Goal: Task Accomplishment & Management: Manage account settings

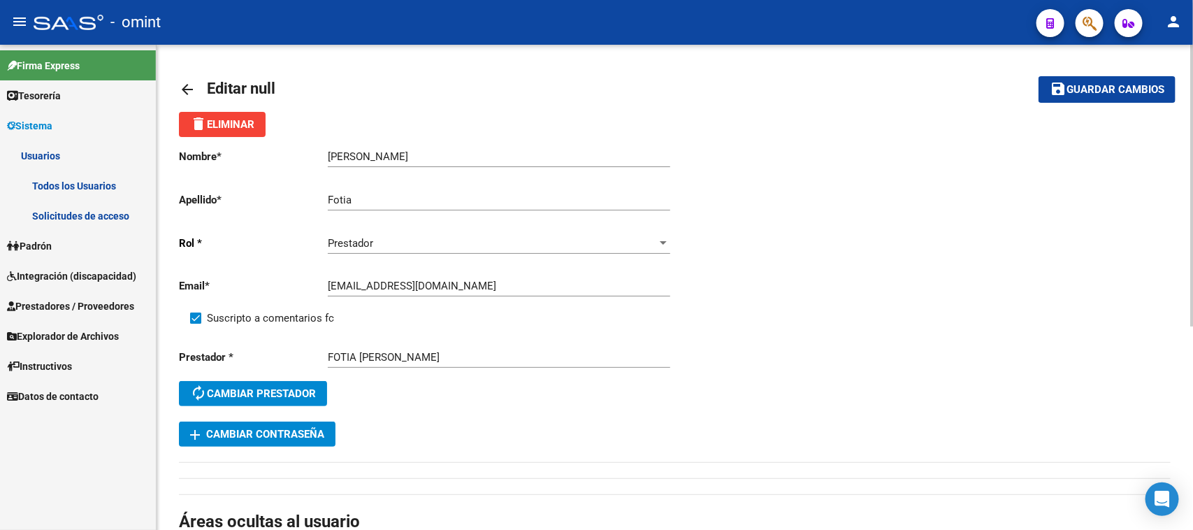
click at [1090, 100] on button "save Guardar cambios" at bounding box center [1107, 89] width 137 height 26
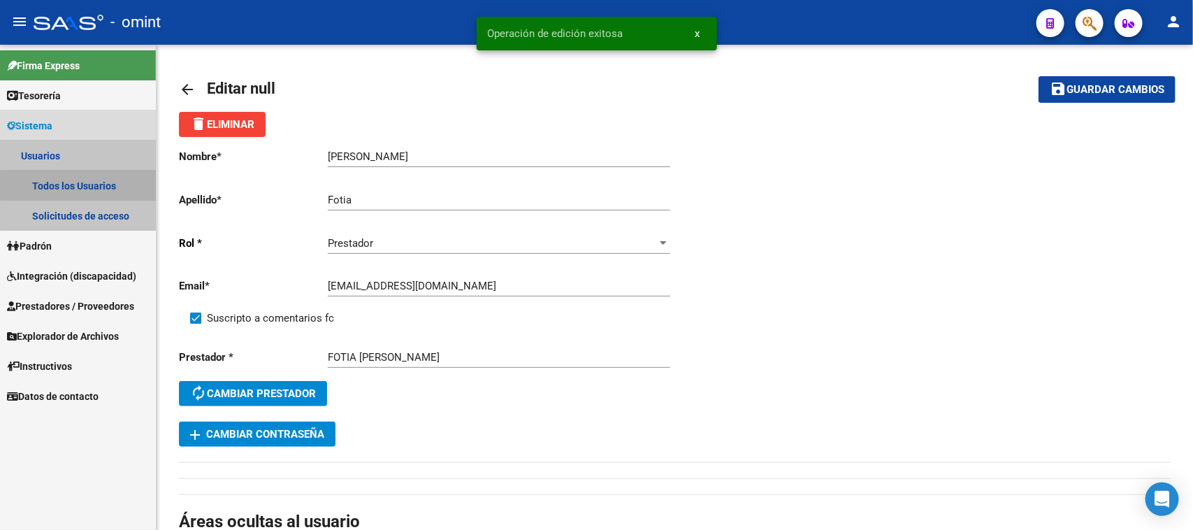
drag, startPoint x: 96, startPoint y: 184, endPoint x: 108, endPoint y: 191, distance: 14.4
click at [96, 183] on link "Todos los Usuarios" at bounding box center [78, 186] width 156 height 30
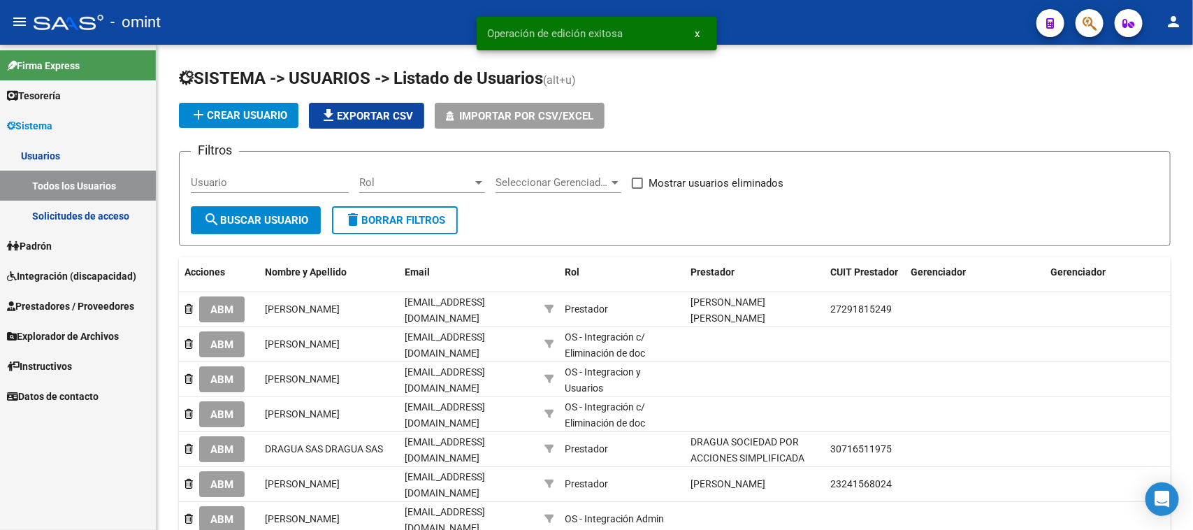
click at [38, 266] on link "Integración (discapacidad)" at bounding box center [78, 276] width 156 height 30
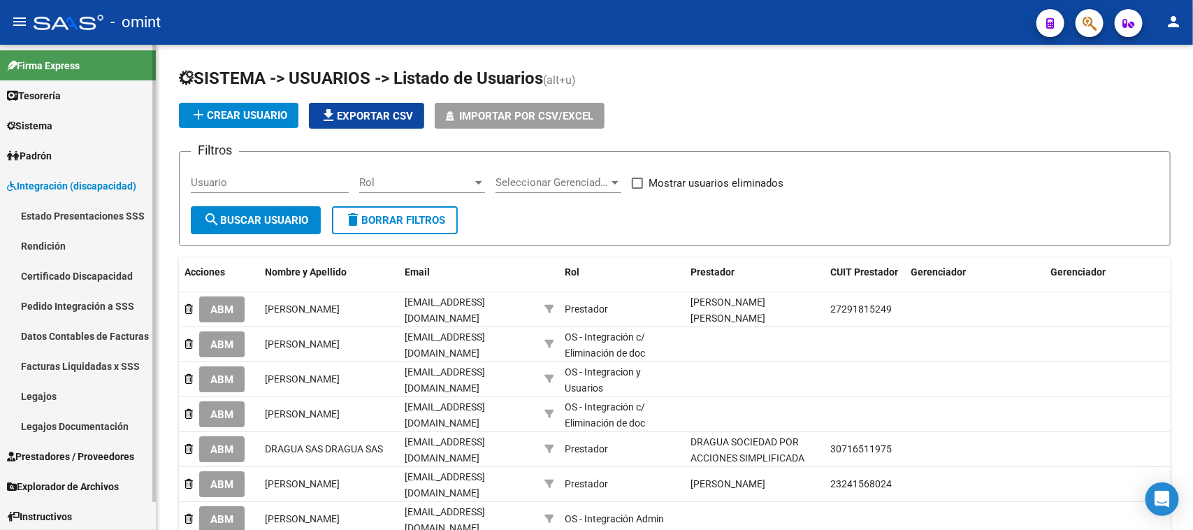
click at [53, 386] on link "Legajos" at bounding box center [78, 396] width 156 height 30
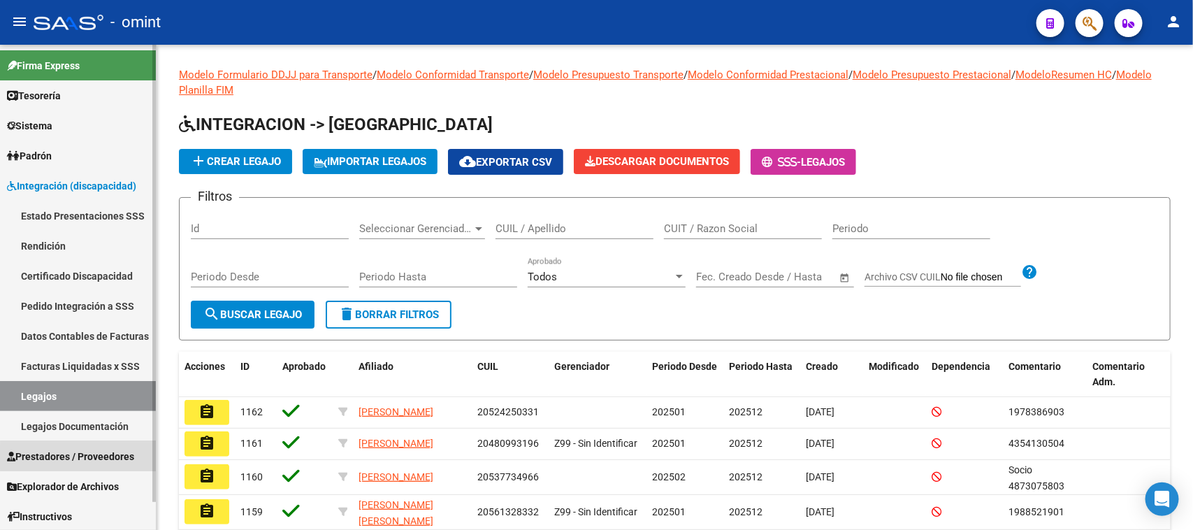
click at [116, 458] on span "Prestadores / Proveedores" at bounding box center [70, 456] width 127 height 15
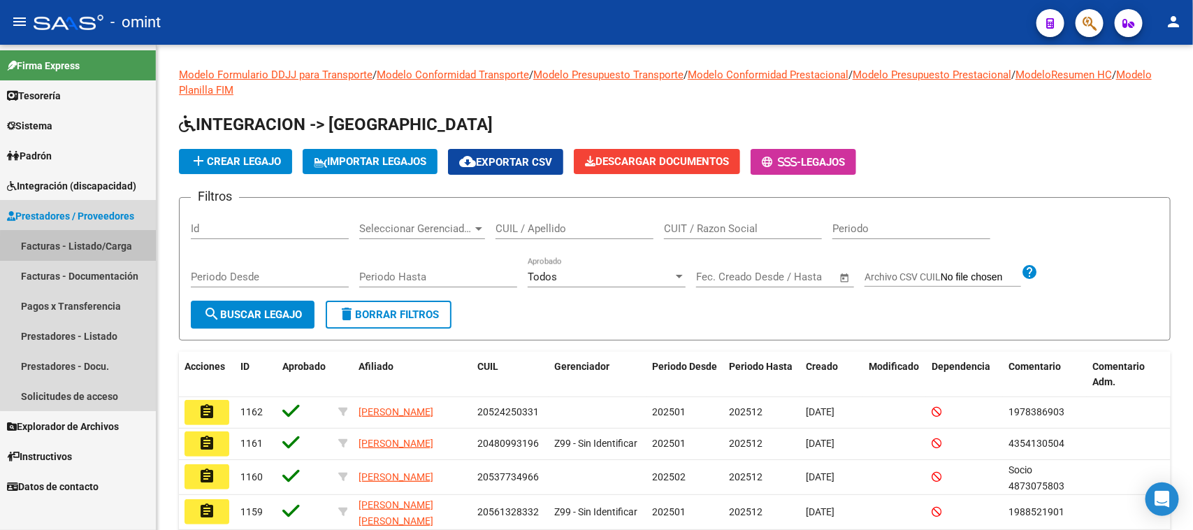
click at [121, 248] on link "Facturas - Listado/Carga" at bounding box center [78, 246] width 156 height 30
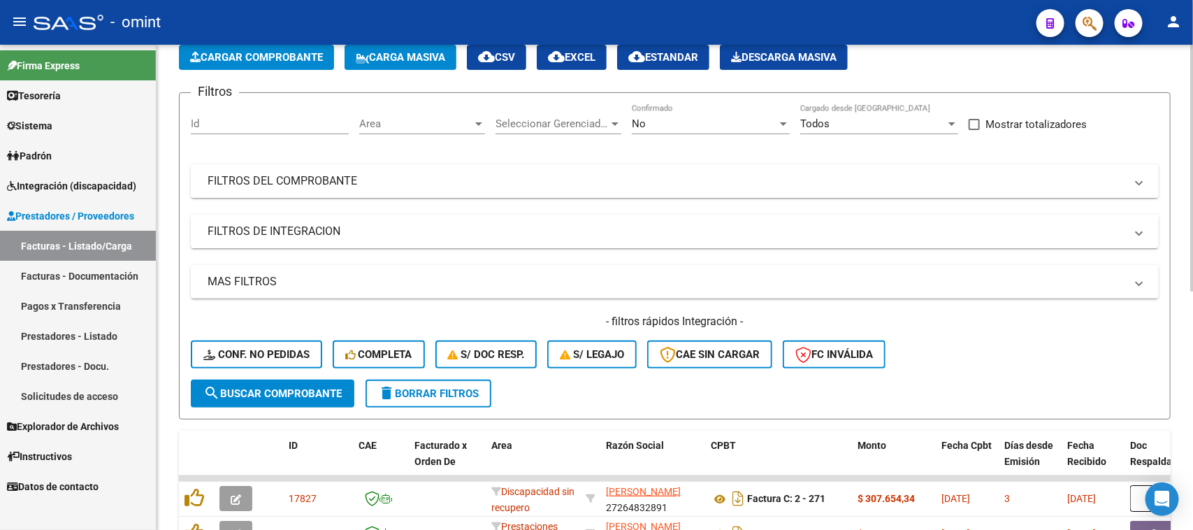
scroll to position [99, 0]
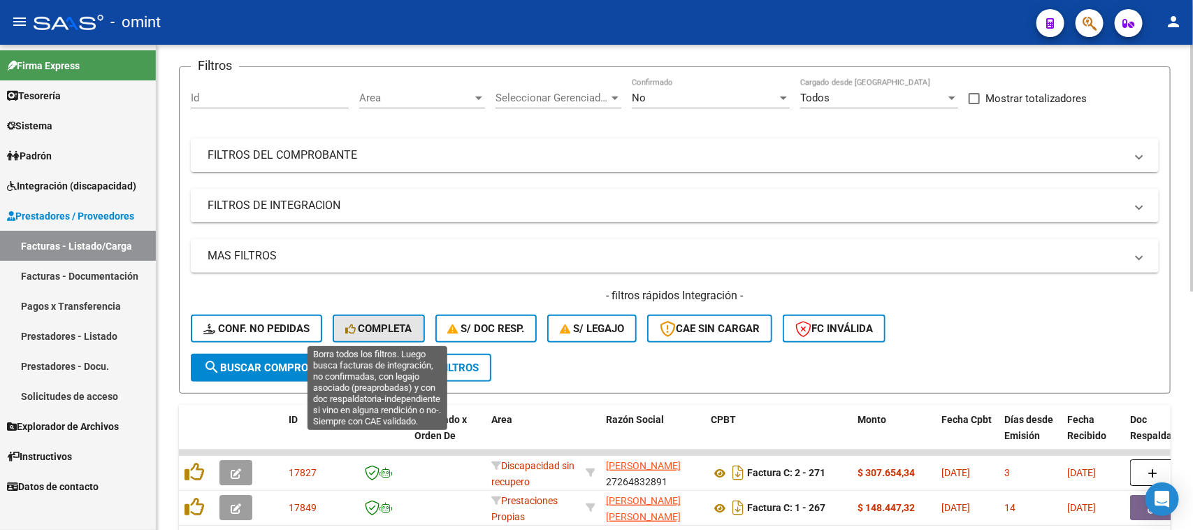
click at [367, 327] on span "Completa" at bounding box center [378, 328] width 67 height 13
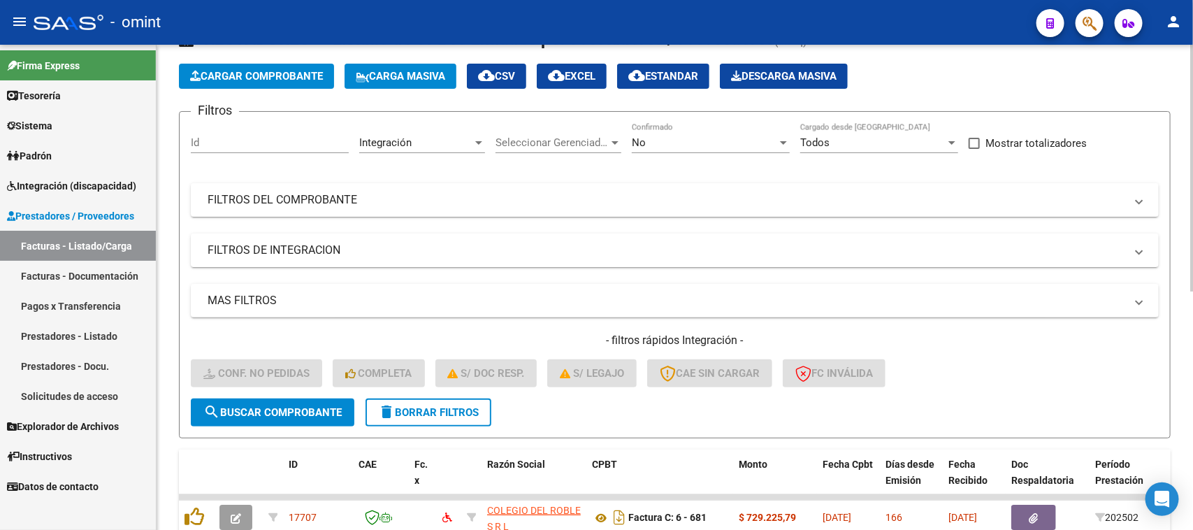
scroll to position [33, 0]
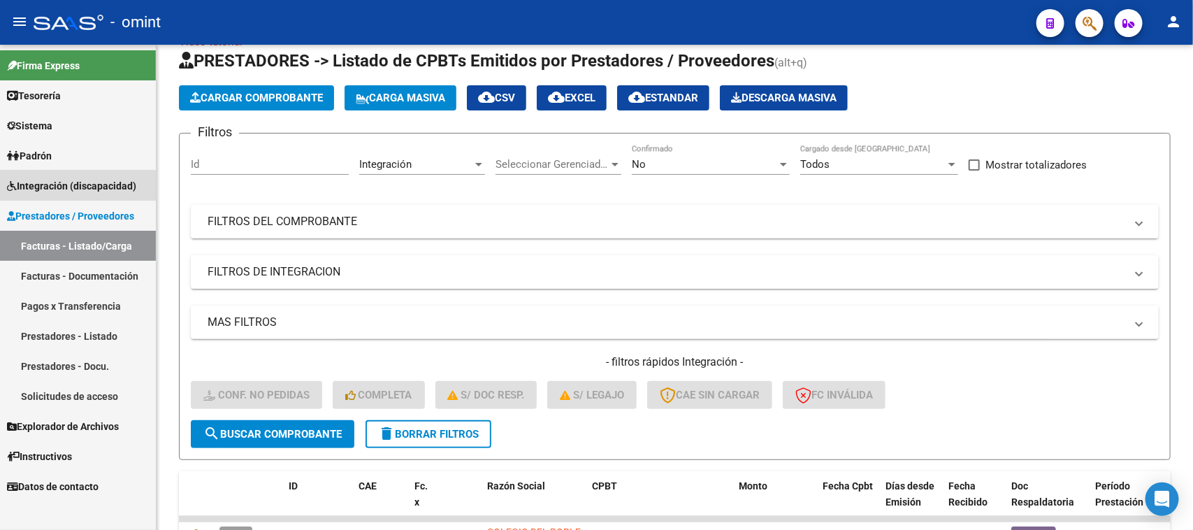
click at [57, 171] on link "Integración (discapacidad)" at bounding box center [78, 186] width 156 height 30
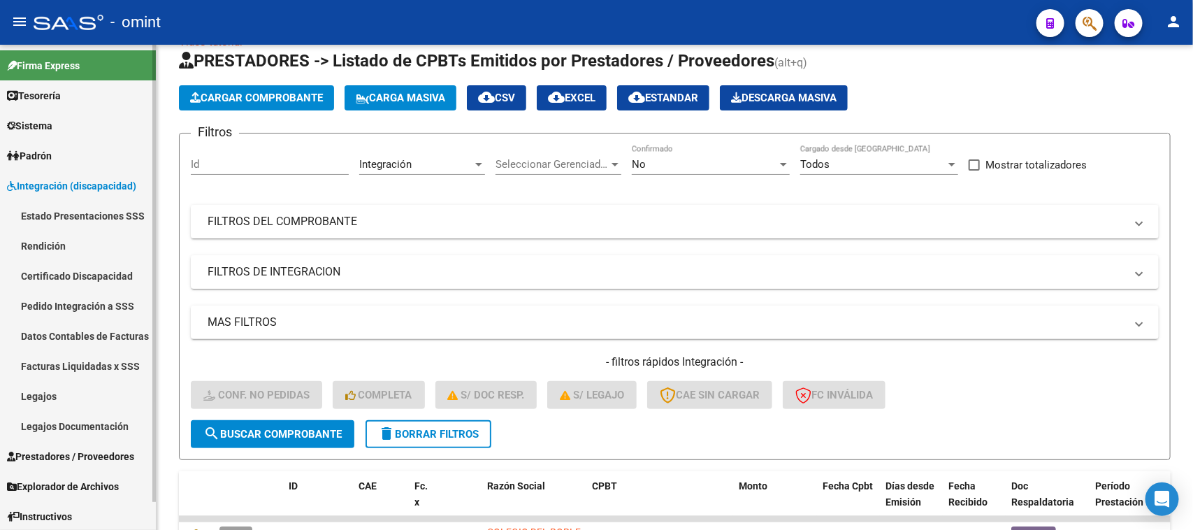
click at [57, 395] on link "Legajos" at bounding box center [78, 396] width 156 height 30
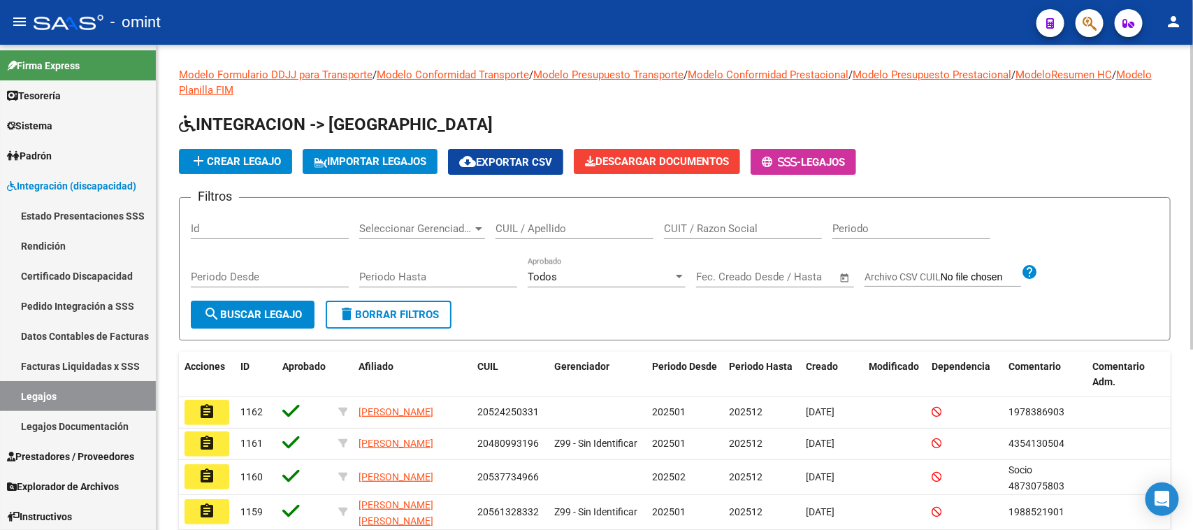
click at [728, 229] on input "CUIT / Razon Social" at bounding box center [743, 228] width 158 height 13
type input "[PERSON_NAME]"
drag, startPoint x: 709, startPoint y: 226, endPoint x: 613, endPoint y: 238, distance: 97.2
click at [613, 238] on div "Filtros Id Seleccionar Gerenciador Seleccionar Gerenciador CUIL / Apellido [PER…" at bounding box center [675, 255] width 968 height 92
click at [561, 234] on div "CUIL / Apellido" at bounding box center [575, 224] width 158 height 30
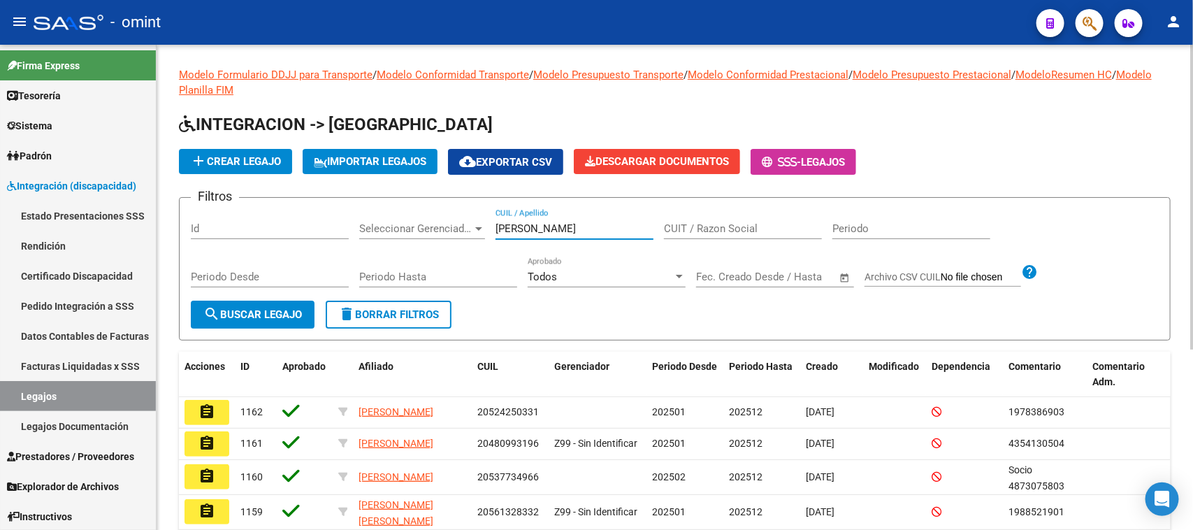
type input "[PERSON_NAME]"
click at [229, 311] on span "search Buscar Legajo" at bounding box center [252, 314] width 99 height 13
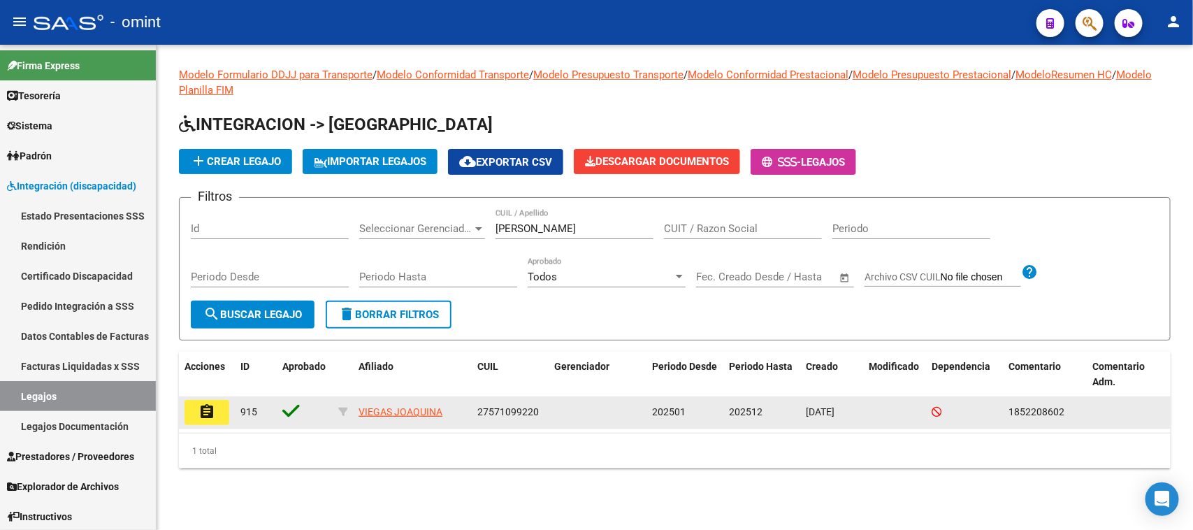
click at [215, 416] on button "assignment" at bounding box center [207, 412] width 45 height 25
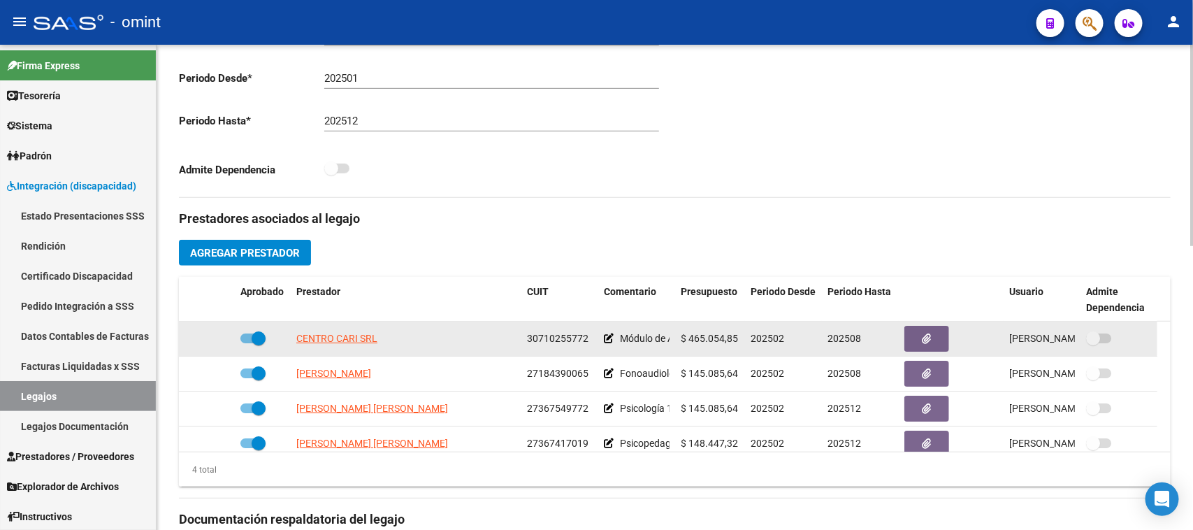
scroll to position [87, 0]
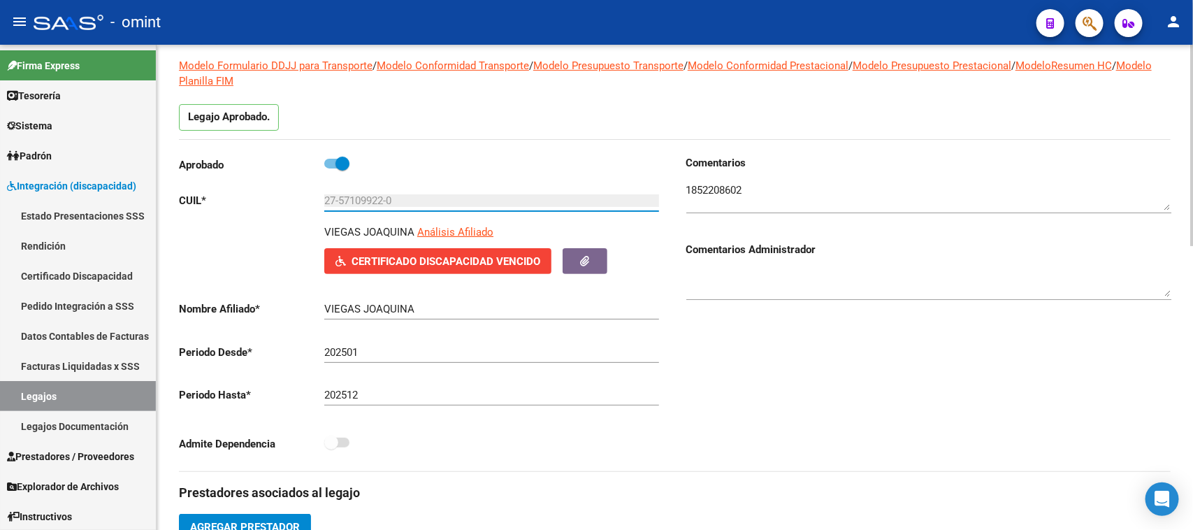
drag, startPoint x: 430, startPoint y: 196, endPoint x: 235, endPoint y: 194, distance: 195.0
click at [235, 194] on app-form-text-field "CUIL * 27-57109922-0 Ingresar CUIL" at bounding box center [419, 200] width 480 height 13
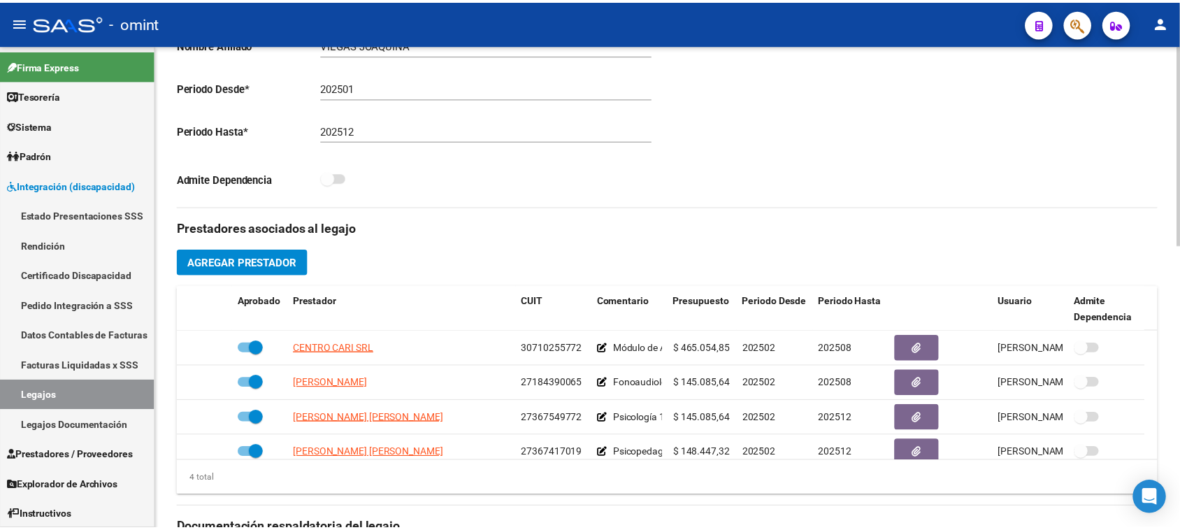
scroll to position [437, 0]
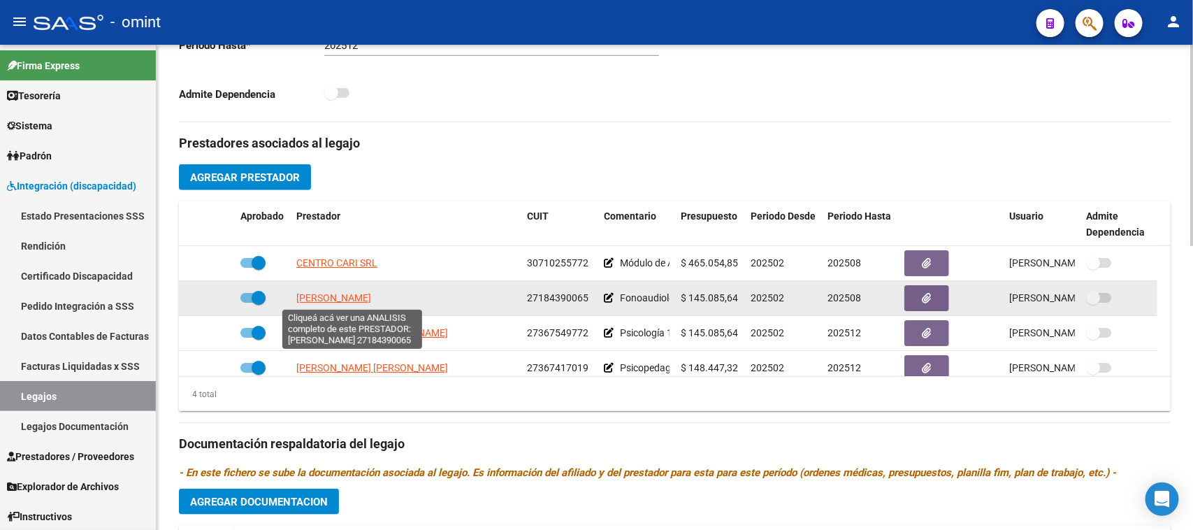
click at [371, 299] on span "[PERSON_NAME]" at bounding box center [333, 297] width 75 height 11
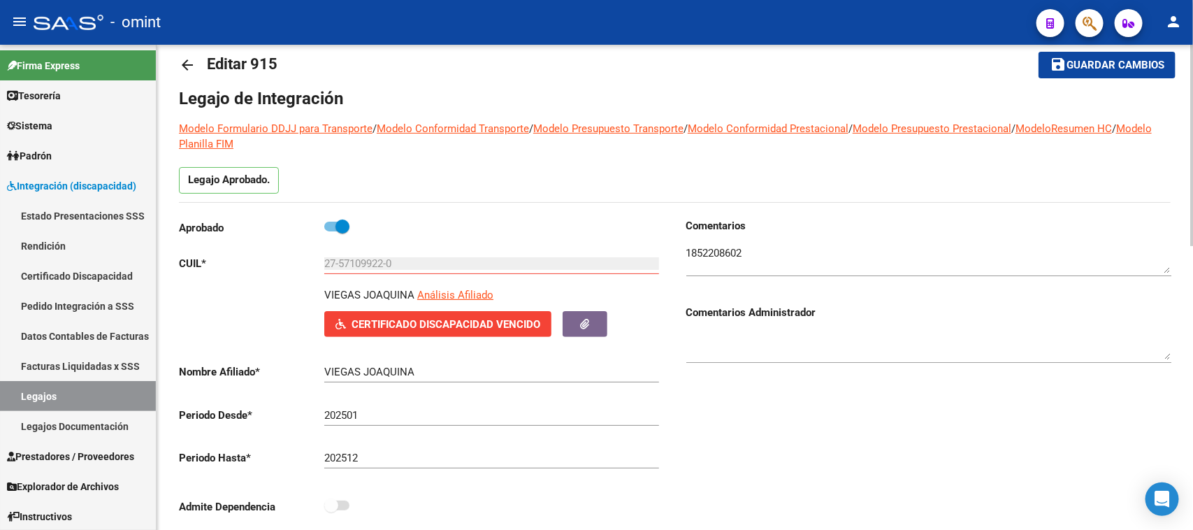
scroll to position [0, 0]
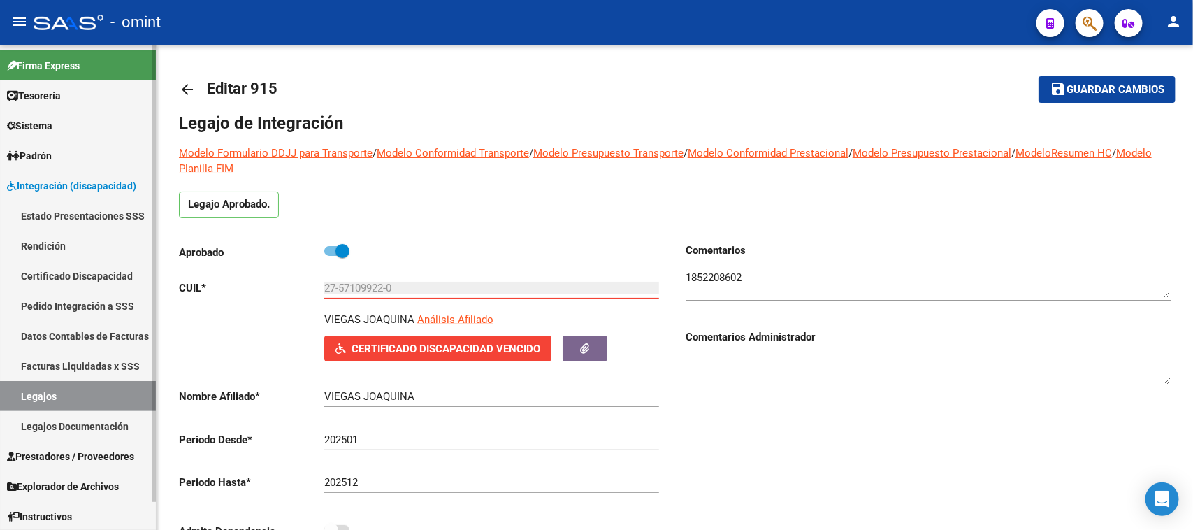
drag, startPoint x: 433, startPoint y: 288, endPoint x: 101, endPoint y: 291, distance: 332.0
click at [101, 291] on mat-sidenav-container "Firma Express Tesorería Extractos Procesados (csv) Extractos Originales (pdf) S…" at bounding box center [596, 287] width 1193 height 485
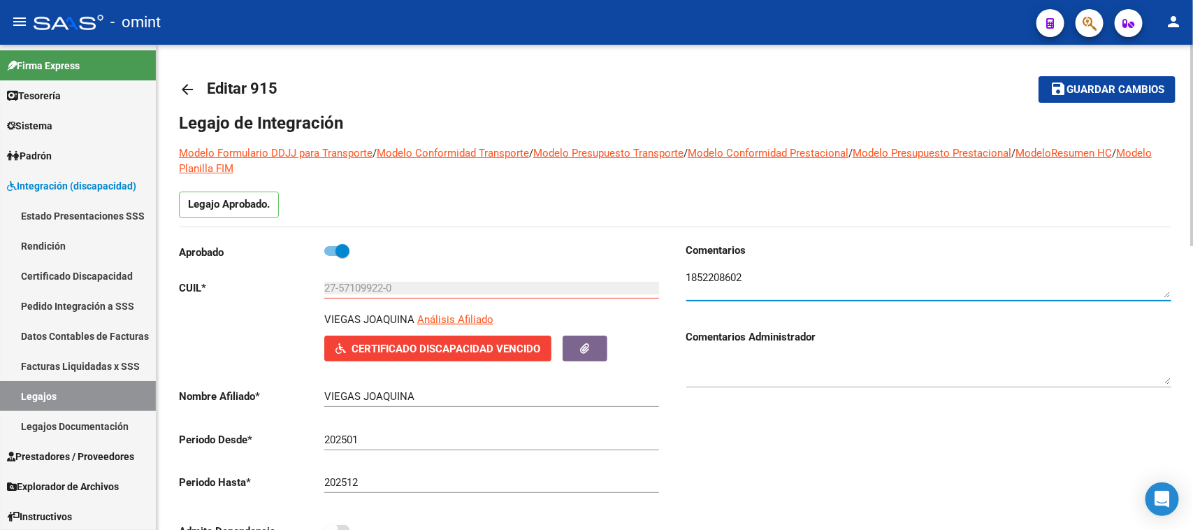
click at [734, 273] on textarea at bounding box center [928, 284] width 485 height 28
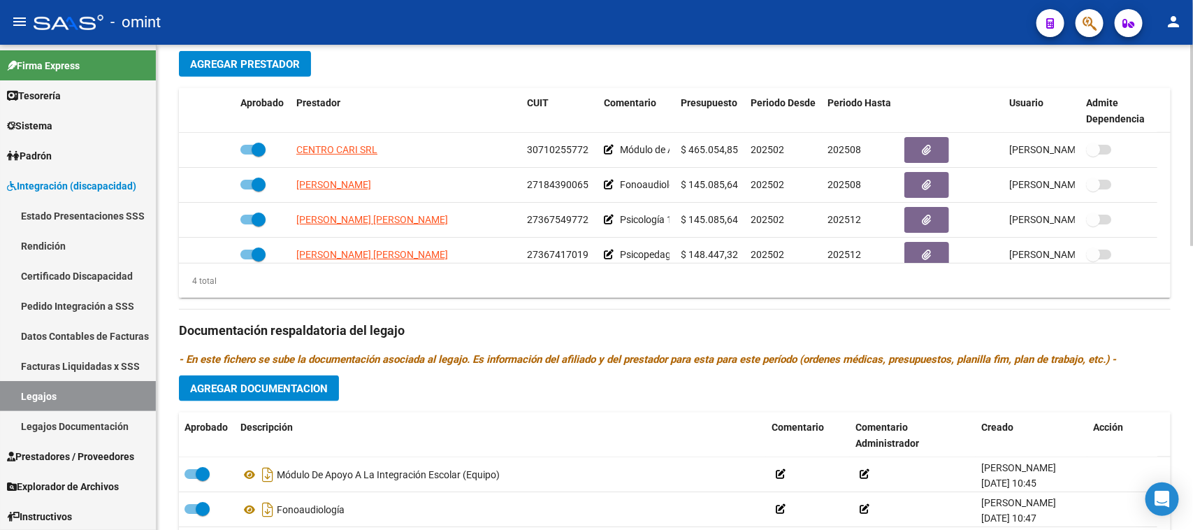
scroll to position [686, 0]
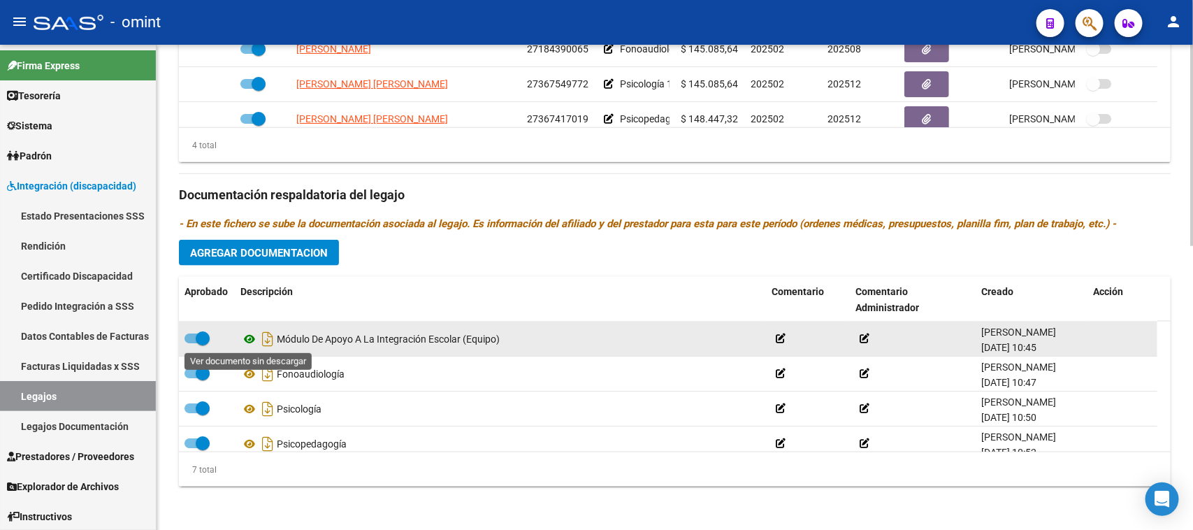
click at [247, 341] on icon at bounding box center [249, 339] width 18 height 17
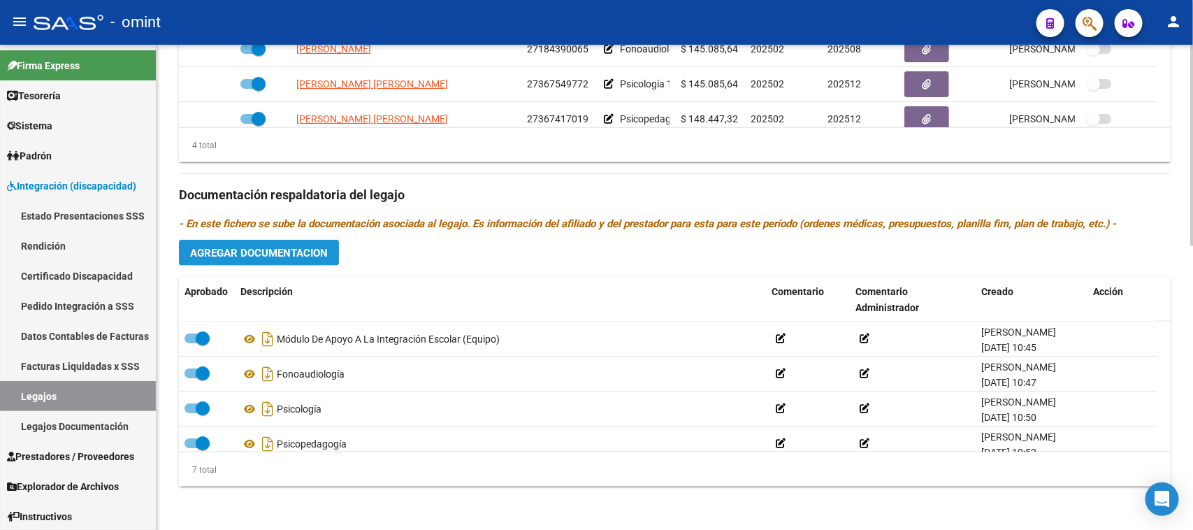
click at [282, 248] on span "Agregar Documentacion" at bounding box center [259, 253] width 138 height 13
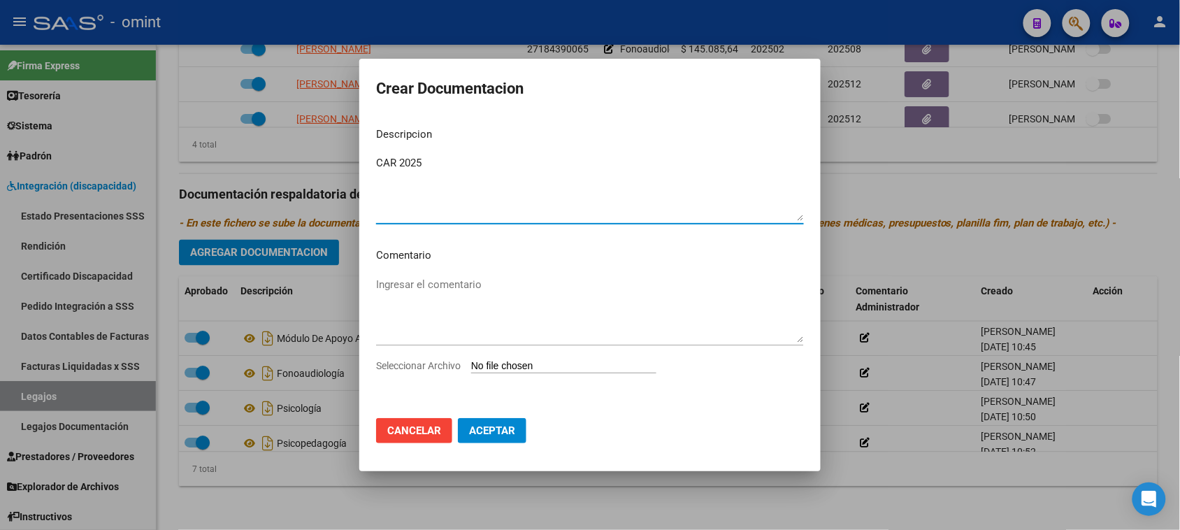
type textarea "CAR 2025"
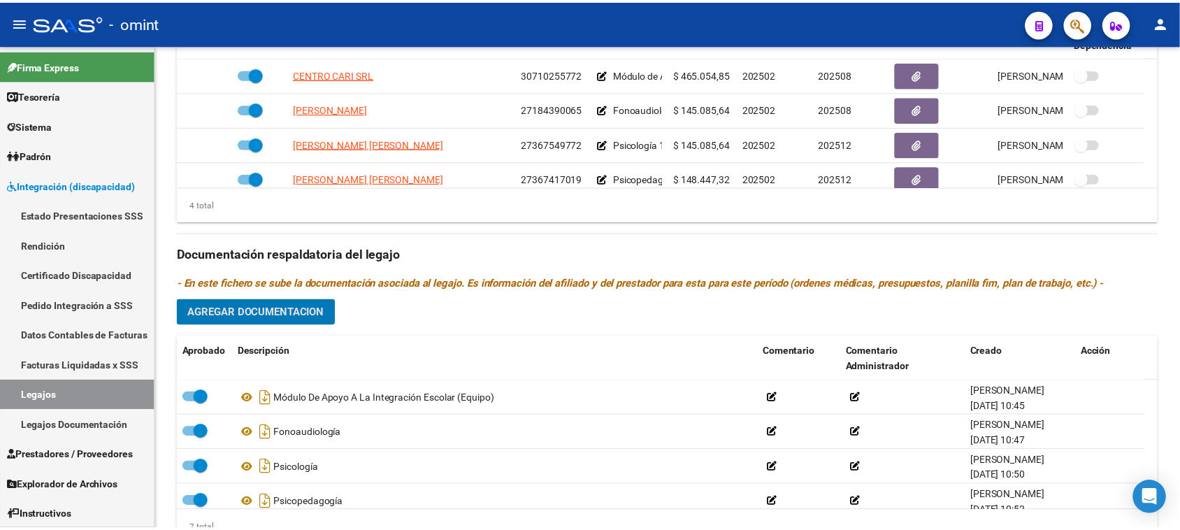
scroll to position [598, 0]
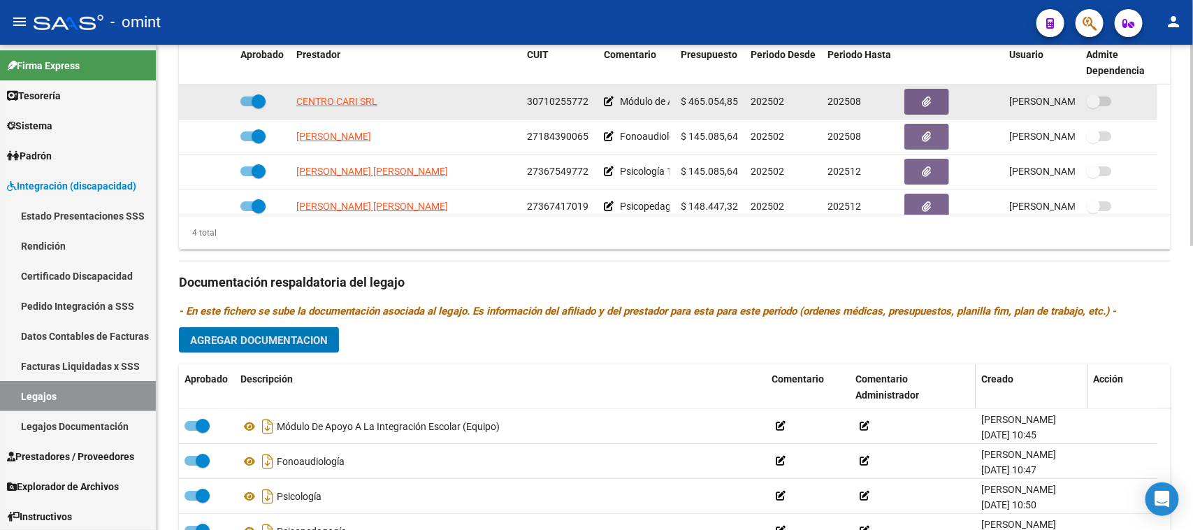
click at [255, 96] on span at bounding box center [259, 101] width 14 height 14
click at [247, 106] on input "checkbox" at bounding box center [247, 106] width 1 height 1
checkbox input "false"
click at [210, 99] on icon at bounding box center [215, 101] width 10 height 10
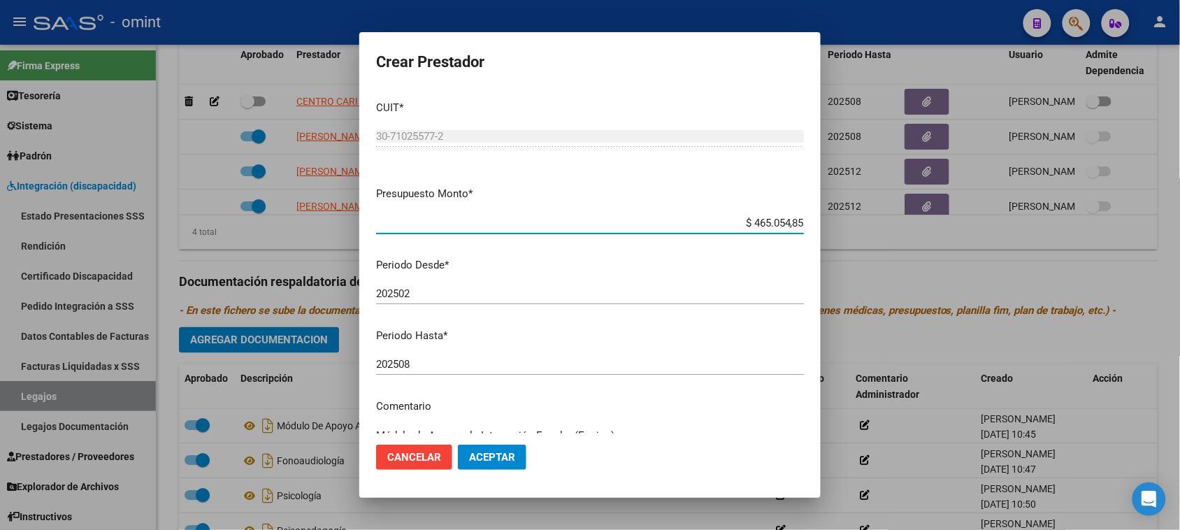
click at [507, 364] on input "202508" at bounding box center [590, 364] width 428 height 13
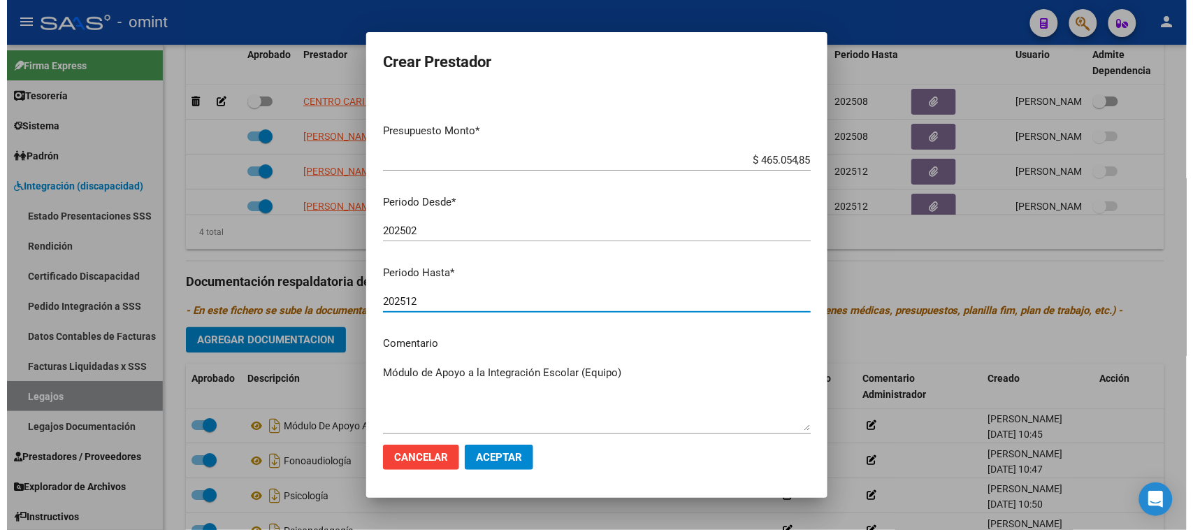
scroll to position [87, 0]
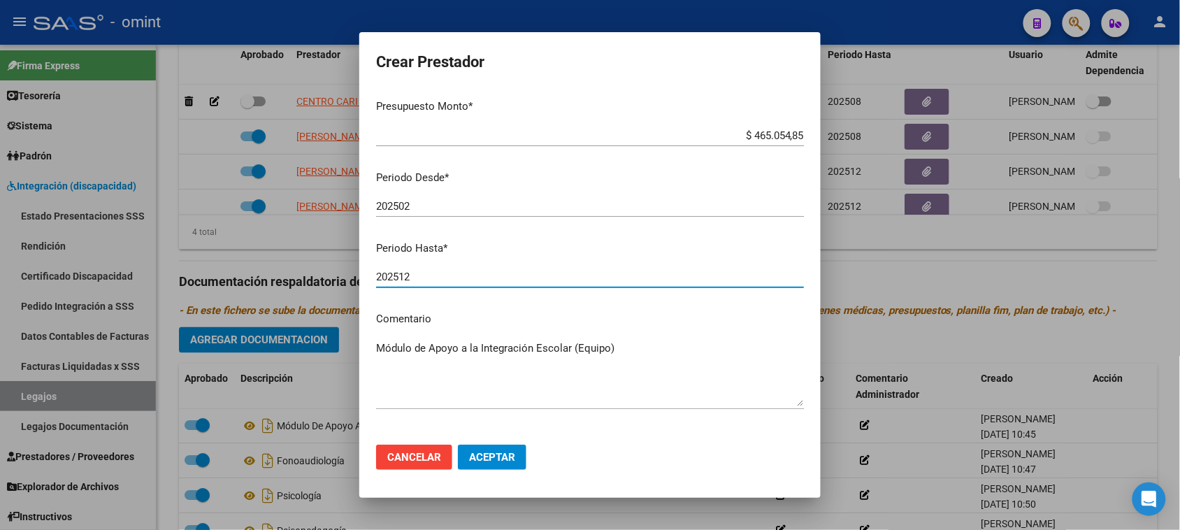
type input "202512"
click at [500, 452] on span "Aceptar" at bounding box center [492, 457] width 46 height 13
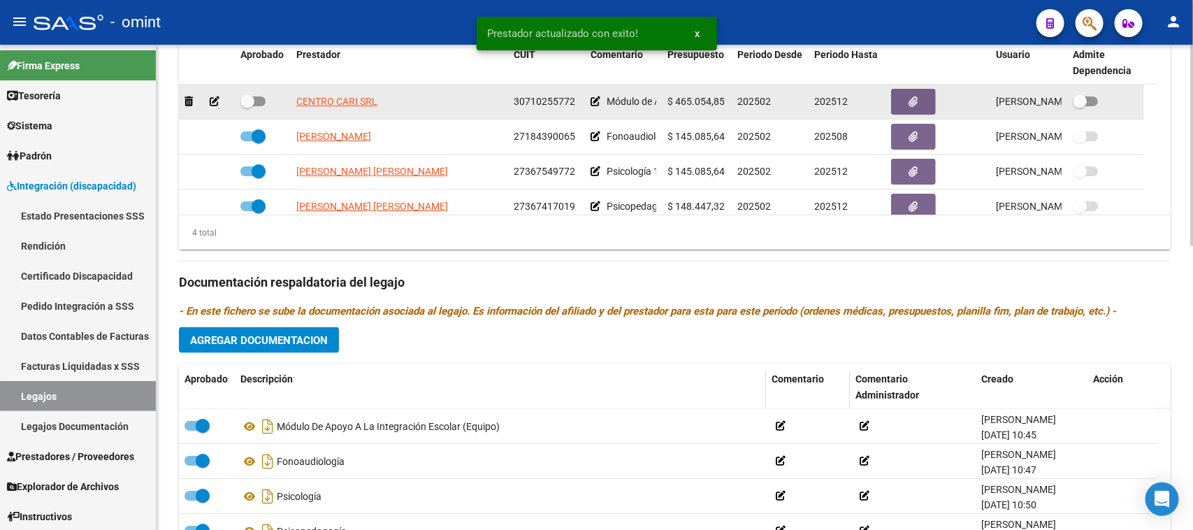
click at [257, 102] on span at bounding box center [252, 101] width 25 height 10
click at [247, 106] on input "checkbox" at bounding box center [247, 106] width 1 height 1
checkbox input "true"
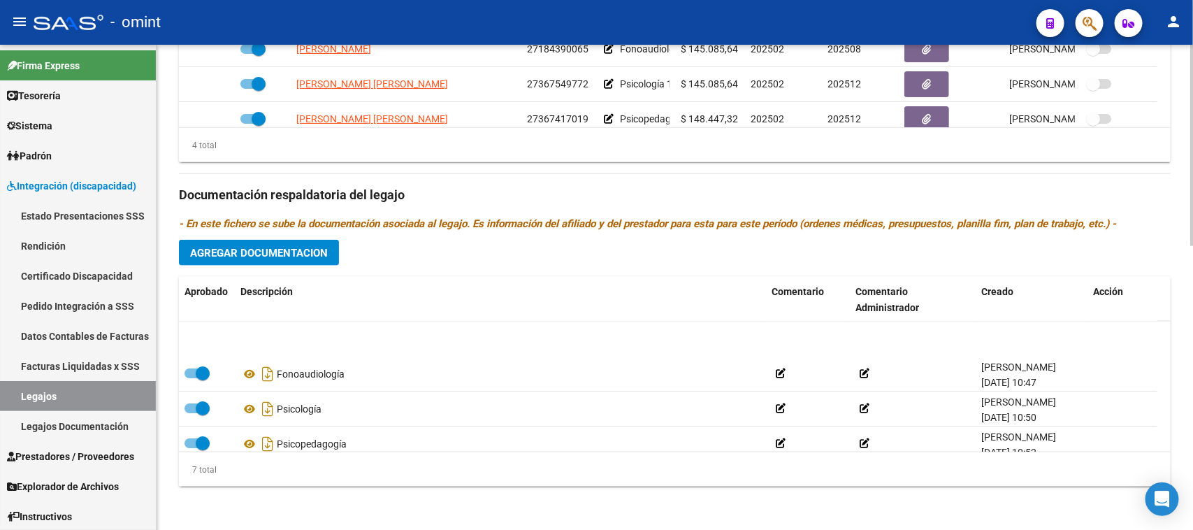
scroll to position [120, 0]
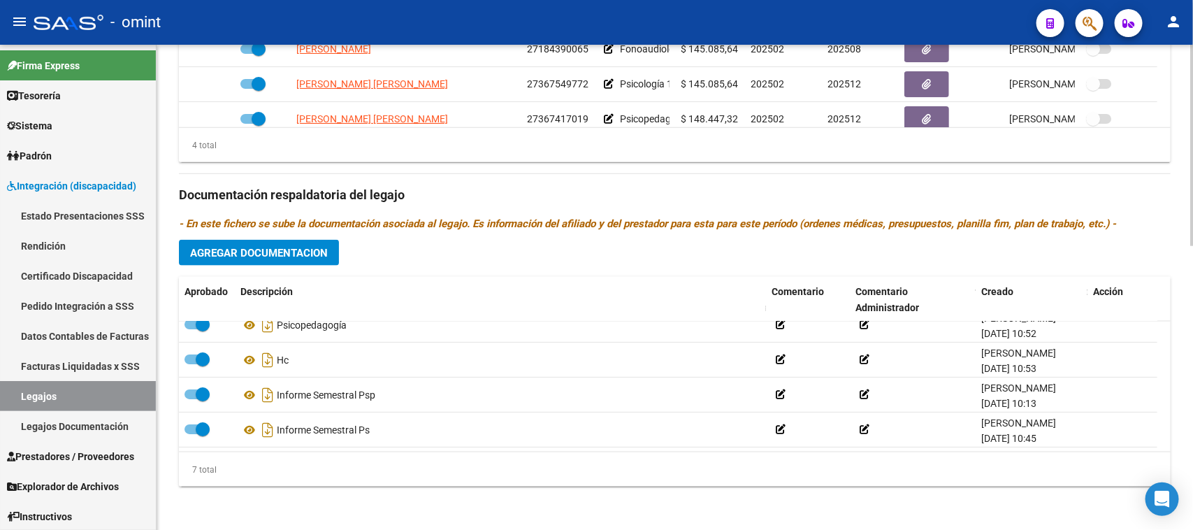
click at [273, 257] on span "Agregar Documentacion" at bounding box center [259, 253] width 138 height 13
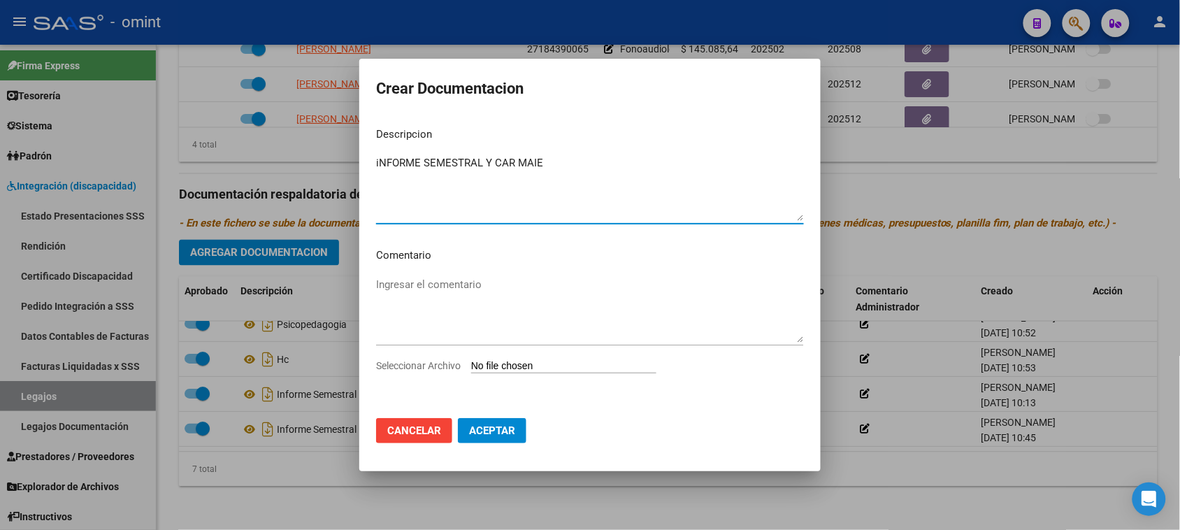
click at [378, 159] on textarea "iNFORME SEMESTRAL Y CAR MAIE" at bounding box center [590, 188] width 428 height 66
type textarea "INFORME SEMESTRAL Y CAR MAIE"
type input "C:\fakepath\Inf semestral MAIE y CAR 2025.pdf"
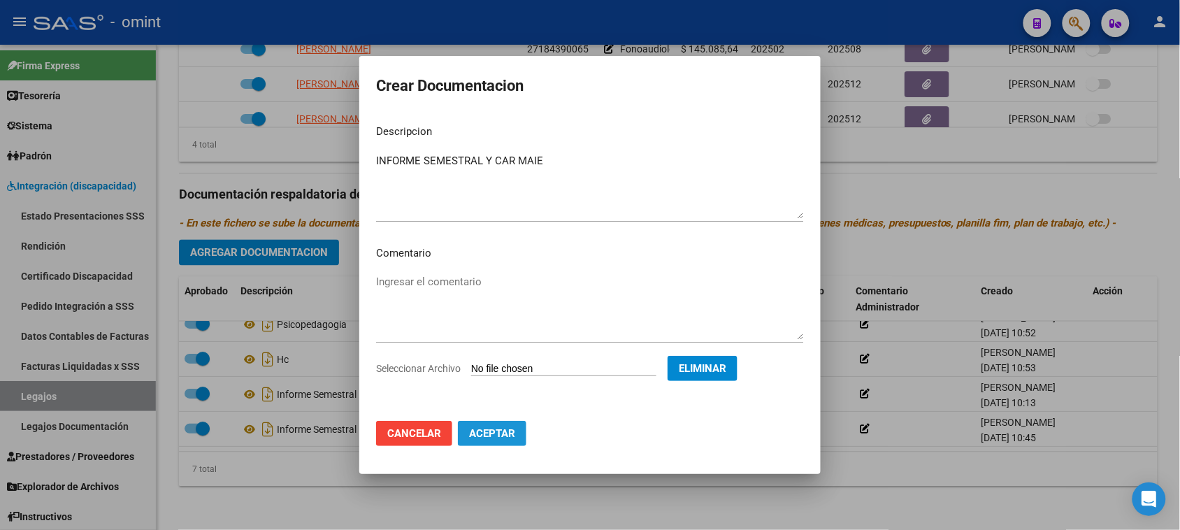
click at [496, 444] on button "Aceptar" at bounding box center [492, 433] width 68 height 25
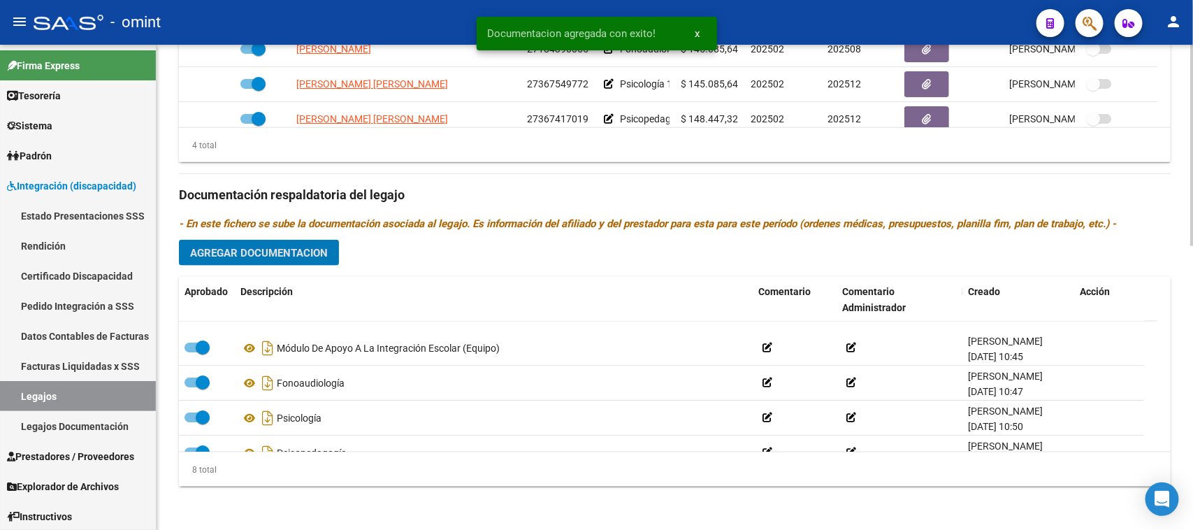
scroll to position [0, 0]
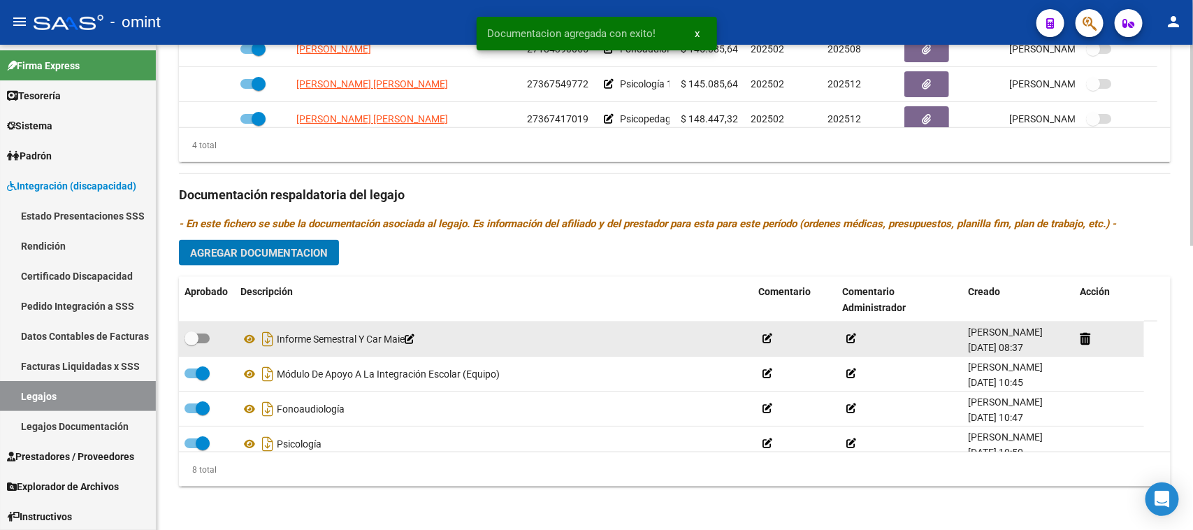
click at [197, 339] on span at bounding box center [192, 338] width 14 height 14
click at [192, 343] on input "checkbox" at bounding box center [191, 343] width 1 height 1
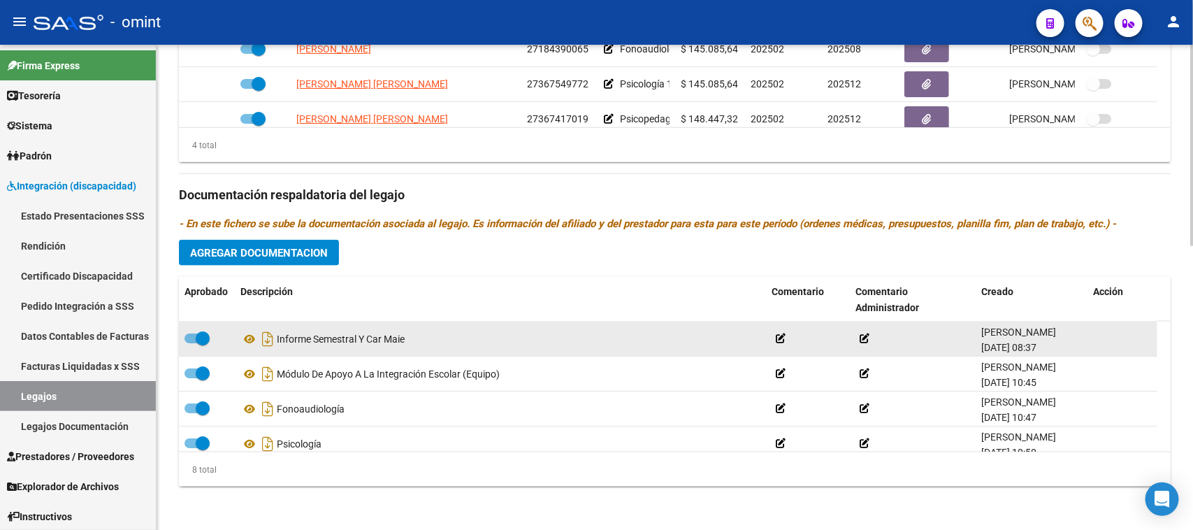
click at [197, 340] on span at bounding box center [203, 338] width 14 height 14
click at [192, 343] on input "checkbox" at bounding box center [191, 343] width 1 height 1
checkbox input "false"
click at [414, 339] on icon at bounding box center [410, 339] width 10 height 10
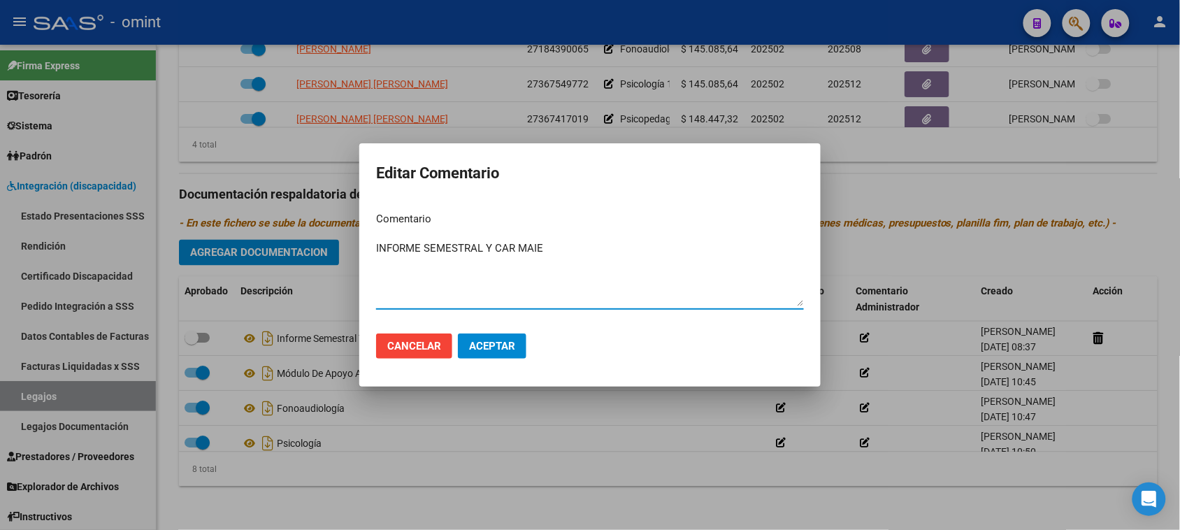
click at [484, 246] on textarea "INFORME SEMESTRAL Y CAR MAIE" at bounding box center [590, 273] width 428 height 66
click at [554, 243] on textarea "INFORME SEMESTRAL MAIE Y CAR MAIE" at bounding box center [590, 273] width 428 height 66
type textarea "INFORME SEMESTRAL MAIE Y CAR 2025"
click at [472, 340] on span "Aceptar" at bounding box center [492, 346] width 46 height 13
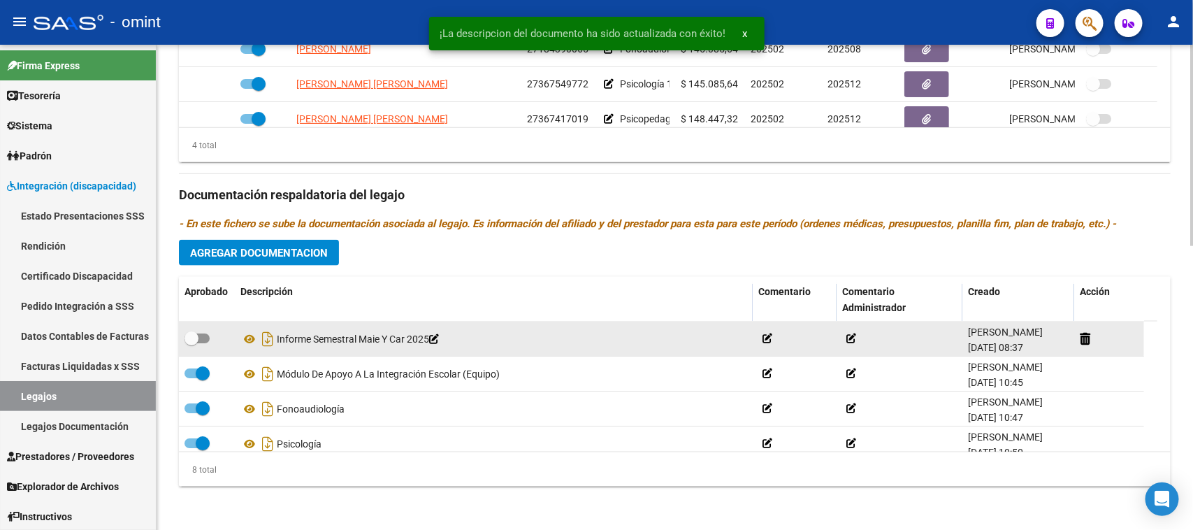
click at [200, 336] on span at bounding box center [197, 338] width 25 height 10
click at [192, 343] on input "checkbox" at bounding box center [191, 343] width 1 height 1
checkbox input "true"
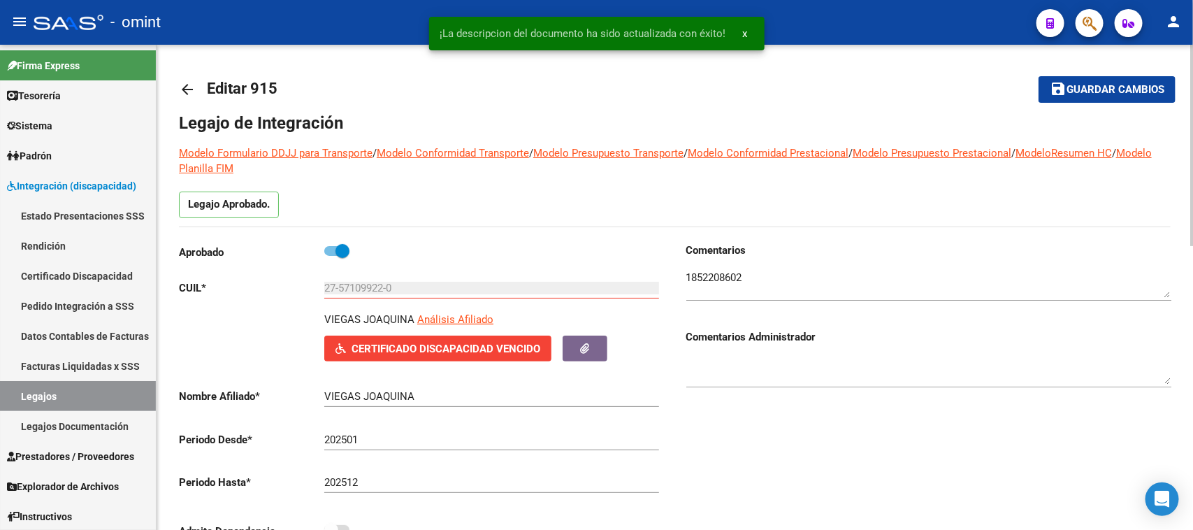
click at [1067, 96] on button "save Guardar cambios" at bounding box center [1107, 89] width 137 height 26
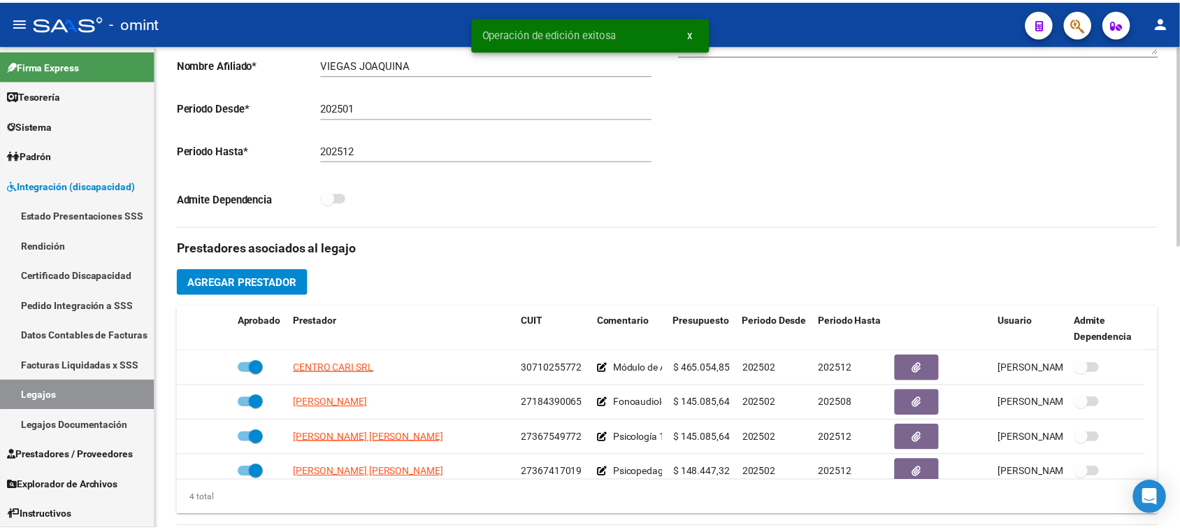
scroll to position [349, 0]
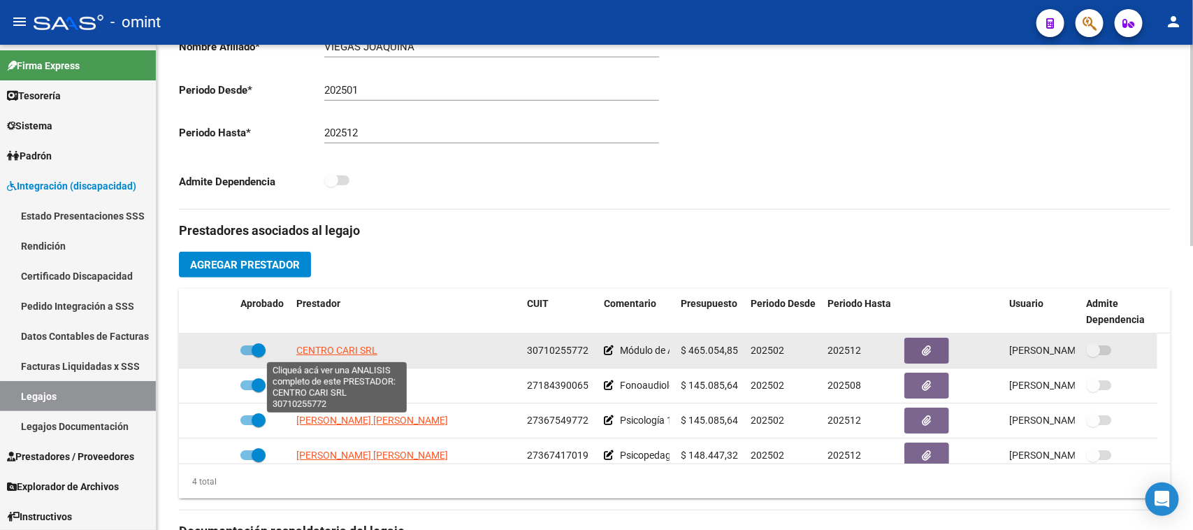
click at [365, 345] on span "CENTRO CARI SRL" at bounding box center [336, 350] width 81 height 11
type textarea "30710255772"
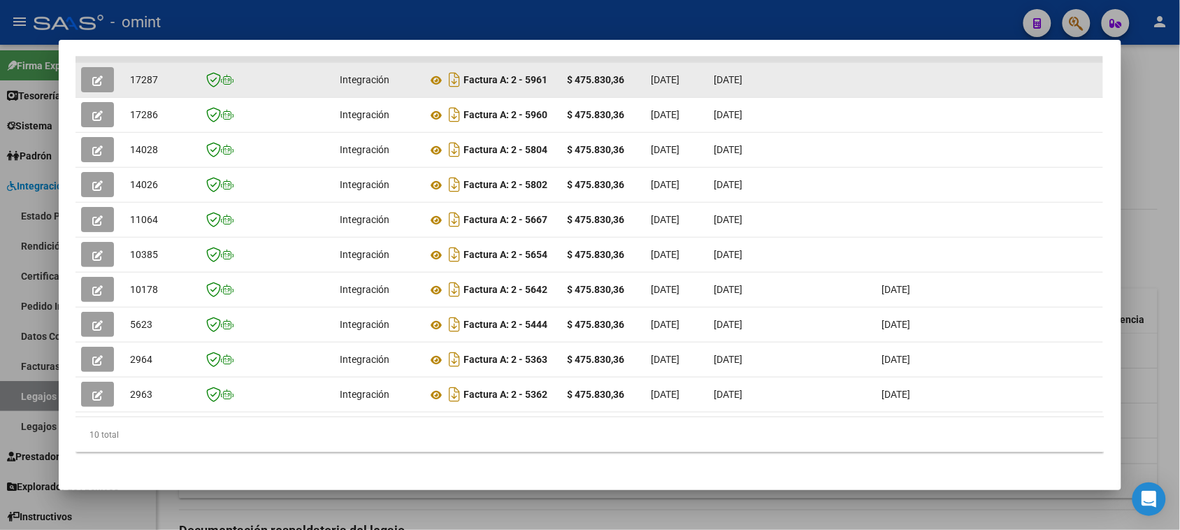
click at [98, 81] on button "button" at bounding box center [97, 79] width 33 height 25
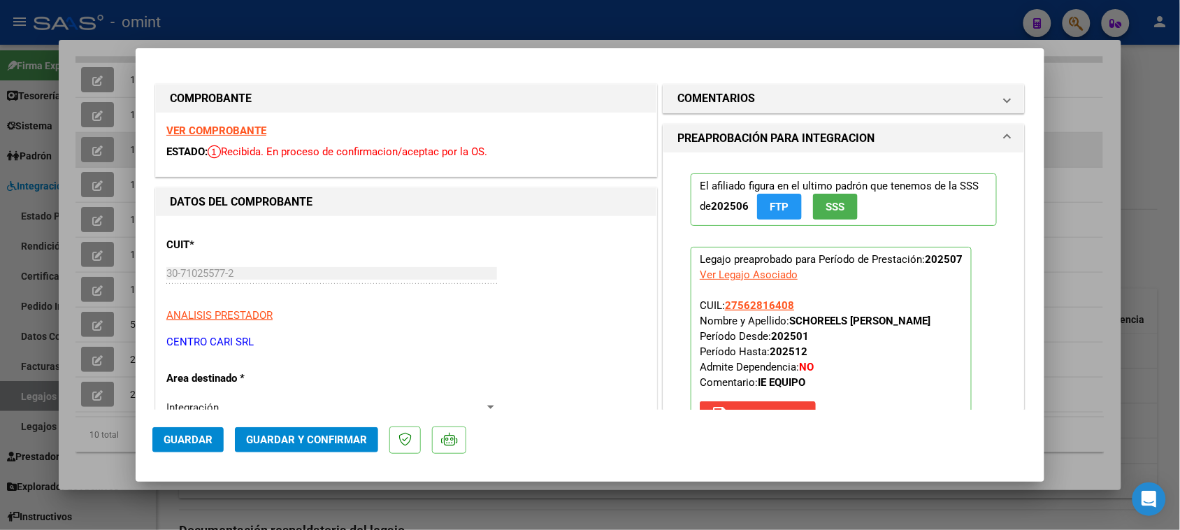
type input "$ 0,00"
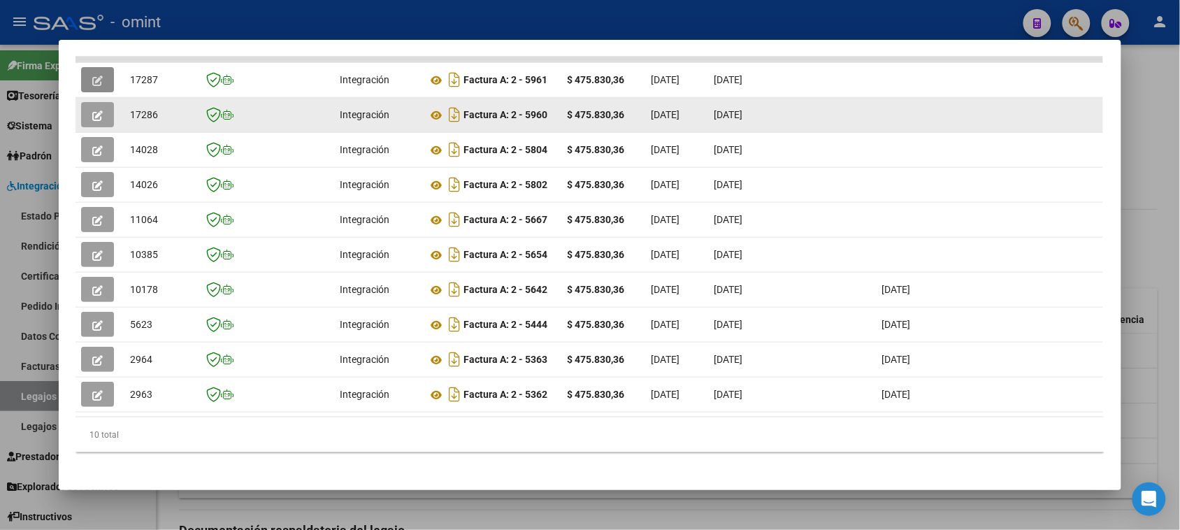
click at [101, 121] on button "button" at bounding box center [97, 114] width 33 height 25
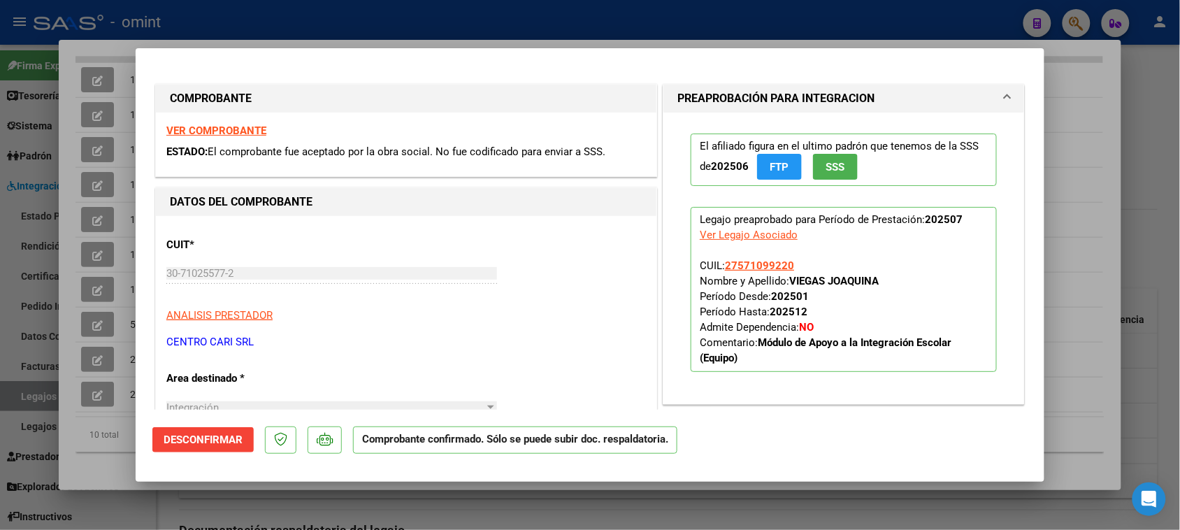
type input "$ 0,00"
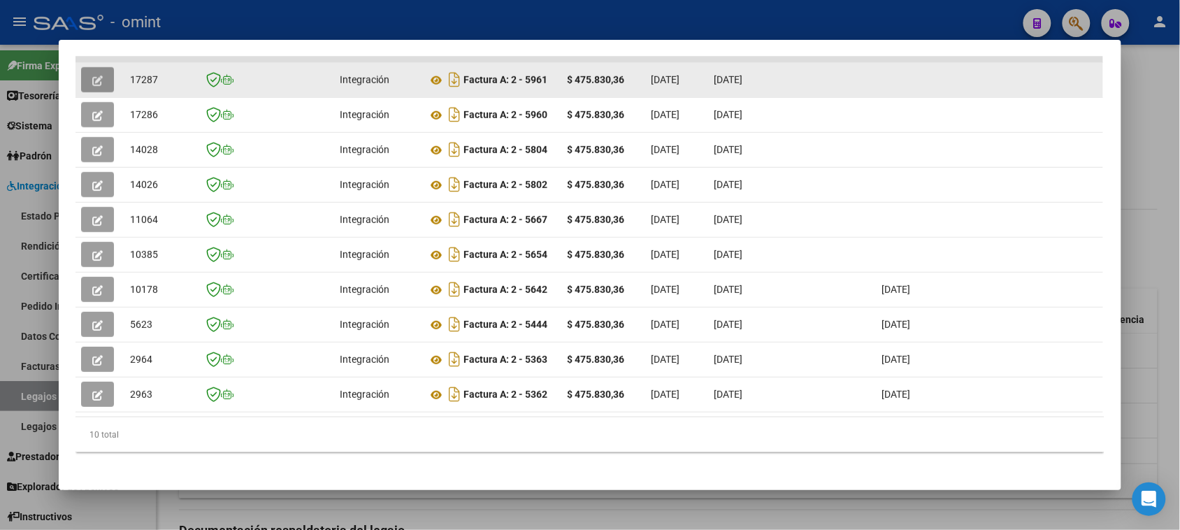
click at [102, 87] on button "button" at bounding box center [97, 79] width 33 height 25
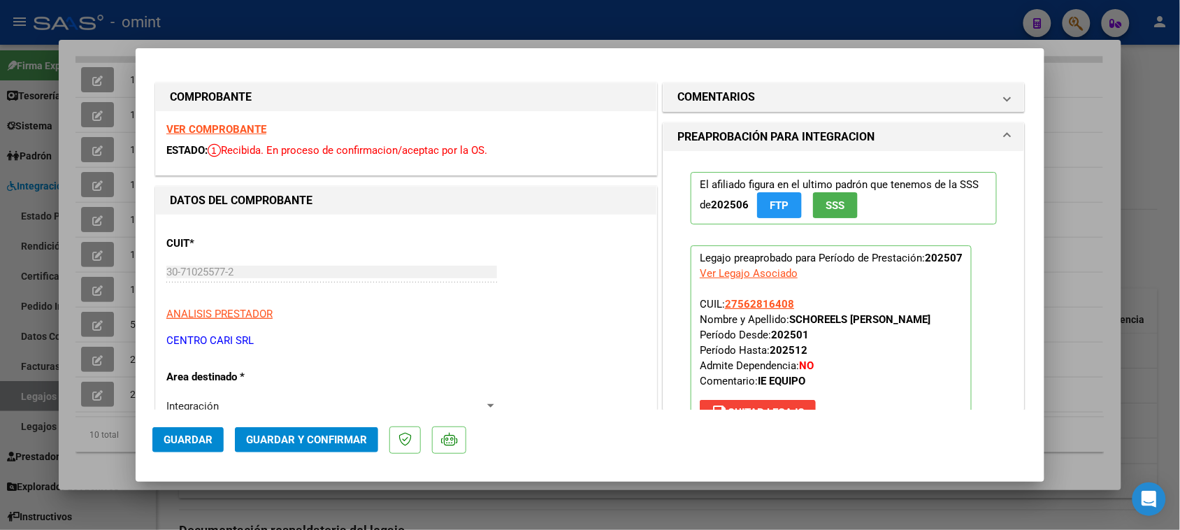
scroll to position [0, 0]
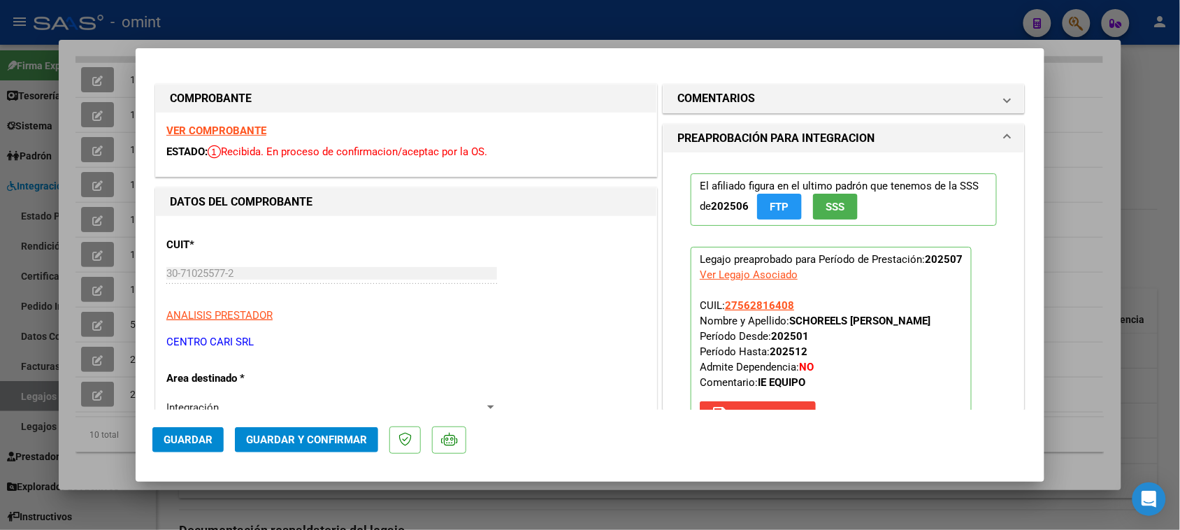
click at [238, 124] on strong "VER COMPROBANTE" at bounding box center [216, 130] width 100 height 13
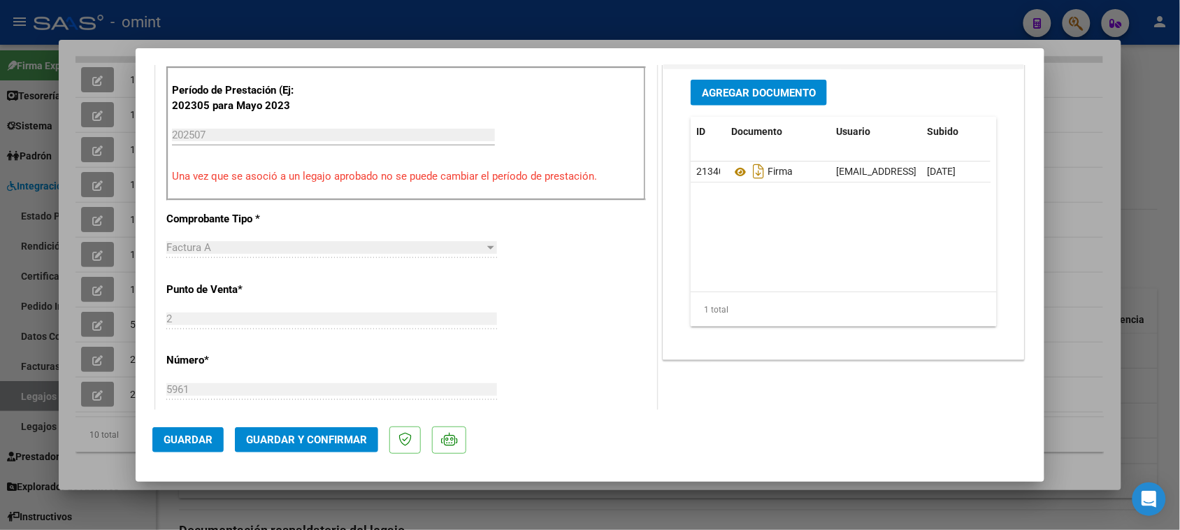
scroll to position [437, 0]
click at [285, 440] on span "Guardar y Confirmar" at bounding box center [306, 439] width 121 height 13
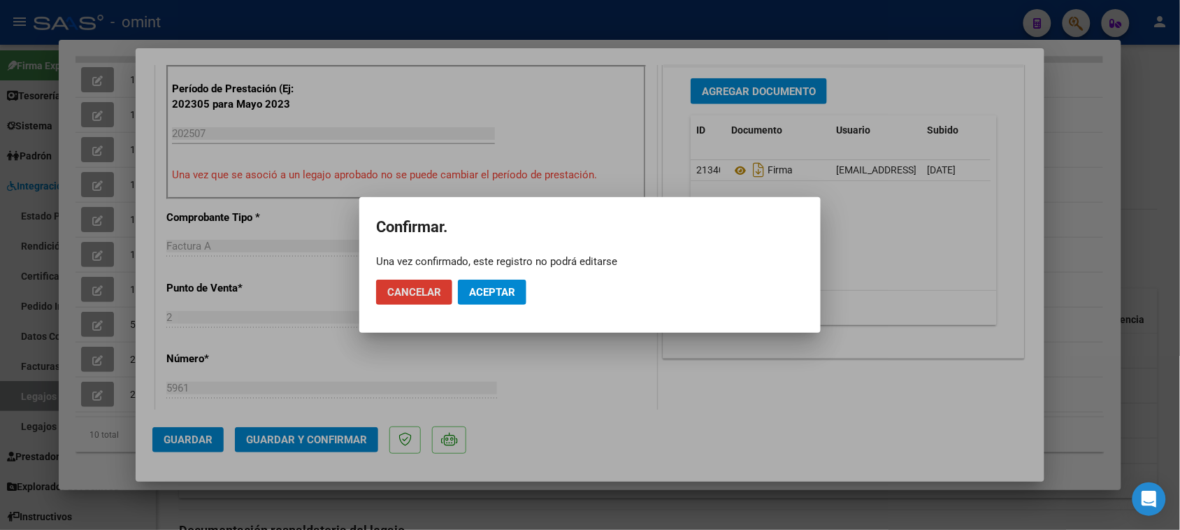
click at [498, 283] on button "Aceptar" at bounding box center [492, 292] width 68 height 25
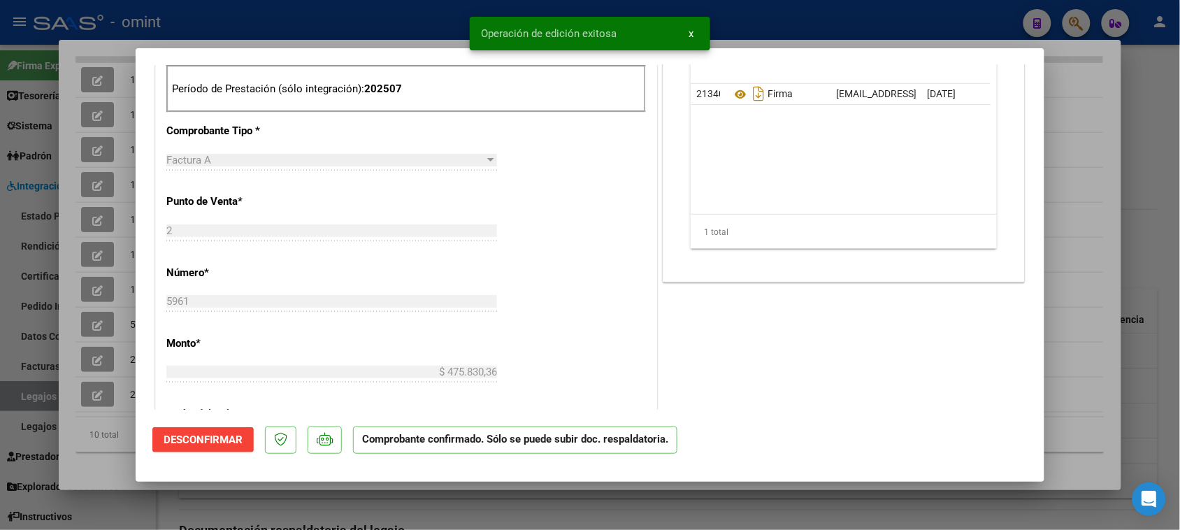
type input "$ 0,00"
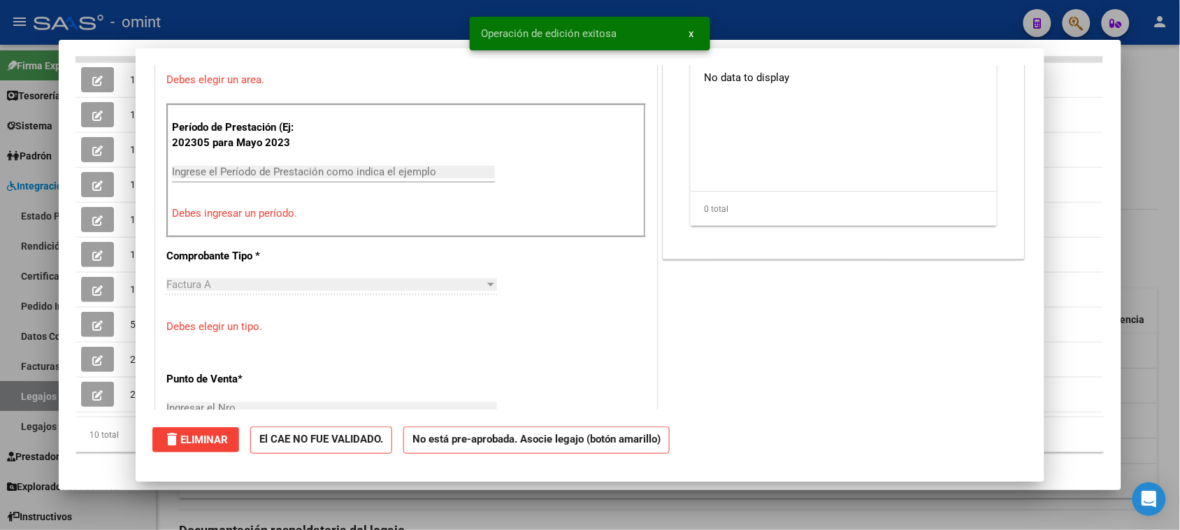
scroll to position [0, 0]
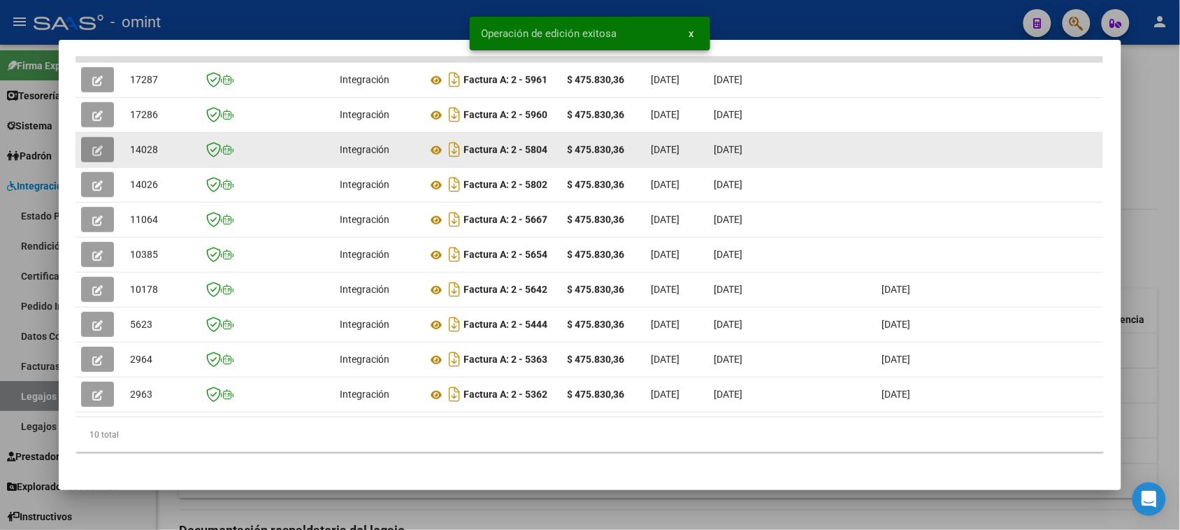
click at [93, 151] on icon "button" at bounding box center [97, 150] width 10 height 10
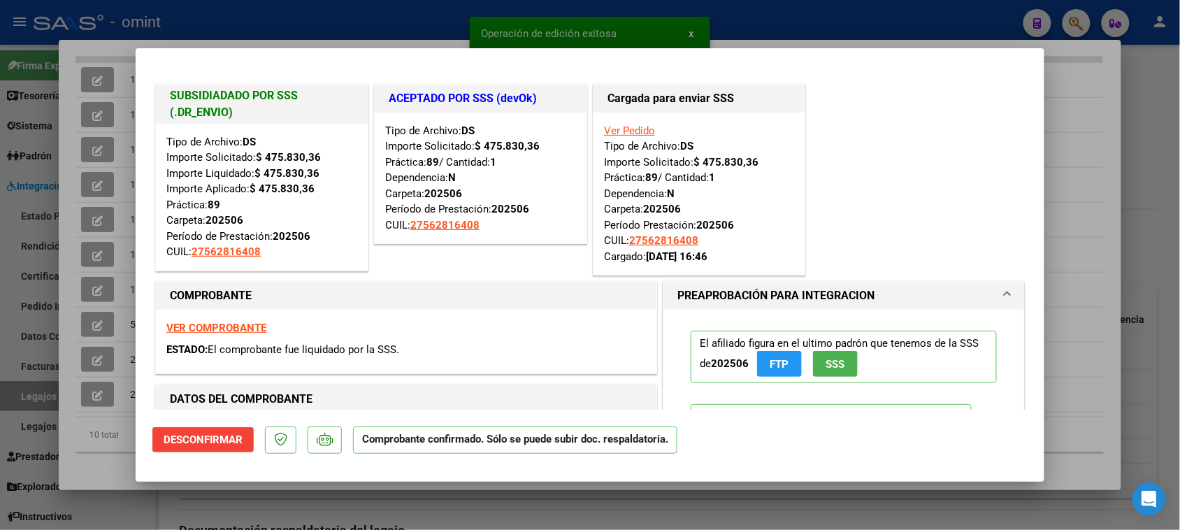
type input "$ 0,00"
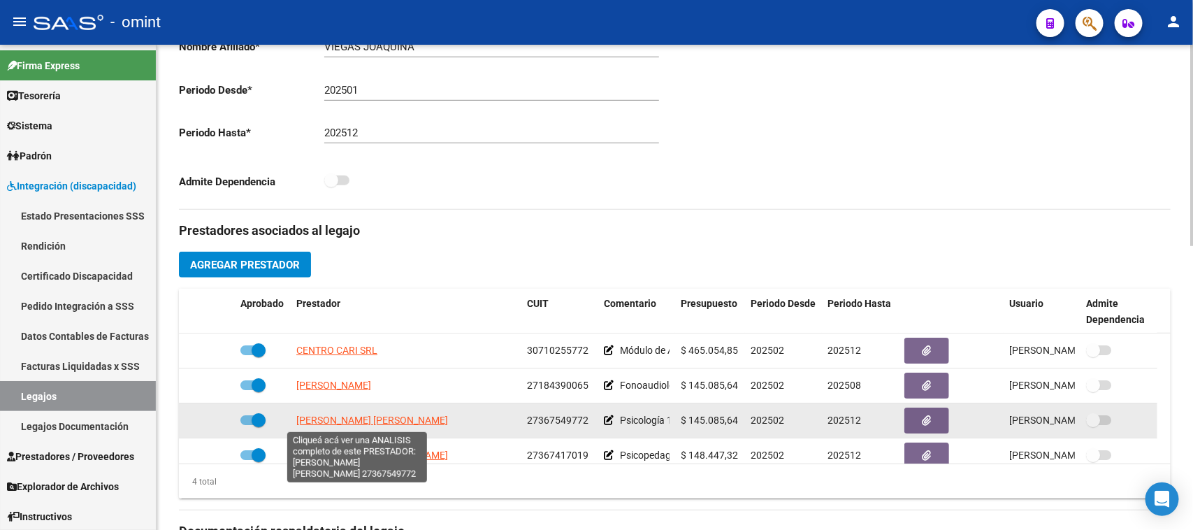
click at [367, 414] on span "[PERSON_NAME] [PERSON_NAME]" at bounding box center [372, 419] width 152 height 11
type textarea "27367549772"
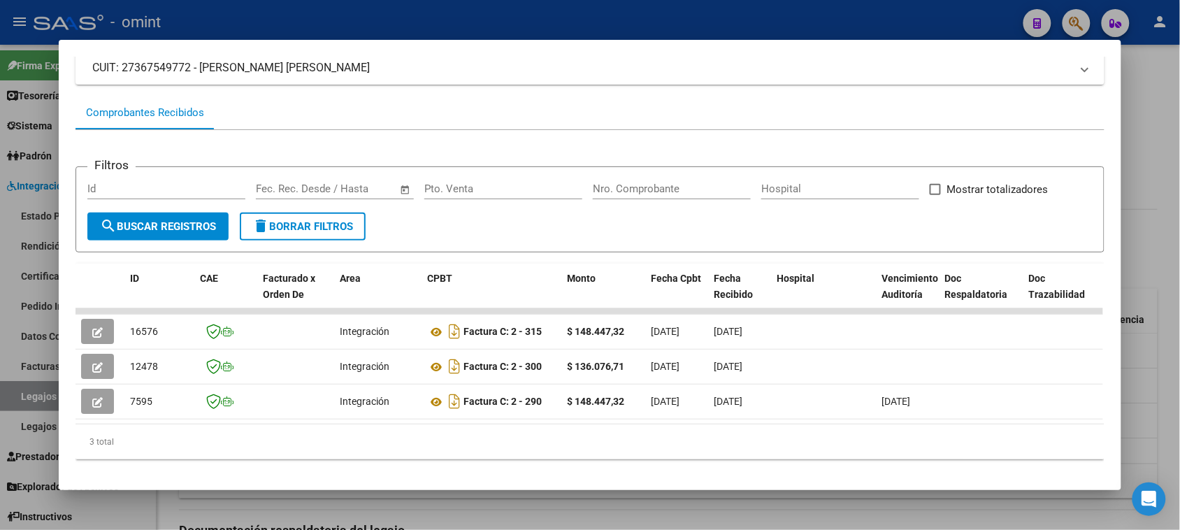
scroll to position [122, 0]
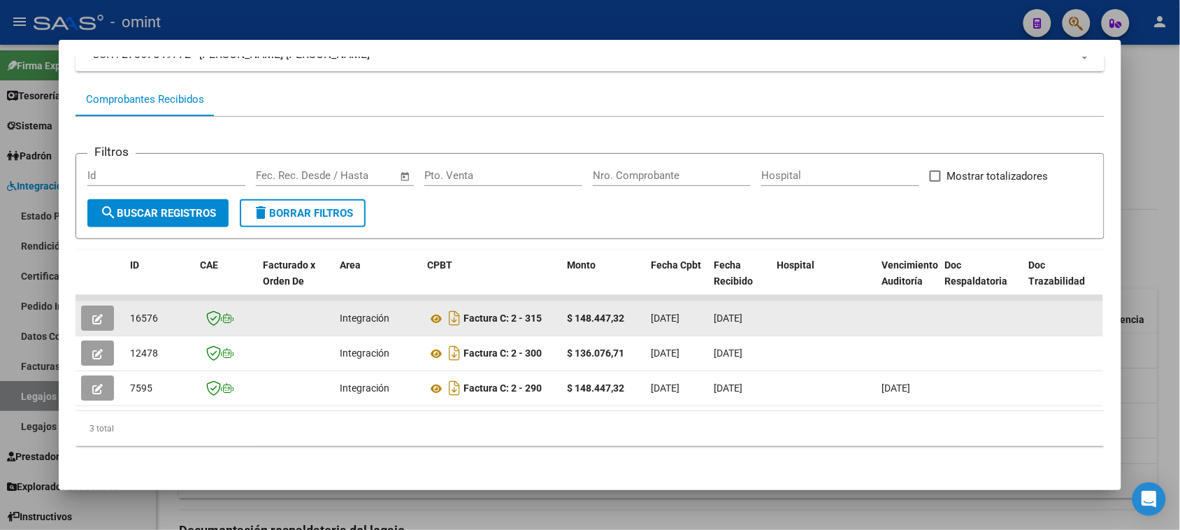
click at [100, 308] on button "button" at bounding box center [97, 317] width 33 height 25
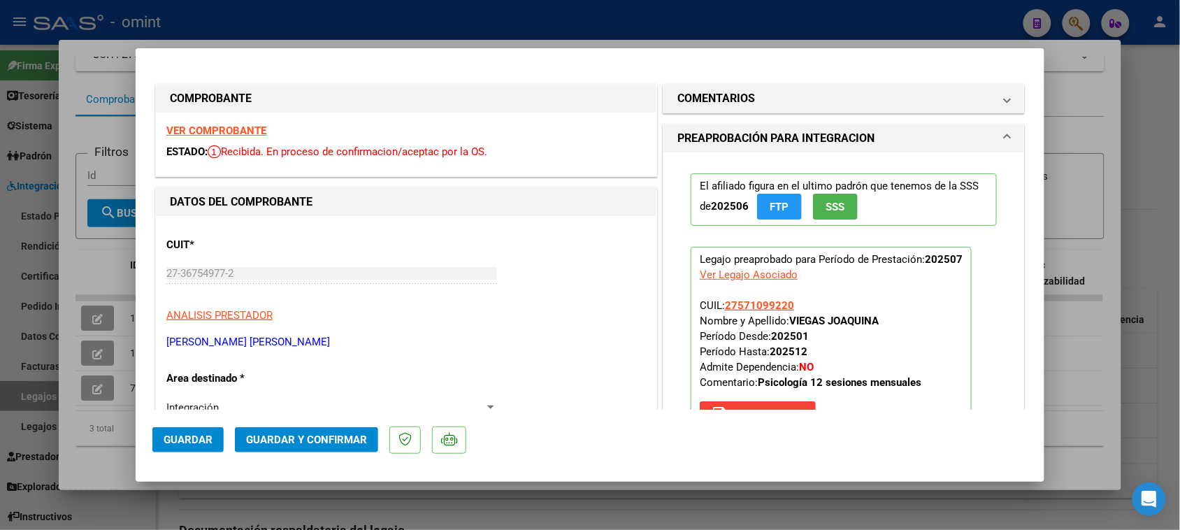
click at [213, 124] on strong "VER COMPROBANTE" at bounding box center [216, 130] width 100 height 13
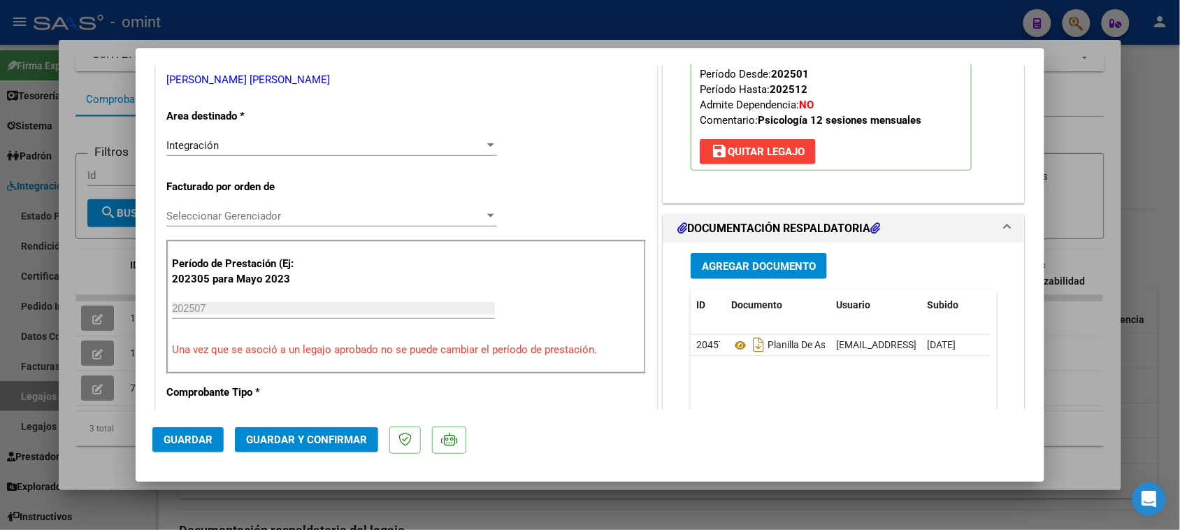
scroll to position [349, 0]
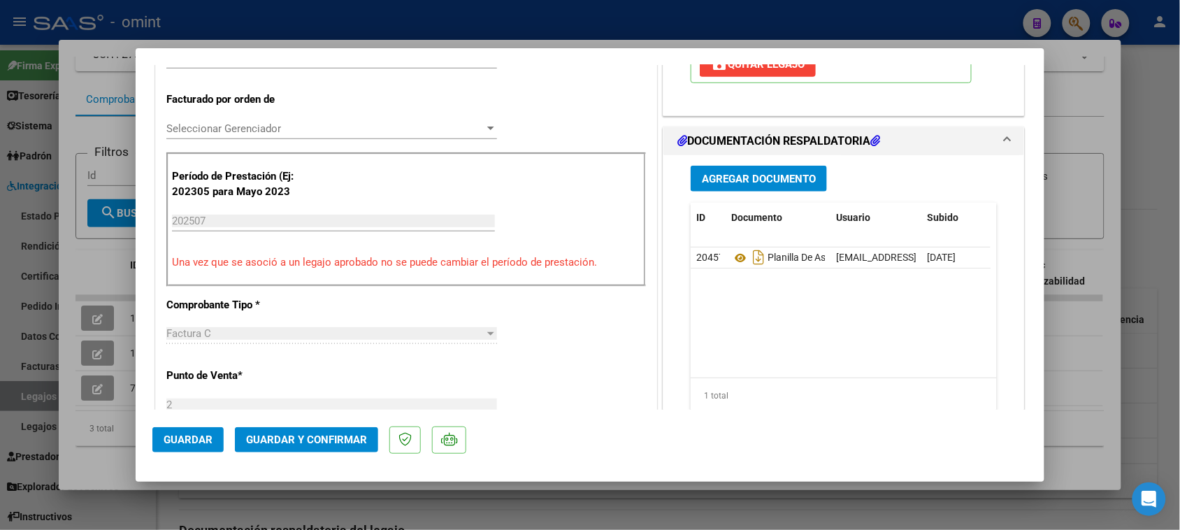
click at [329, 425] on mat-dialog-actions "Guardar Guardar y Confirmar" at bounding box center [589, 437] width 875 height 55
click at [327, 435] on span "Guardar y Confirmar" at bounding box center [306, 439] width 121 height 13
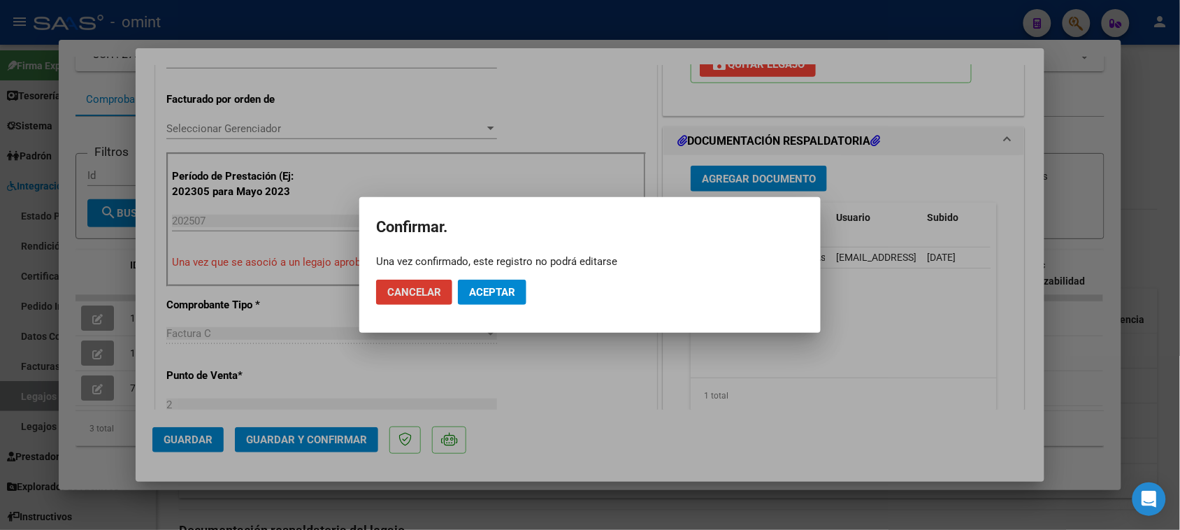
click at [507, 287] on span "Aceptar" at bounding box center [492, 292] width 46 height 13
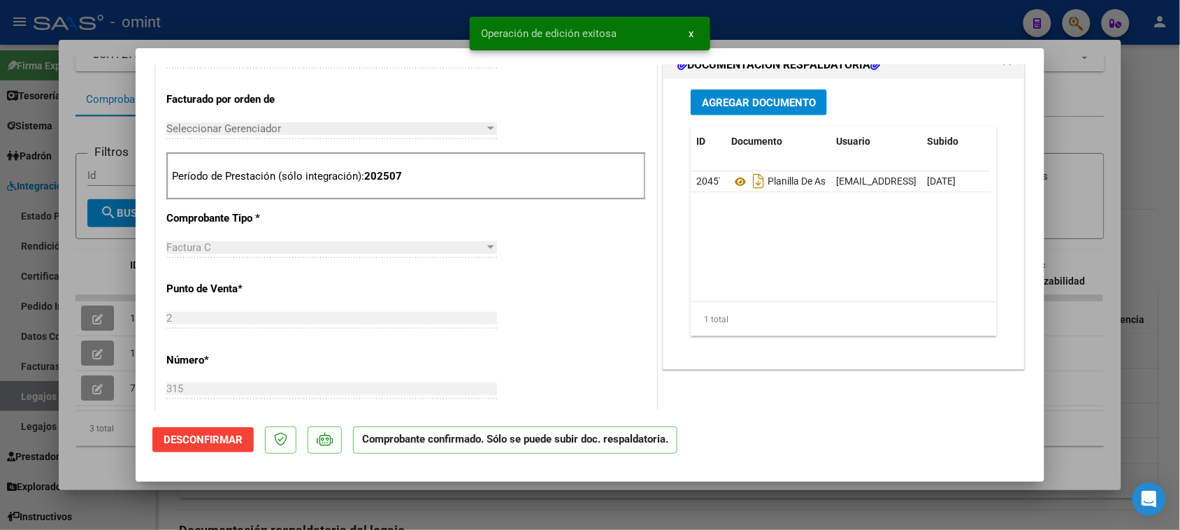
type input "$ 0,00"
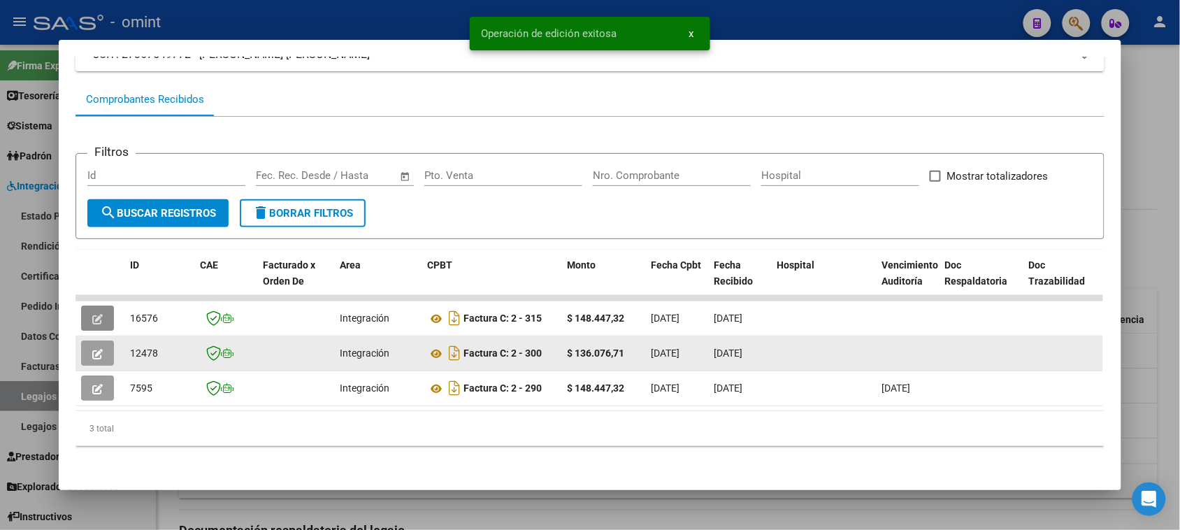
click at [95, 349] on icon "button" at bounding box center [97, 354] width 10 height 10
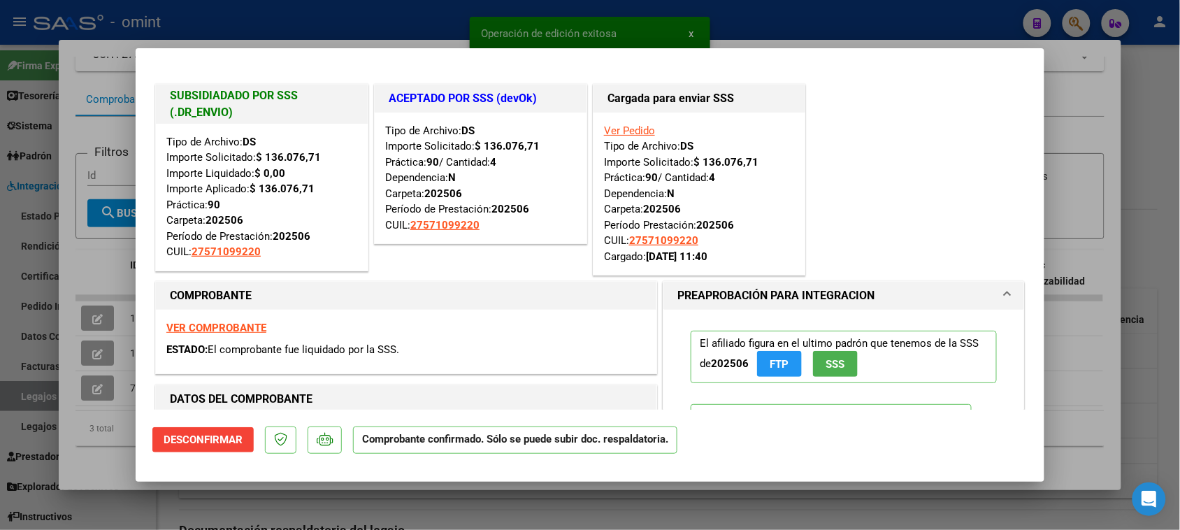
type input "$ 0,00"
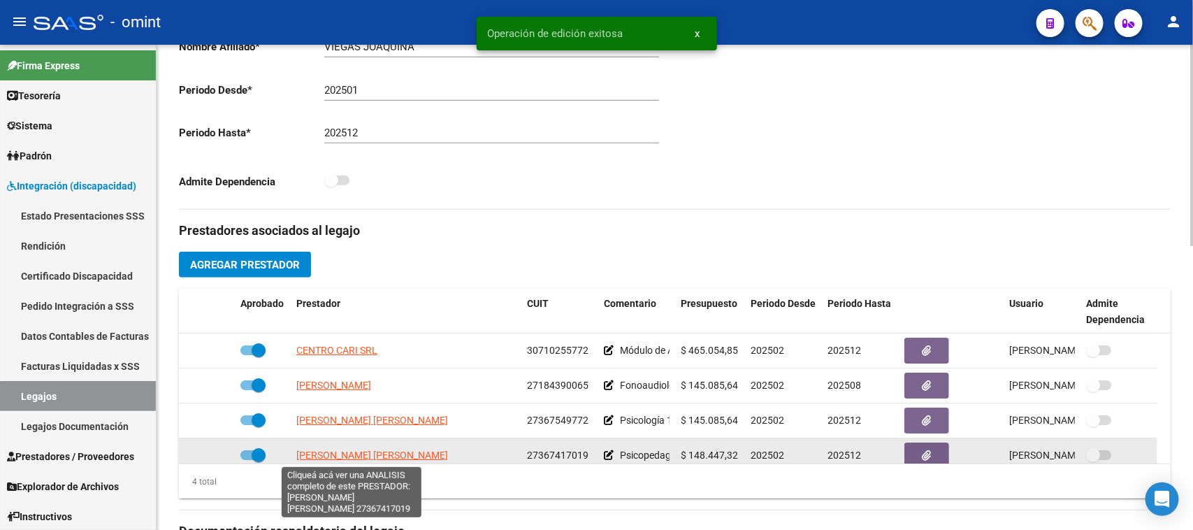
click at [376, 456] on span "[PERSON_NAME] [PERSON_NAME]" at bounding box center [372, 454] width 152 height 11
type textarea "27367417019"
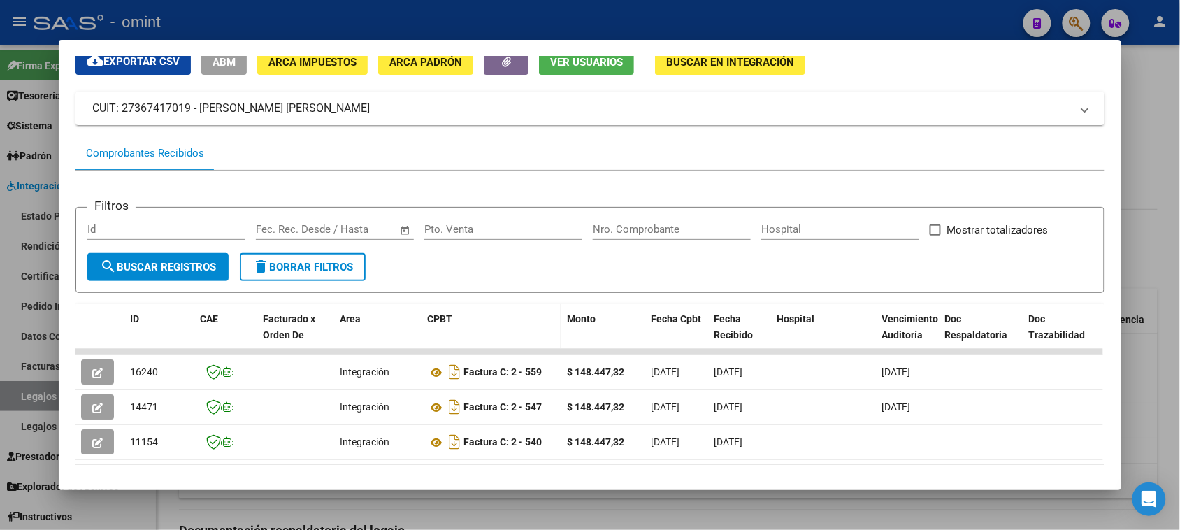
scroll to position [87, 0]
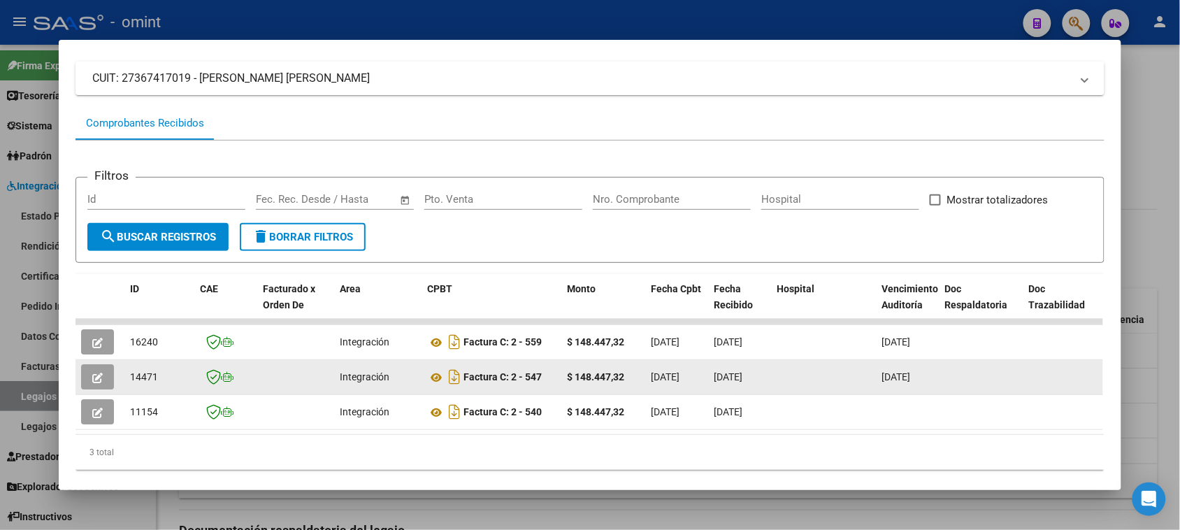
click at [103, 370] on button "button" at bounding box center [97, 376] width 33 height 25
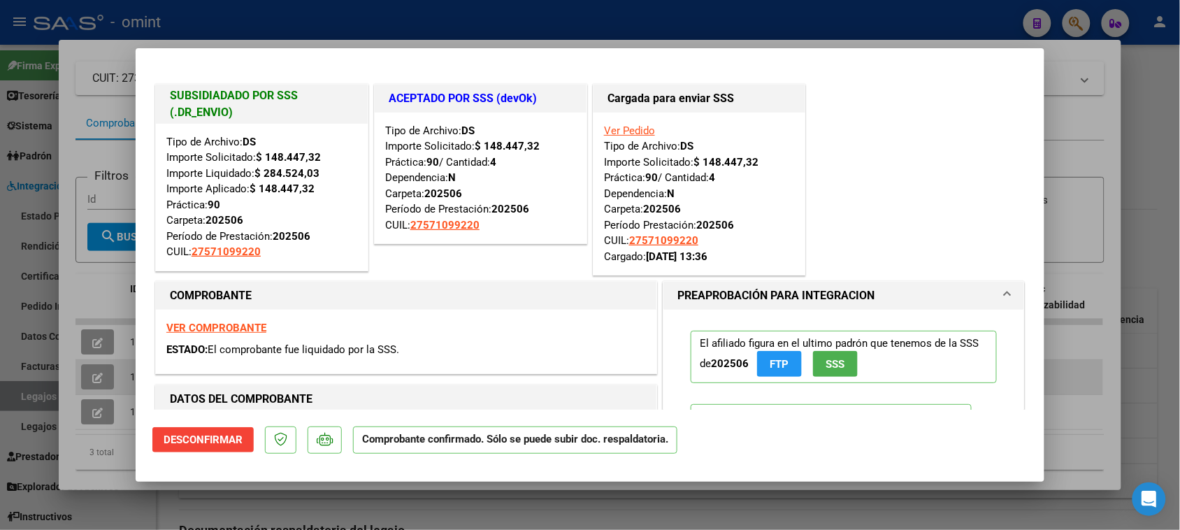
type input "$ 0,00"
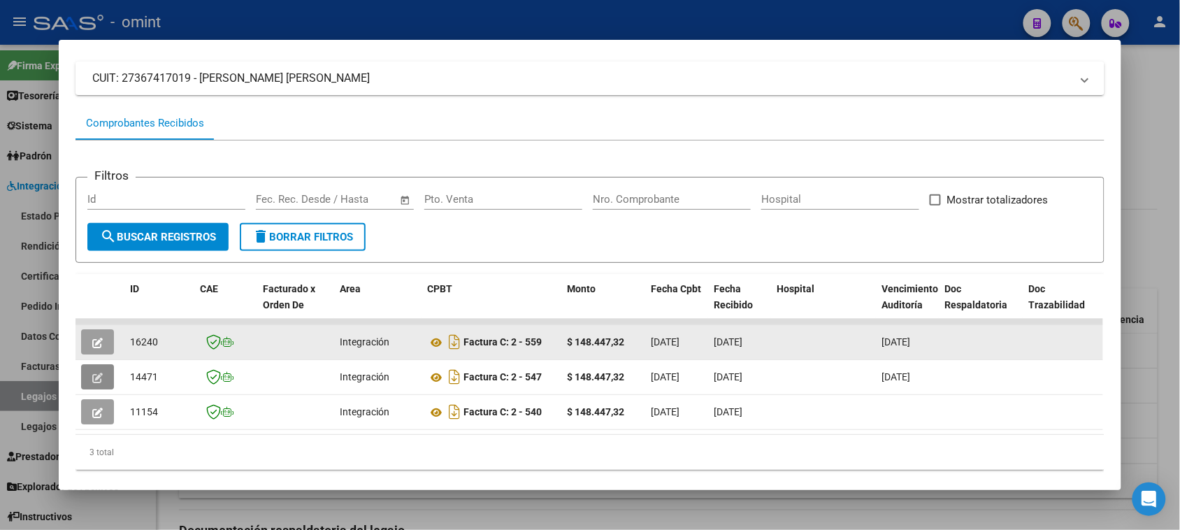
click at [92, 341] on icon "button" at bounding box center [97, 343] width 10 height 10
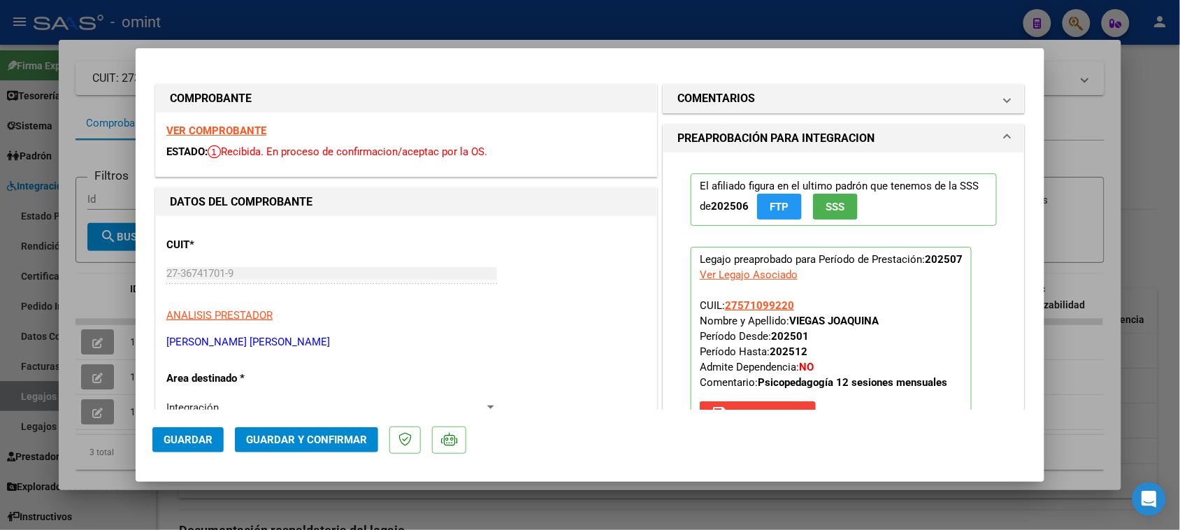
click at [231, 133] on strong "VER COMPROBANTE" at bounding box center [216, 130] width 100 height 13
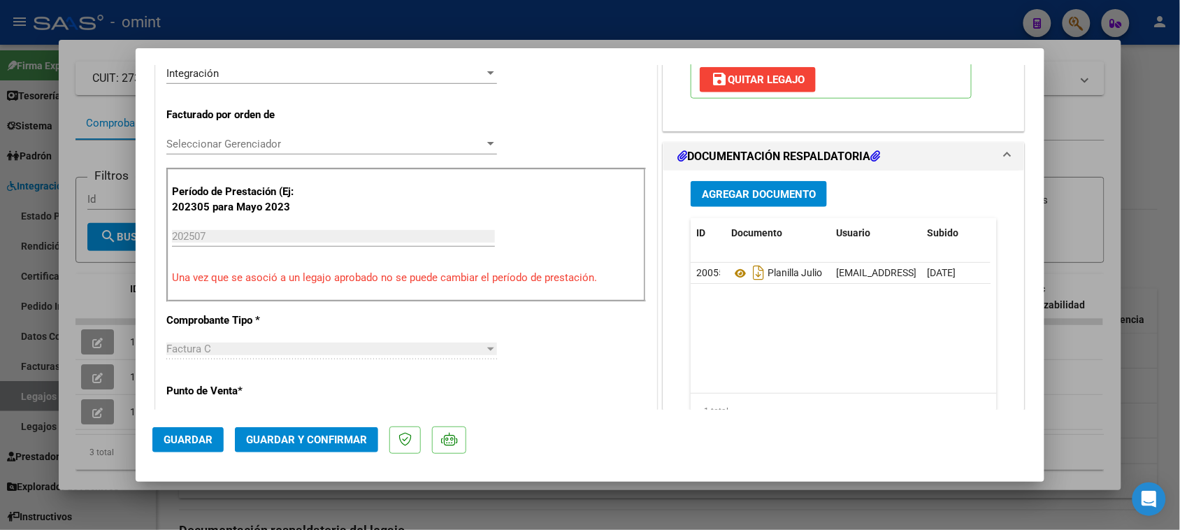
scroll to position [349, 0]
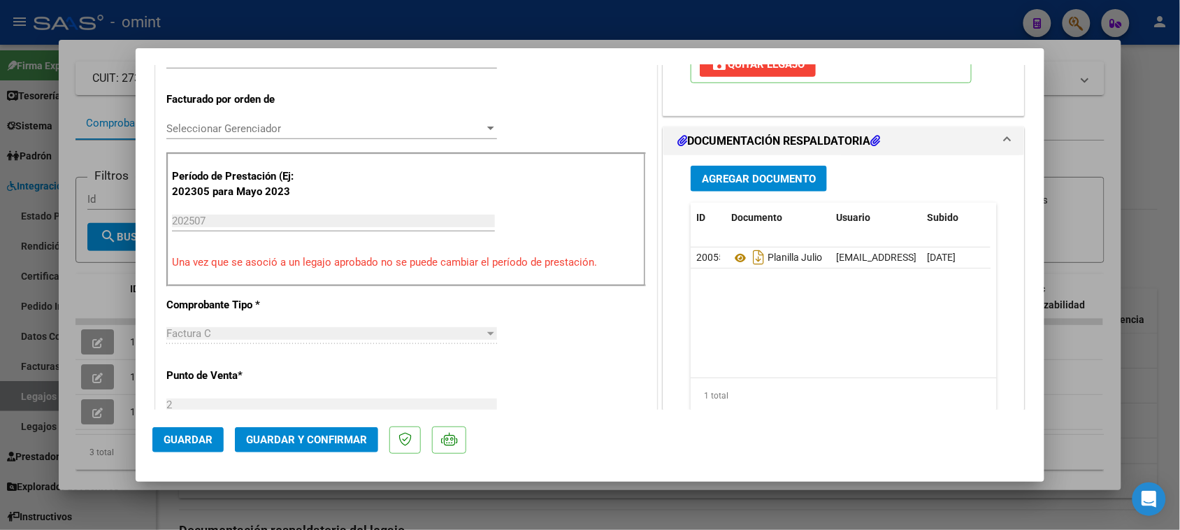
click at [318, 435] on span "Guardar y Confirmar" at bounding box center [306, 439] width 121 height 13
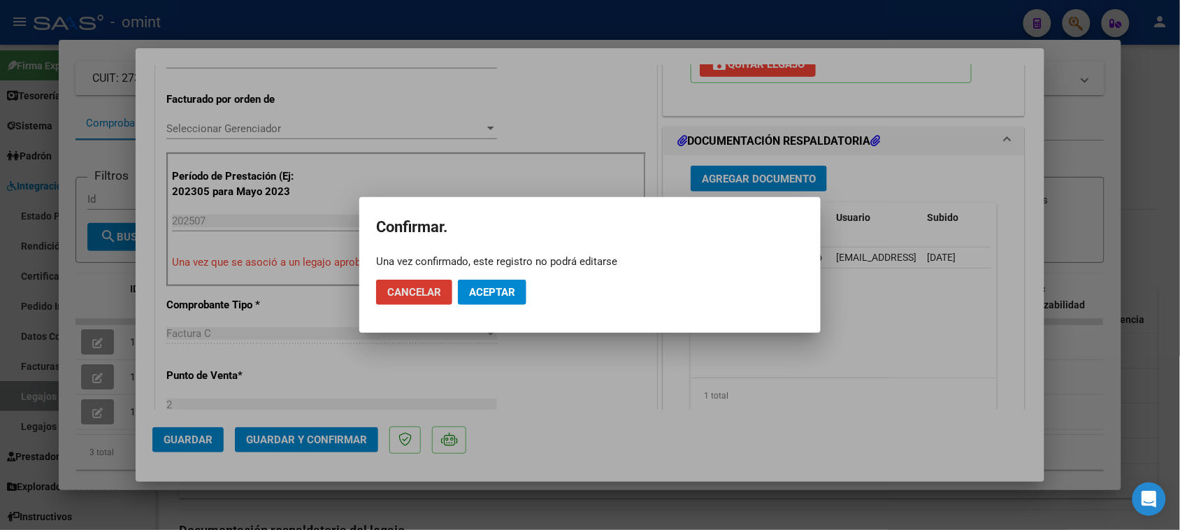
click at [512, 301] on button "Aceptar" at bounding box center [492, 292] width 68 height 25
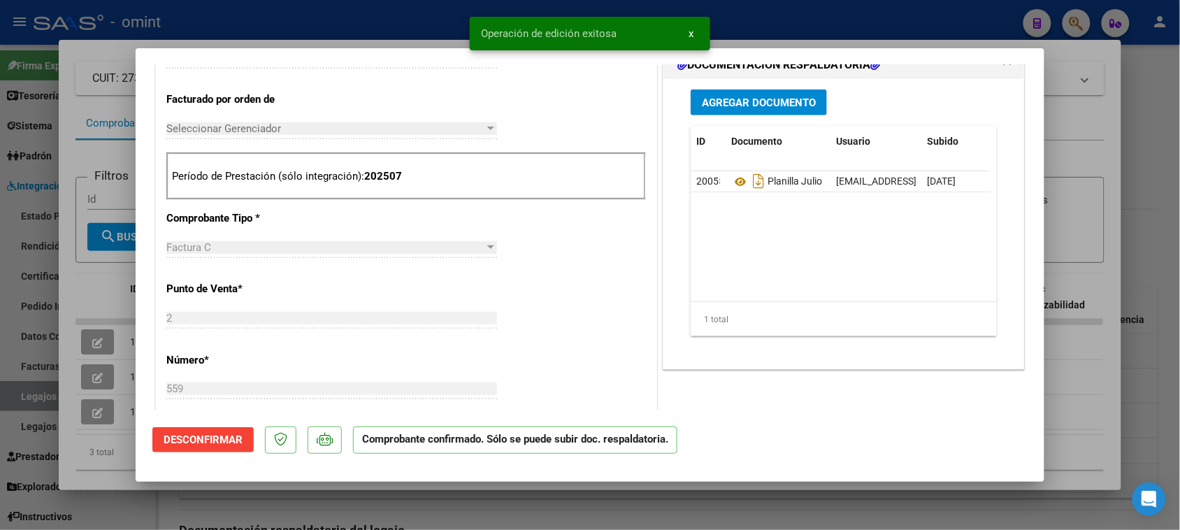
type input "$ 0,00"
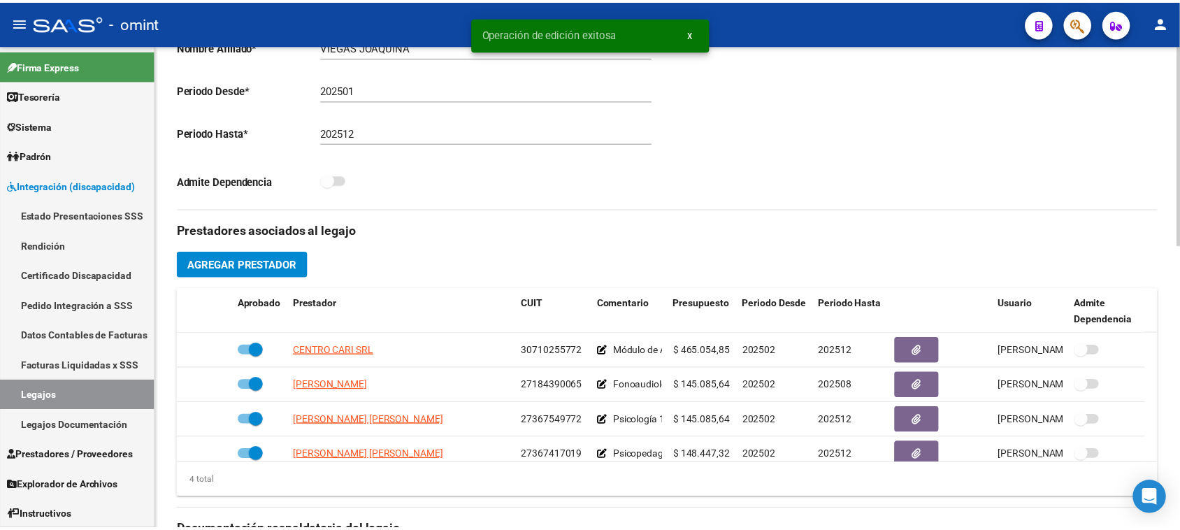
scroll to position [15, 0]
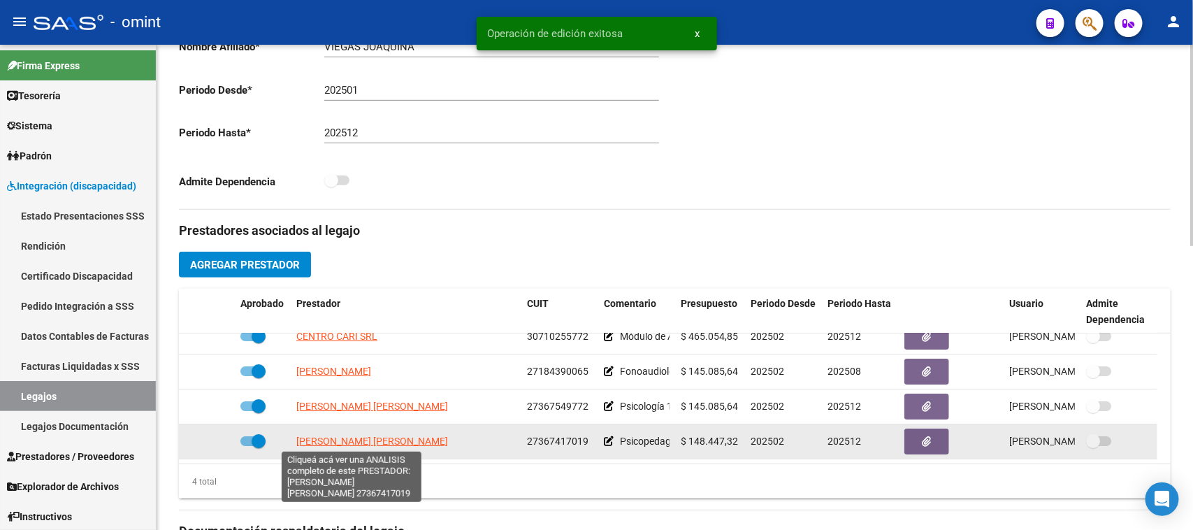
click at [358, 444] on span "[PERSON_NAME] [PERSON_NAME]" at bounding box center [372, 440] width 152 height 11
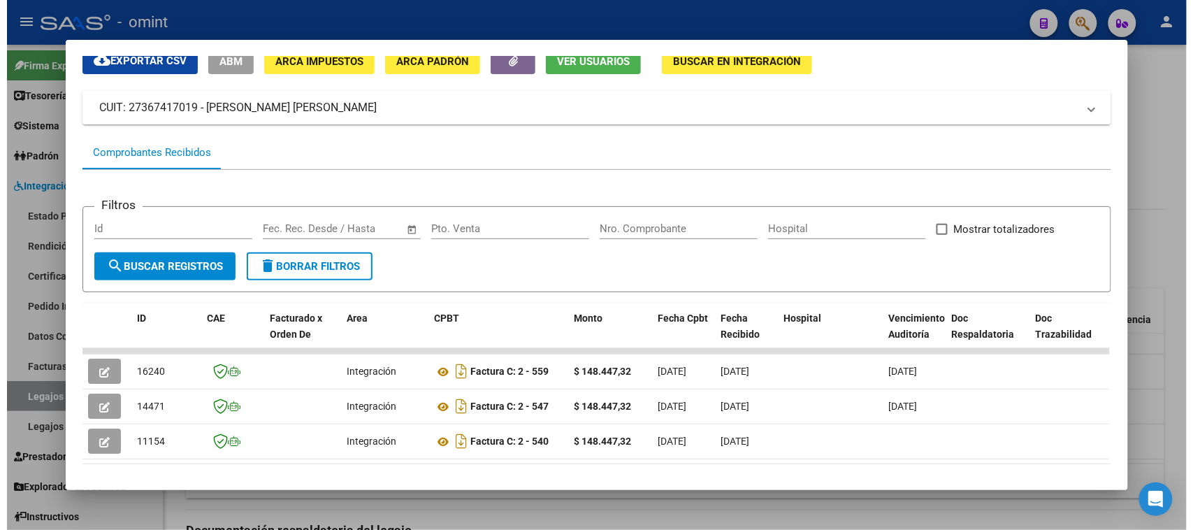
scroll to position [122, 0]
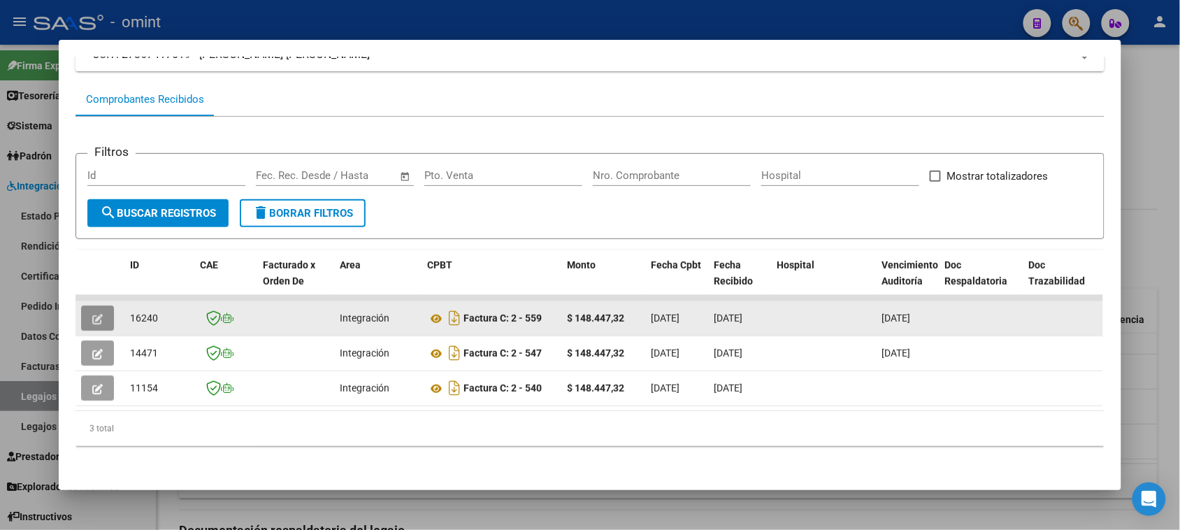
click at [92, 314] on icon "button" at bounding box center [97, 319] width 10 height 10
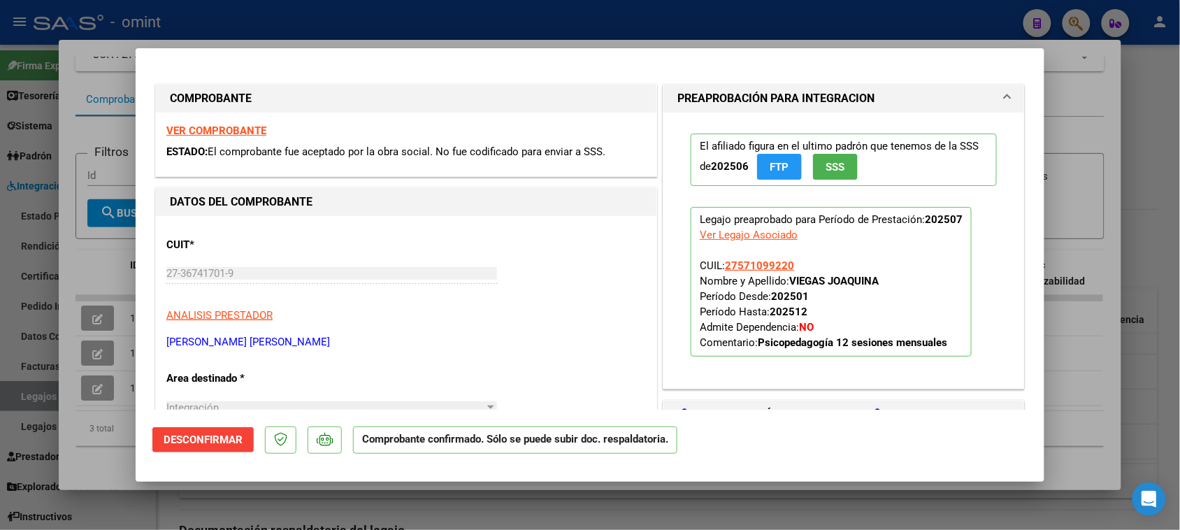
type input "$ 0,00"
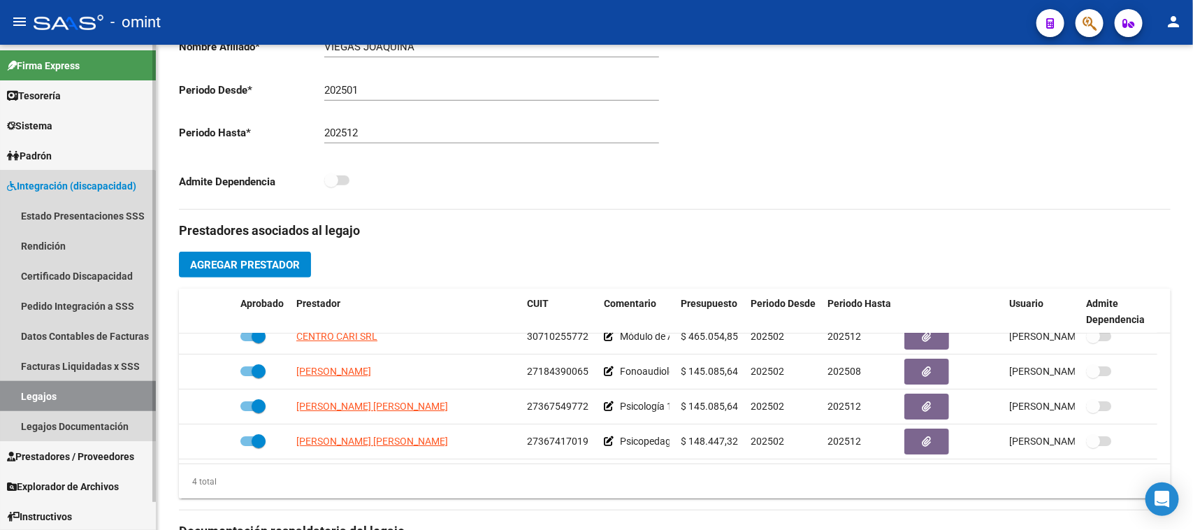
click at [33, 400] on link "Legajos" at bounding box center [78, 396] width 156 height 30
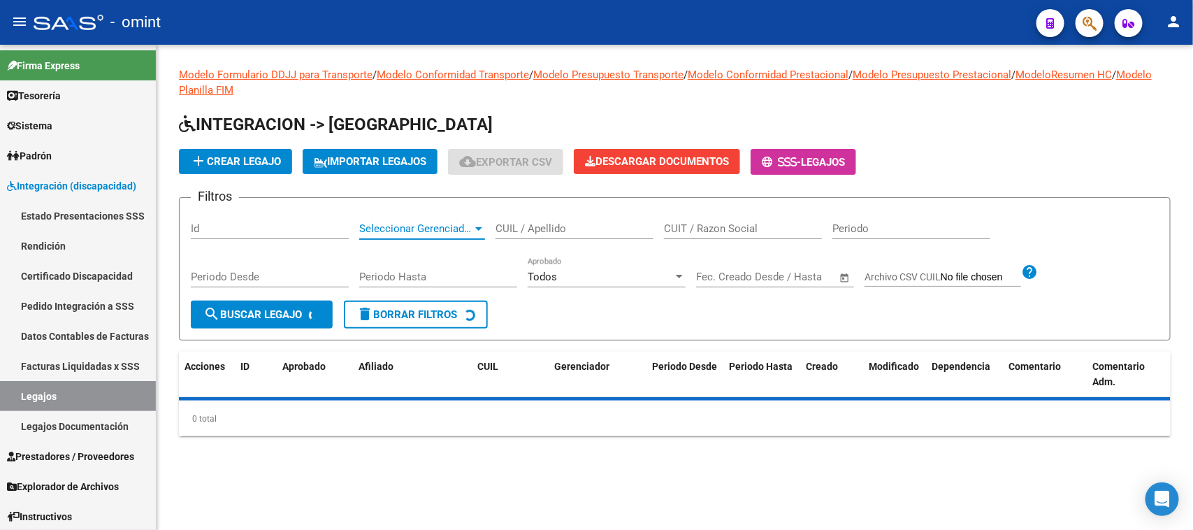
click at [412, 222] on span "Seleccionar Gerenciador" at bounding box center [415, 228] width 113 height 13
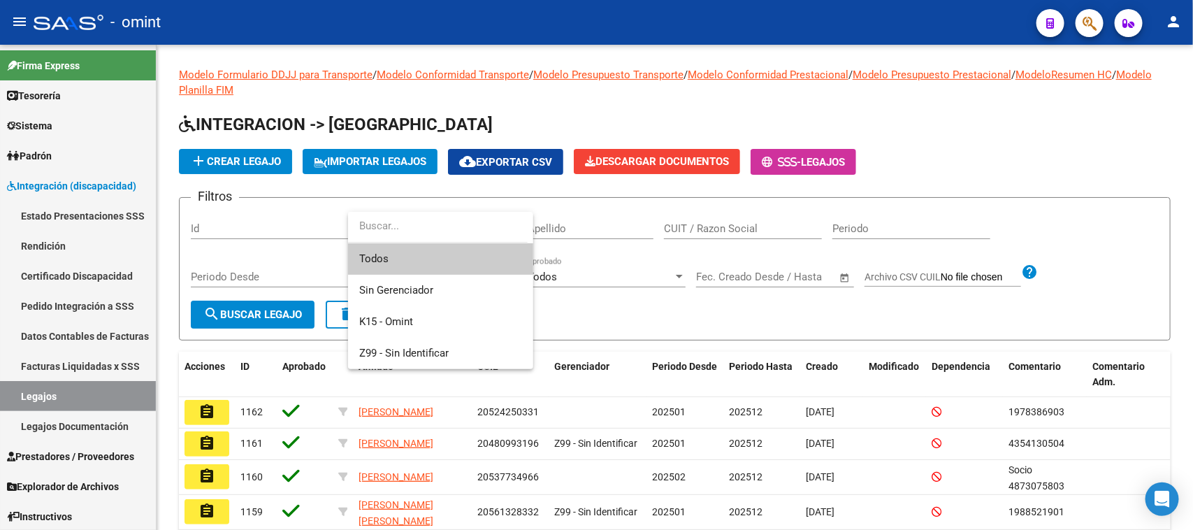
click at [563, 224] on div at bounding box center [596, 265] width 1193 height 530
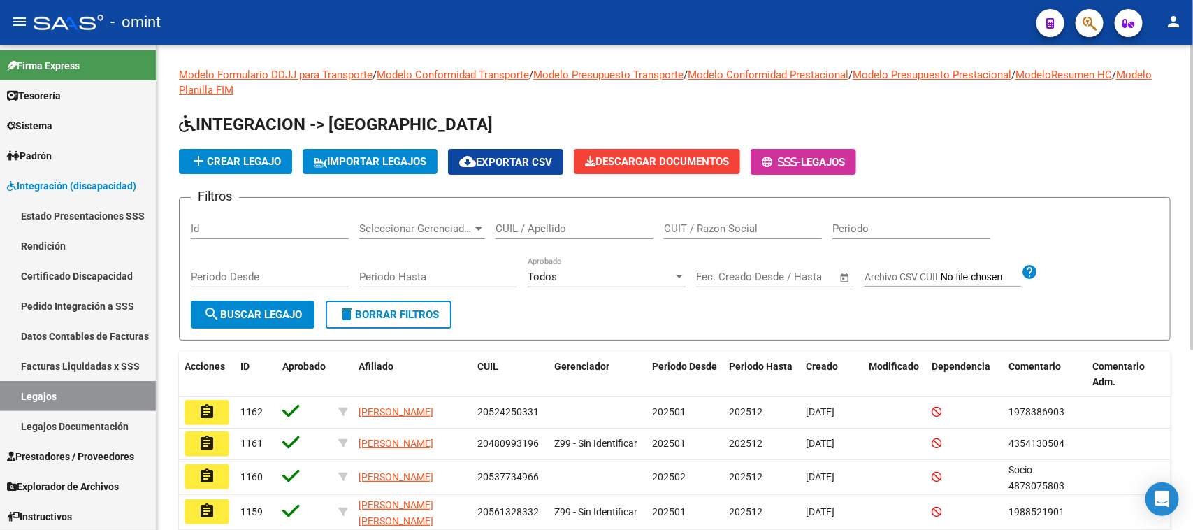
click at [570, 224] on input "CUIL / Apellido" at bounding box center [575, 228] width 158 height 13
type input "torno"
click at [297, 312] on span "search Buscar Legajo" at bounding box center [252, 314] width 99 height 13
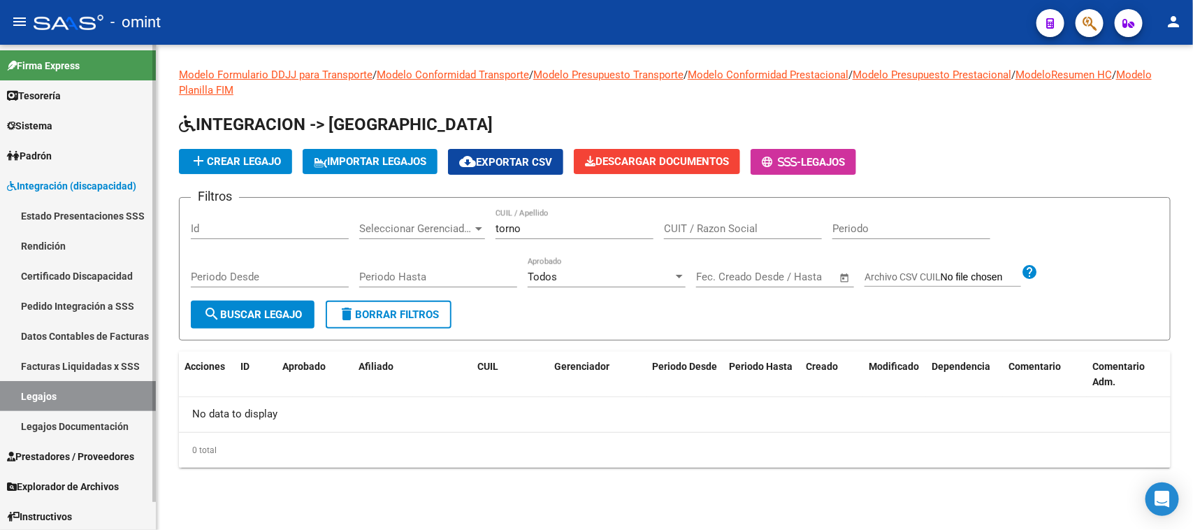
click at [84, 131] on link "Sistema" at bounding box center [78, 125] width 156 height 30
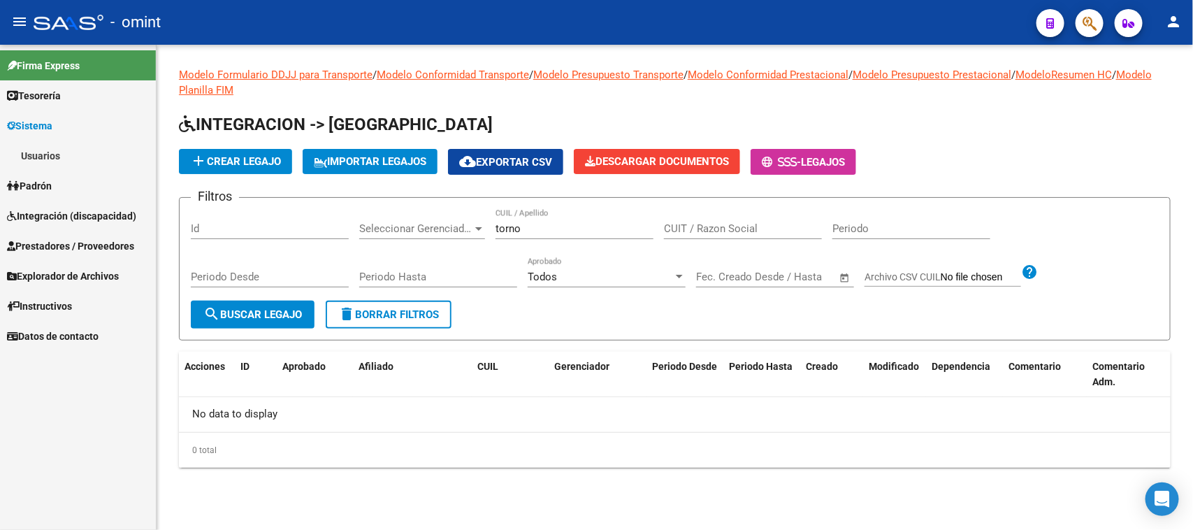
click at [75, 191] on link "Padrón" at bounding box center [78, 186] width 156 height 30
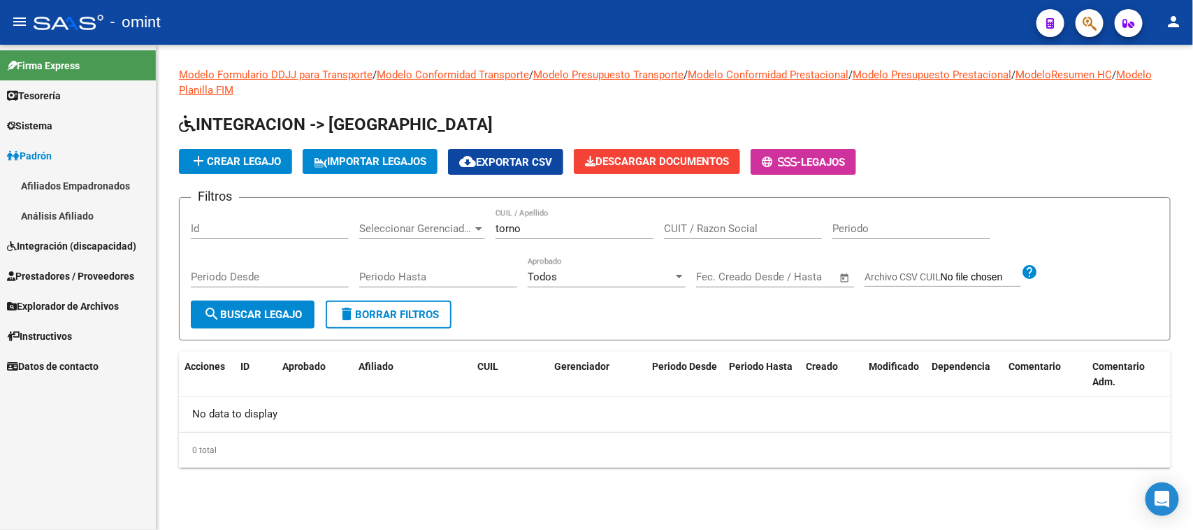
click at [73, 212] on link "Análisis Afiliado" at bounding box center [78, 216] width 156 height 30
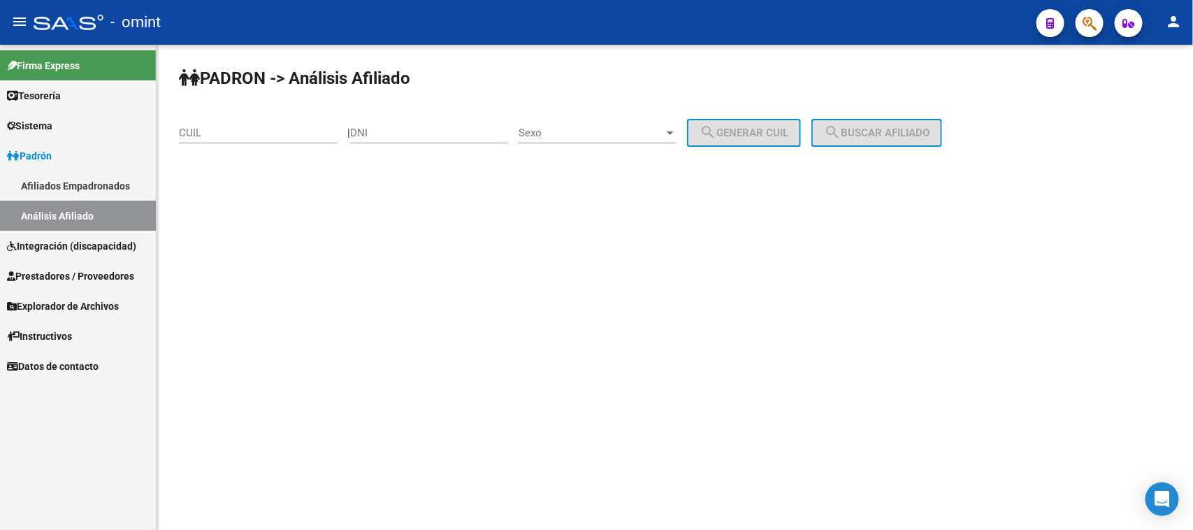
click at [78, 182] on link "Afiliados Empadronados" at bounding box center [78, 186] width 156 height 30
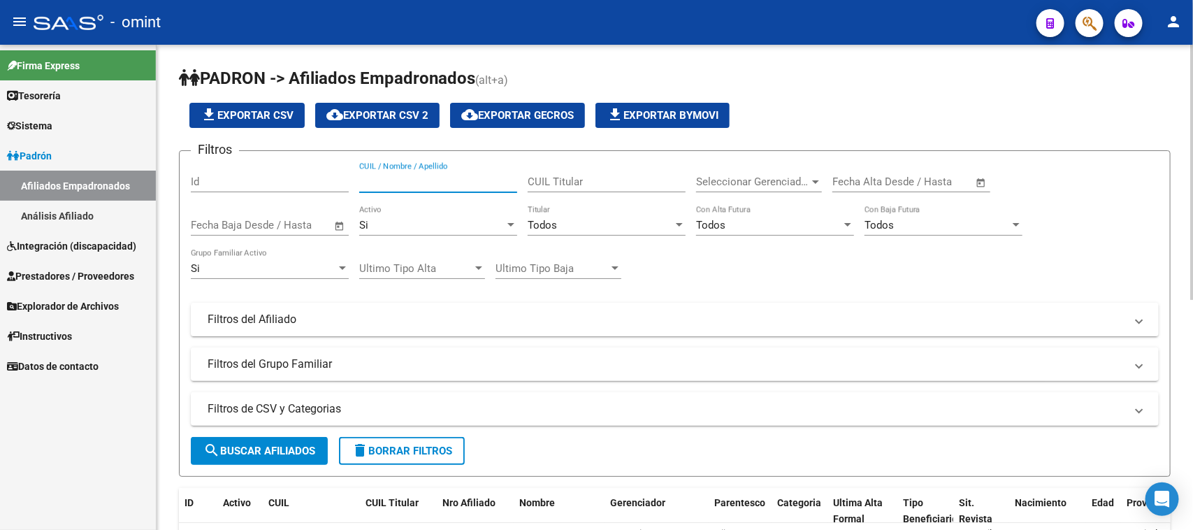
click at [489, 175] on input "CUIL / Nombre / Apellido" at bounding box center [438, 181] width 158 height 13
click at [312, 454] on span "search Buscar Afiliados" at bounding box center [259, 451] width 112 height 13
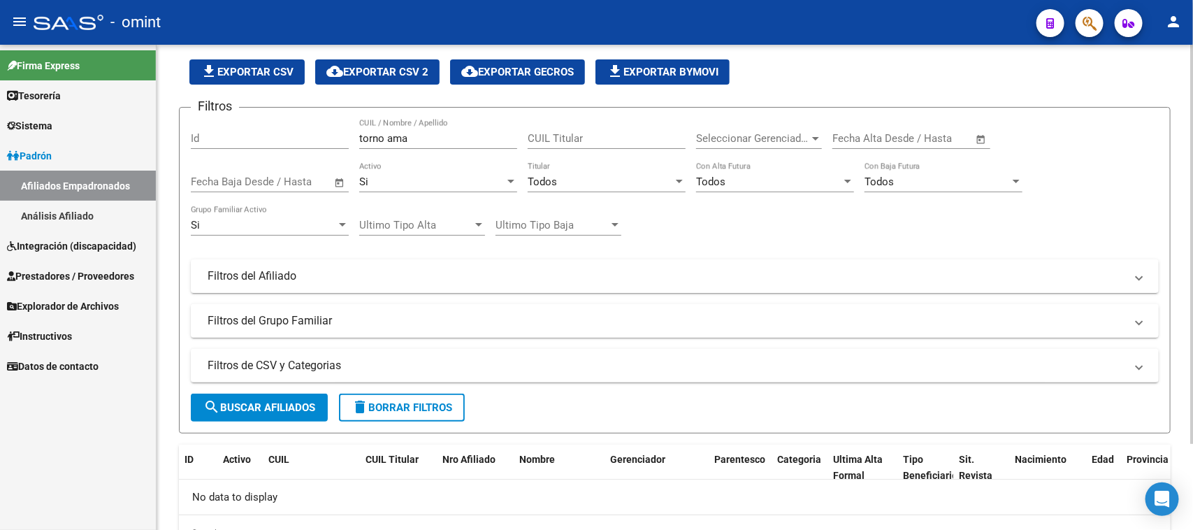
scroll to position [18, 0]
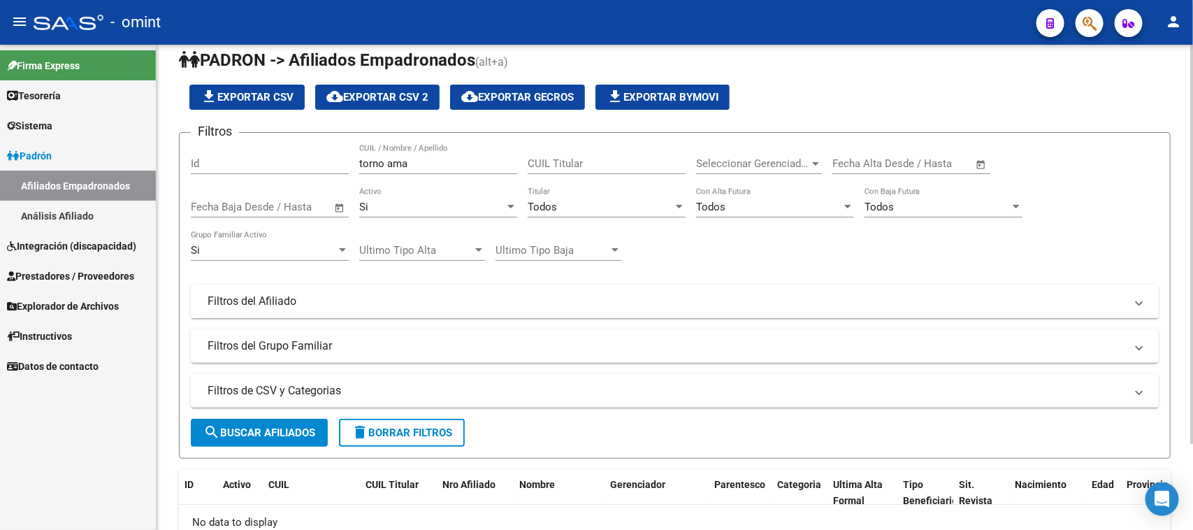
click at [396, 158] on input "torno ama" at bounding box center [438, 163] width 158 height 13
type input "torno"
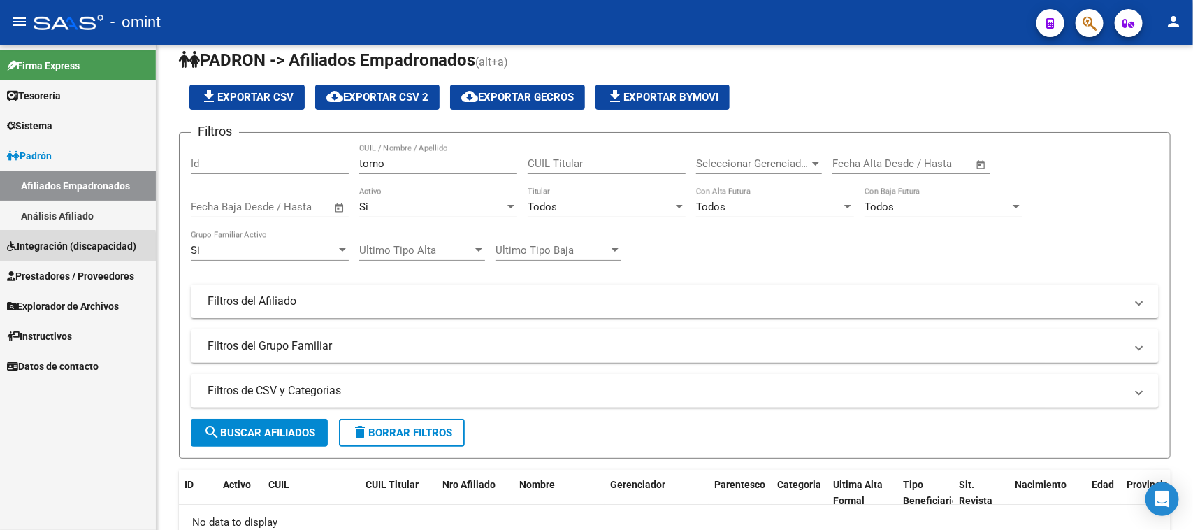
click at [59, 248] on span "Integración (discapacidad)" at bounding box center [71, 245] width 129 height 15
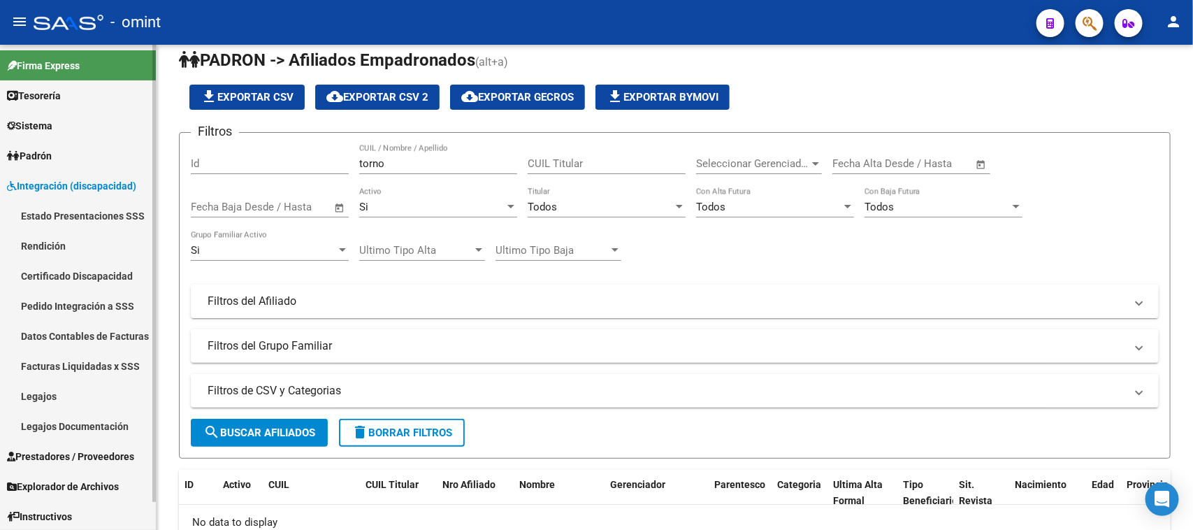
click at [59, 398] on link "Legajos" at bounding box center [78, 396] width 156 height 30
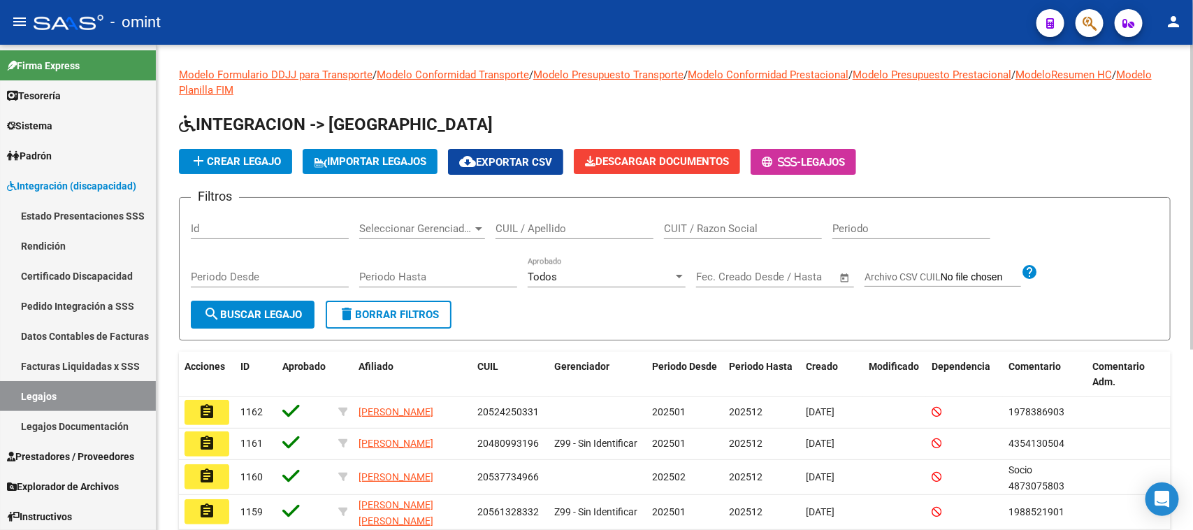
click at [584, 226] on input "CUIL / Apellido" at bounding box center [575, 228] width 158 height 13
type input "di i"
drag, startPoint x: 168, startPoint y: 306, endPoint x: 247, endPoint y: 323, distance: 80.7
click at [168, 308] on div "Modelo Formulario DDJJ para Transporte / Modelo Conformidad Transporte / Modelo…" at bounding box center [675, 426] width 1037 height 762
click at [247, 323] on button "search Buscar Legajo" at bounding box center [253, 315] width 124 height 28
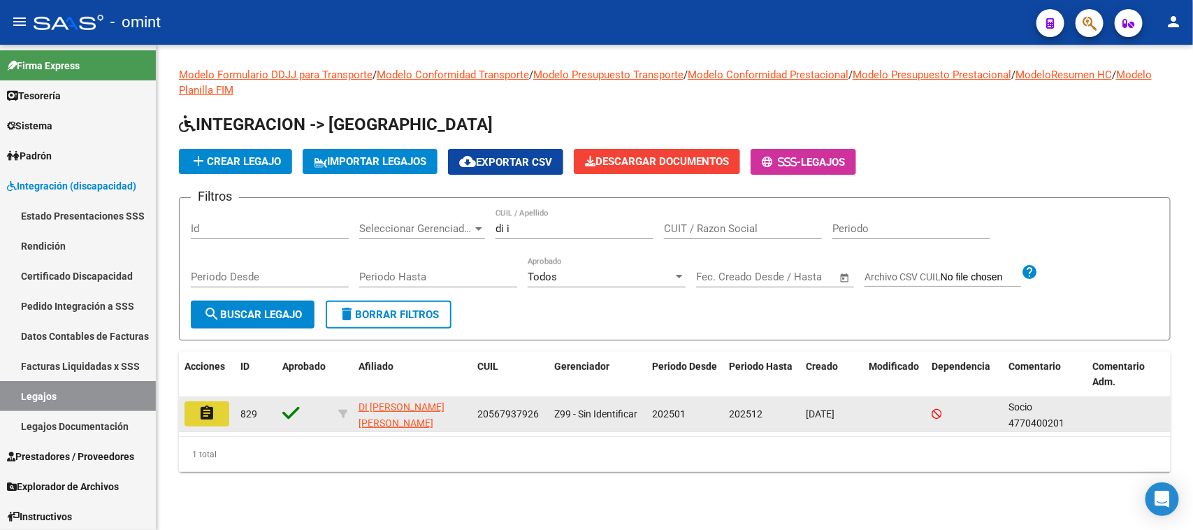
click at [206, 414] on mat-icon "assignment" at bounding box center [206, 413] width 17 height 17
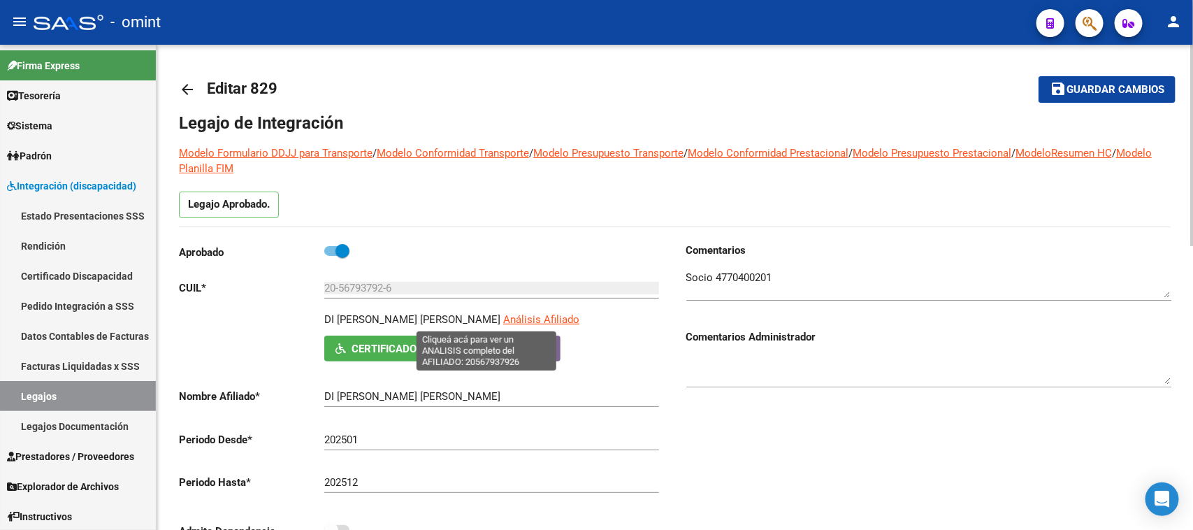
click at [503, 318] on span "Análisis Afiliado" at bounding box center [541, 319] width 76 height 13
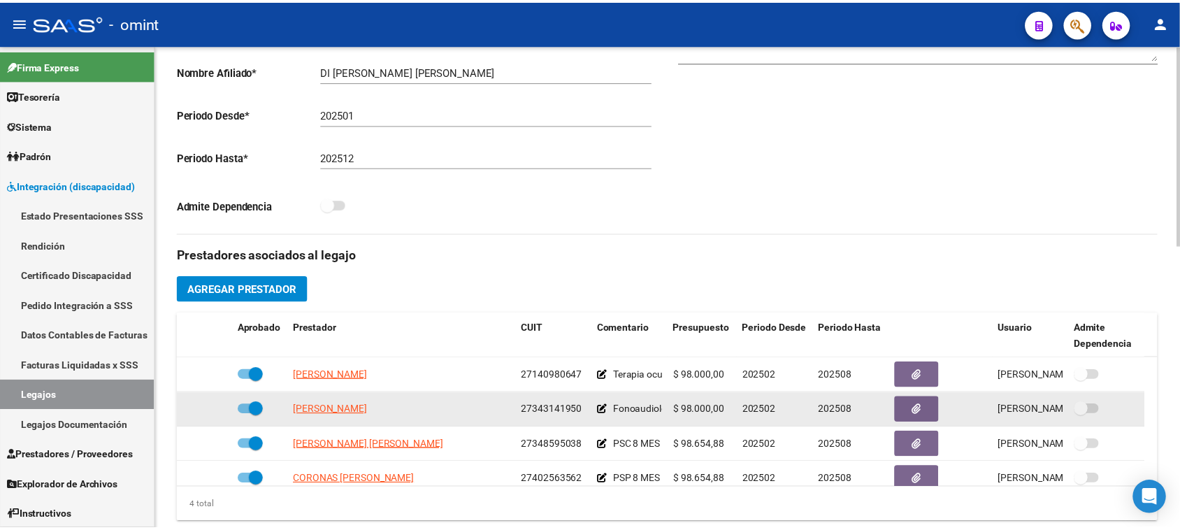
scroll to position [349, 0]
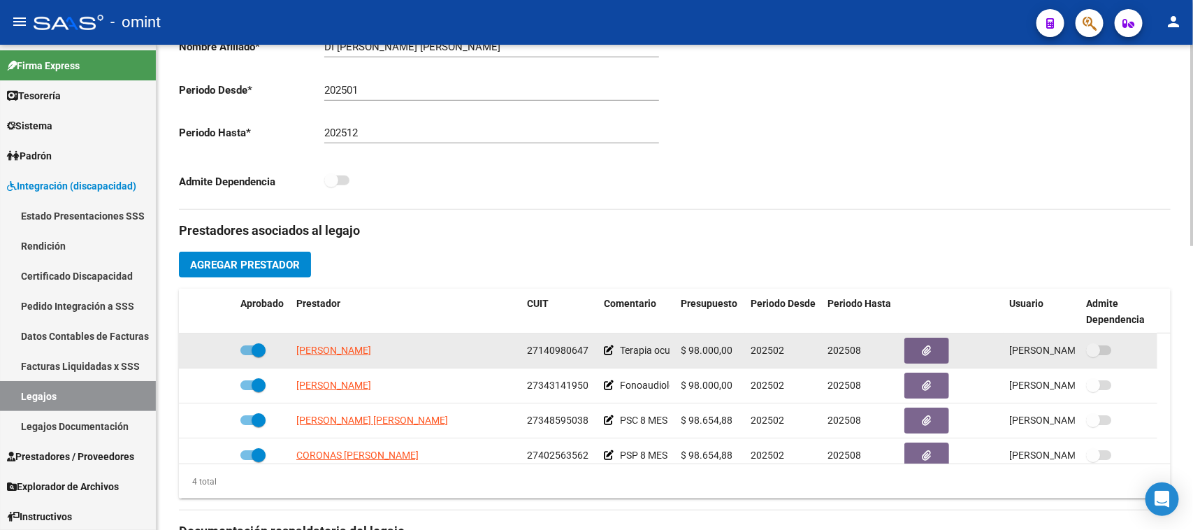
click at [559, 350] on span "27140980647" at bounding box center [558, 350] width 62 height 11
click at [558, 351] on span "27140980647" at bounding box center [558, 350] width 62 height 11
copy span "27140980647"
click at [371, 348] on span "[PERSON_NAME]" at bounding box center [333, 350] width 75 height 11
type textarea "27140980647"
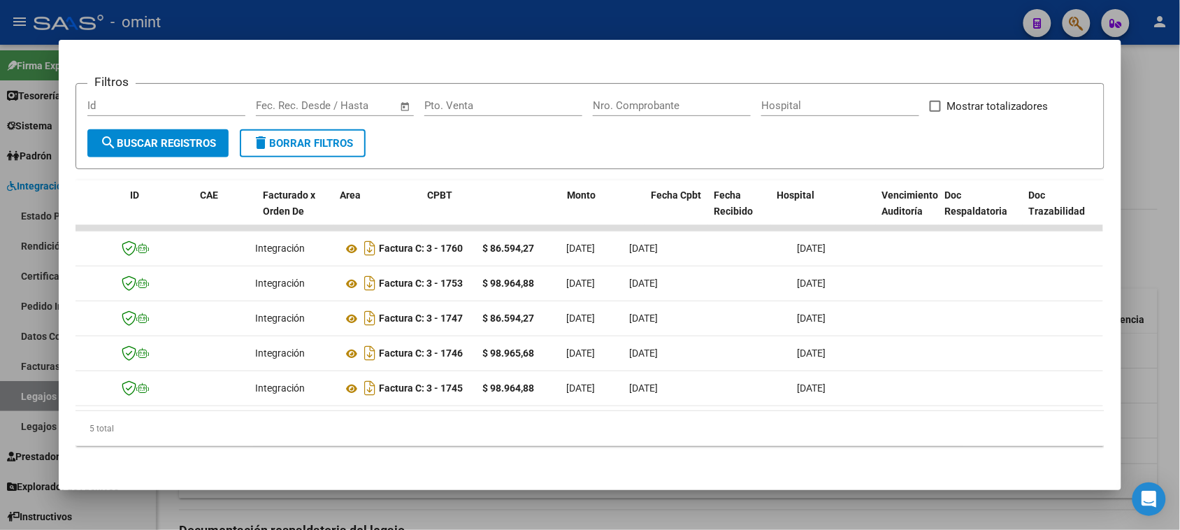
scroll to position [0, 0]
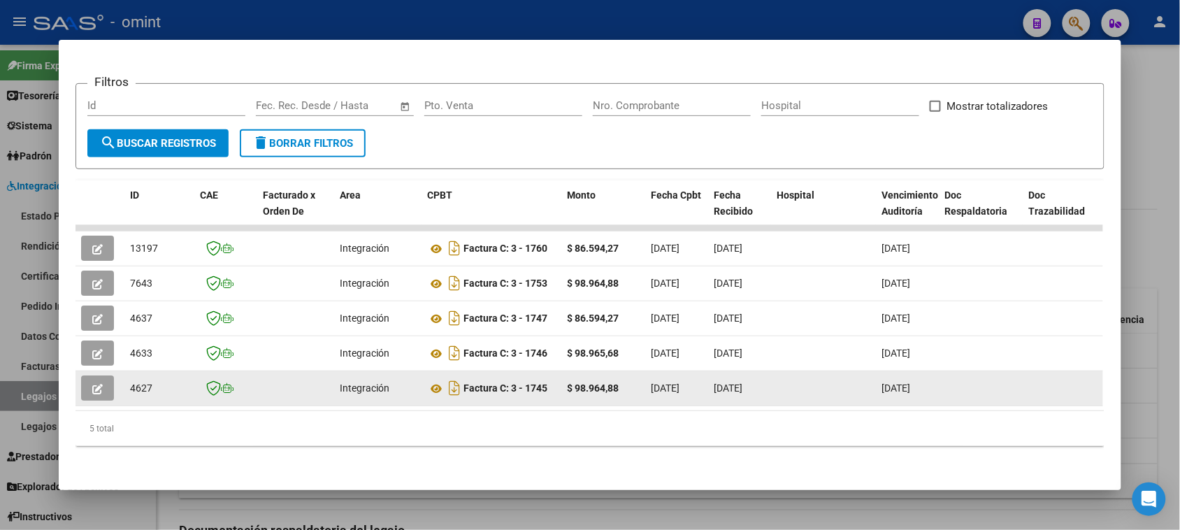
click at [82, 381] on button "button" at bounding box center [97, 387] width 33 height 25
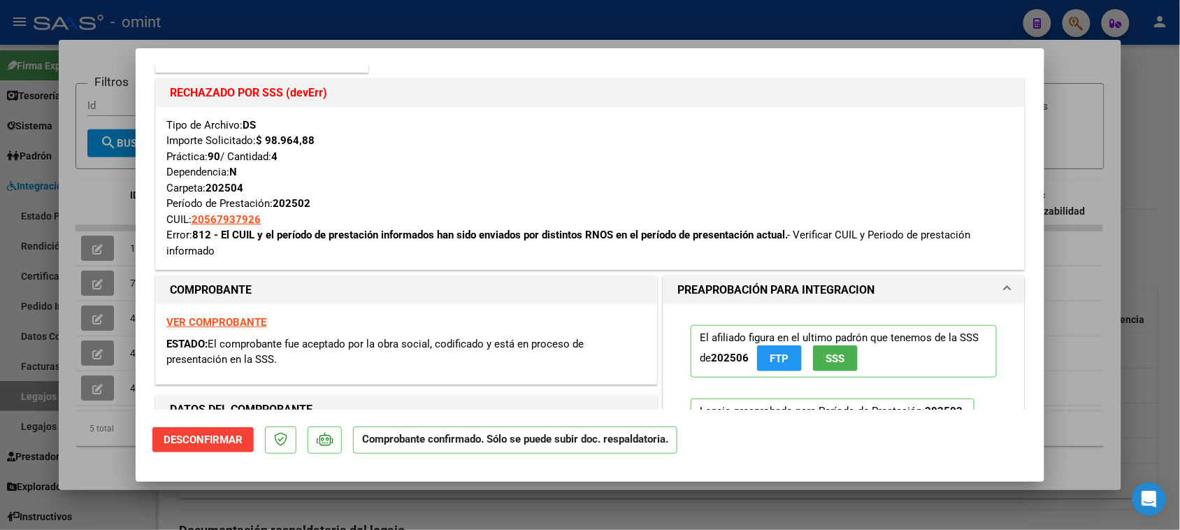
scroll to position [262, 0]
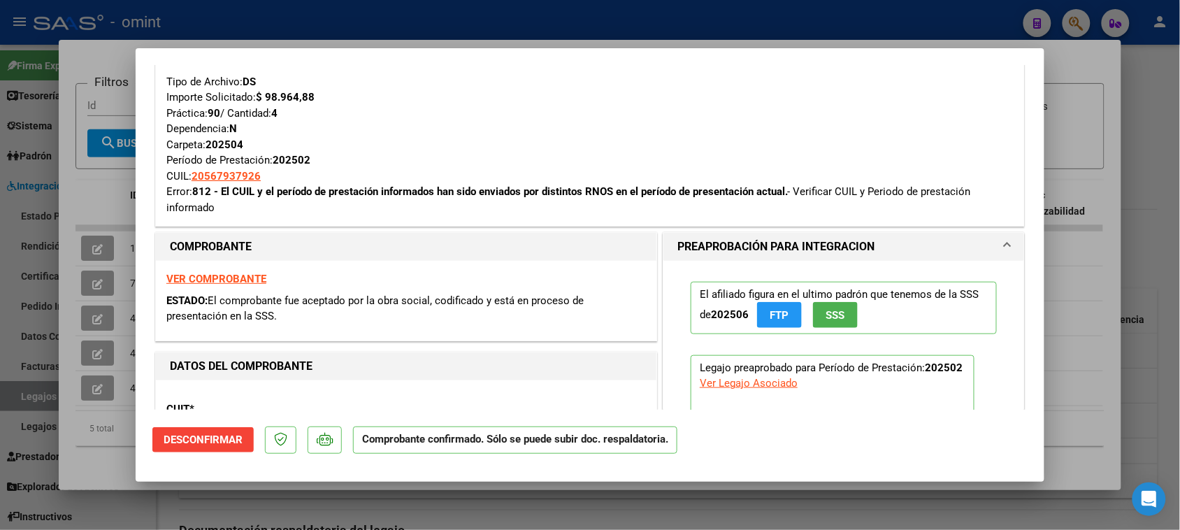
click at [243, 277] on strong "VER COMPROBANTE" at bounding box center [216, 279] width 100 height 13
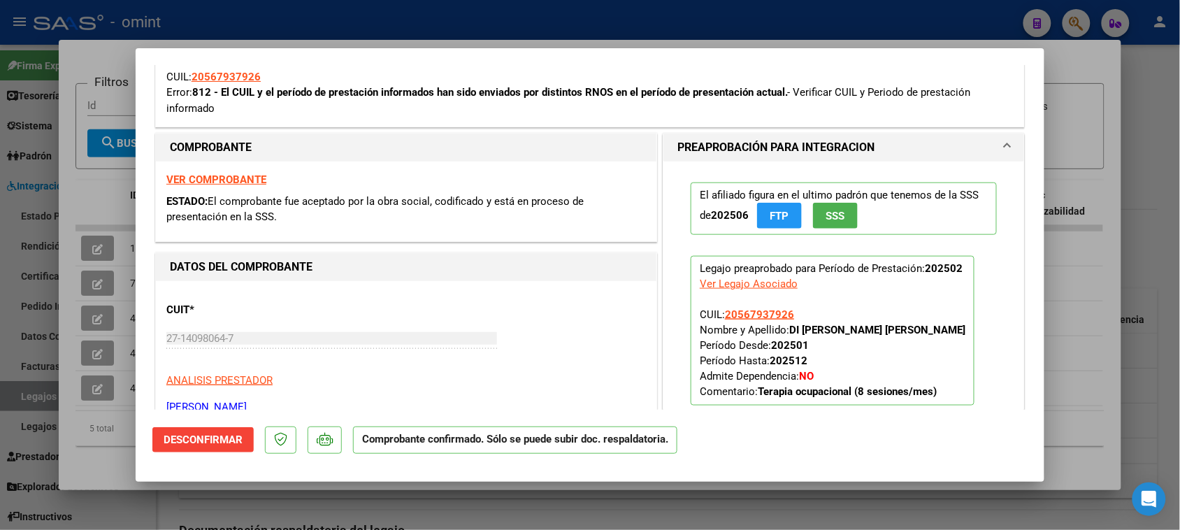
scroll to position [349, 0]
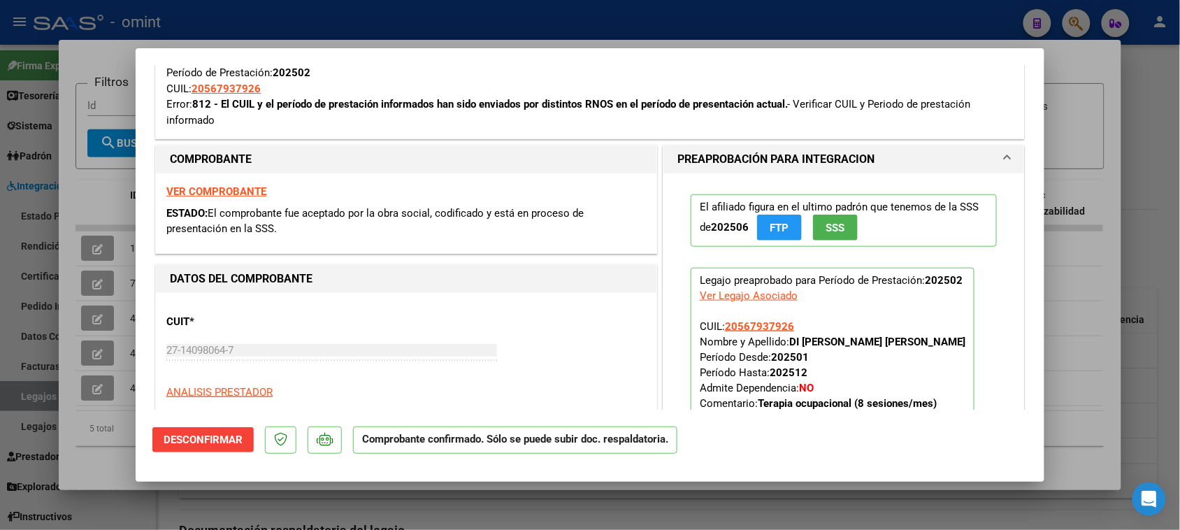
click at [741, 175] on div "El afiliado figura en el ultimo padrón que tenemos de la SSS de 202506 FTP SSS …" at bounding box center [843, 305] width 327 height 265
click at [746, 166] on h1 "PREAPROBACIÓN PARA INTEGRACION" at bounding box center [775, 159] width 197 height 17
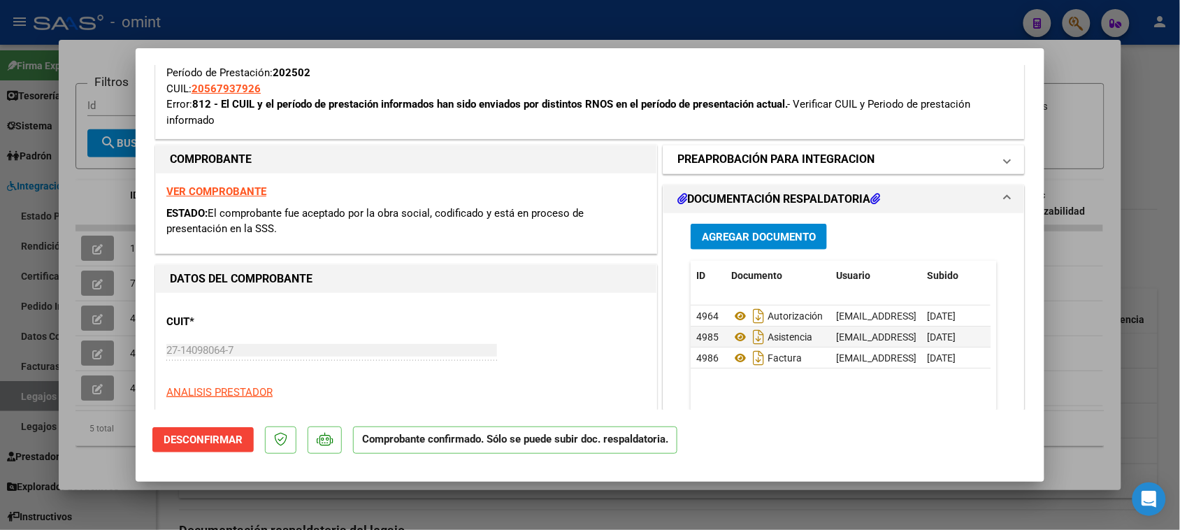
click at [749, 166] on h1 "PREAPROBACIÓN PARA INTEGRACION" at bounding box center [775, 159] width 197 height 17
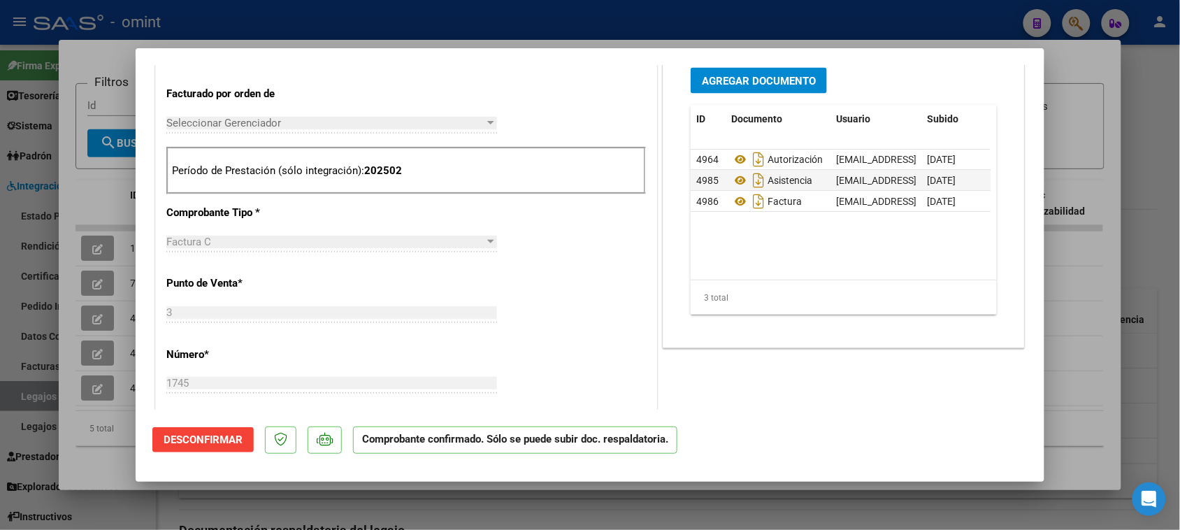
scroll to position [786, 0]
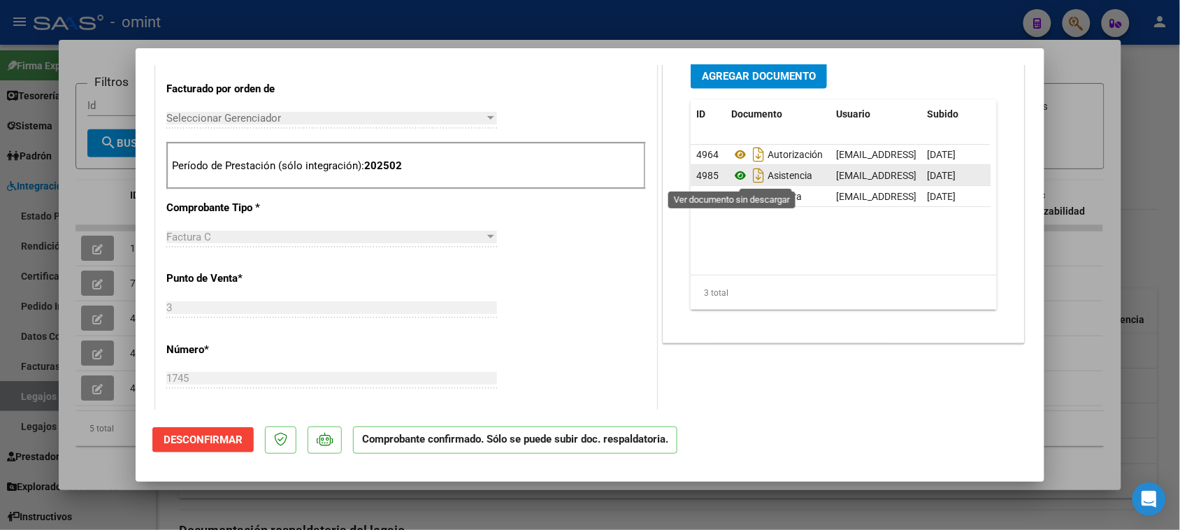
click at [732, 175] on icon at bounding box center [740, 176] width 18 height 17
type input "$ 0,00"
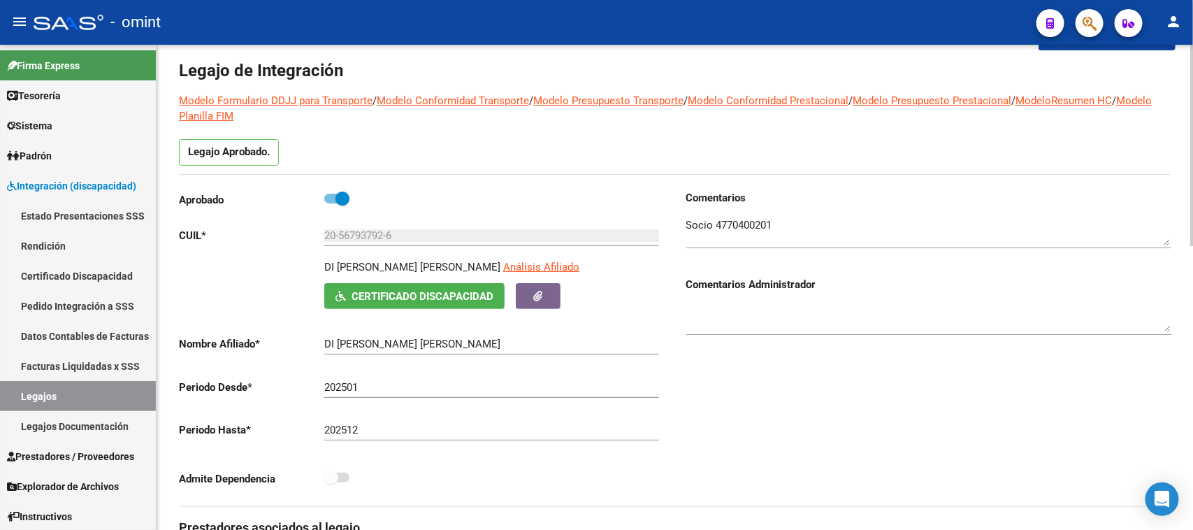
scroll to position [0, 0]
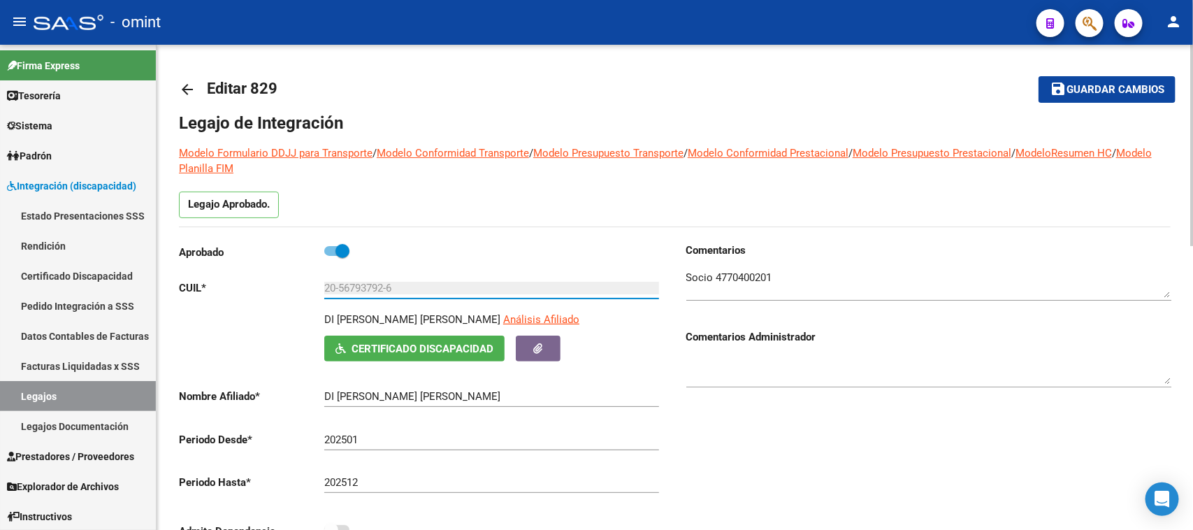
drag, startPoint x: 462, startPoint y: 289, endPoint x: 235, endPoint y: 289, distance: 227.2
click at [238, 287] on app-form-text-field "CUIL * 20-56793792-6 Ingresar CUIL" at bounding box center [419, 288] width 480 height 13
click at [55, 360] on link "Facturas Liquidadas x SSS" at bounding box center [78, 366] width 156 height 30
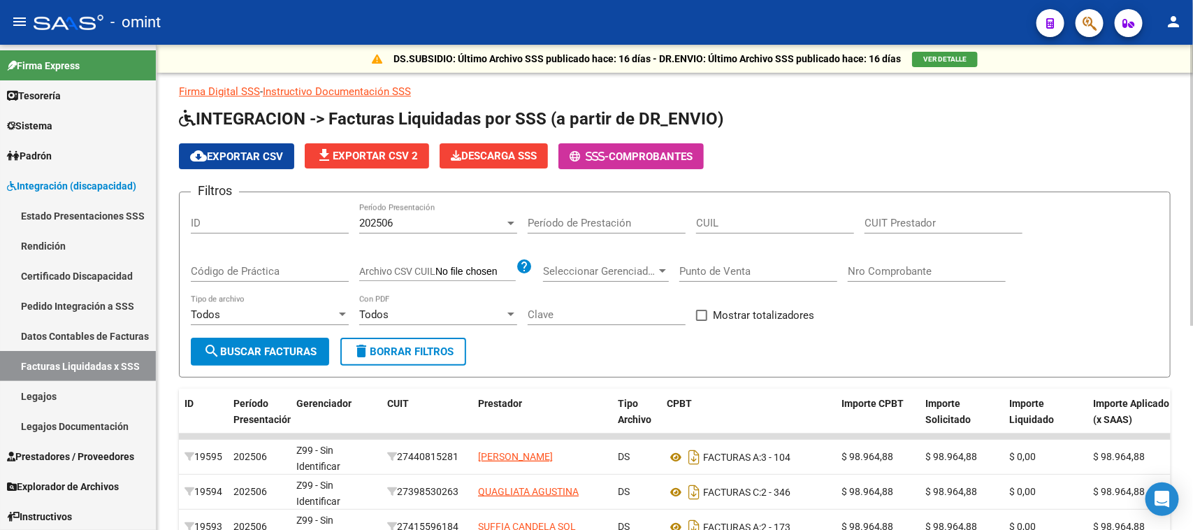
click at [476, 234] on div "202506 Período Presentación" at bounding box center [438, 224] width 158 height 43
click at [466, 214] on div "202506 Período Presentación" at bounding box center [438, 218] width 158 height 30
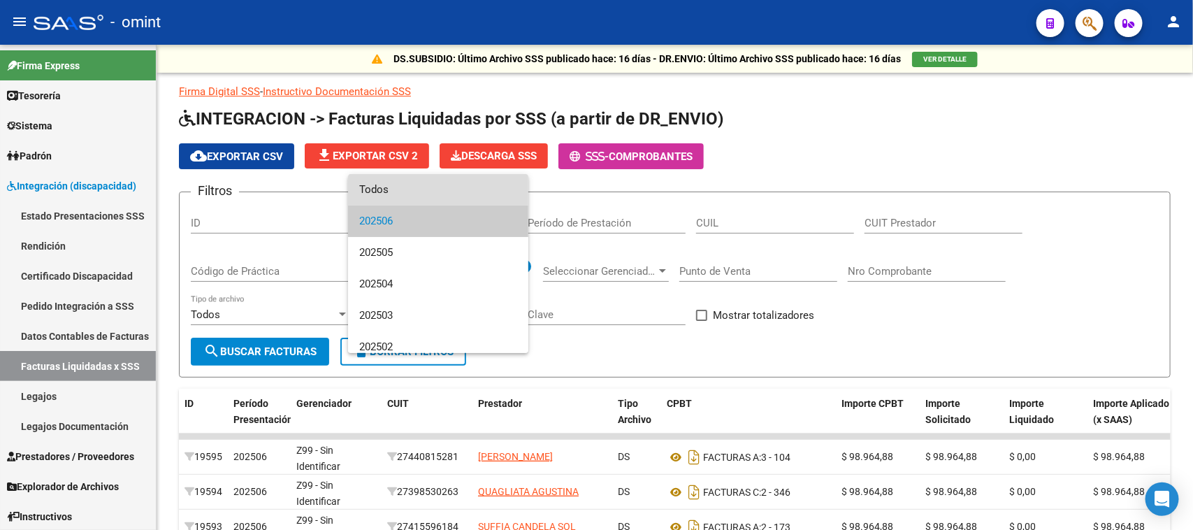
click at [465, 194] on span "Todos" at bounding box center [438, 189] width 158 height 31
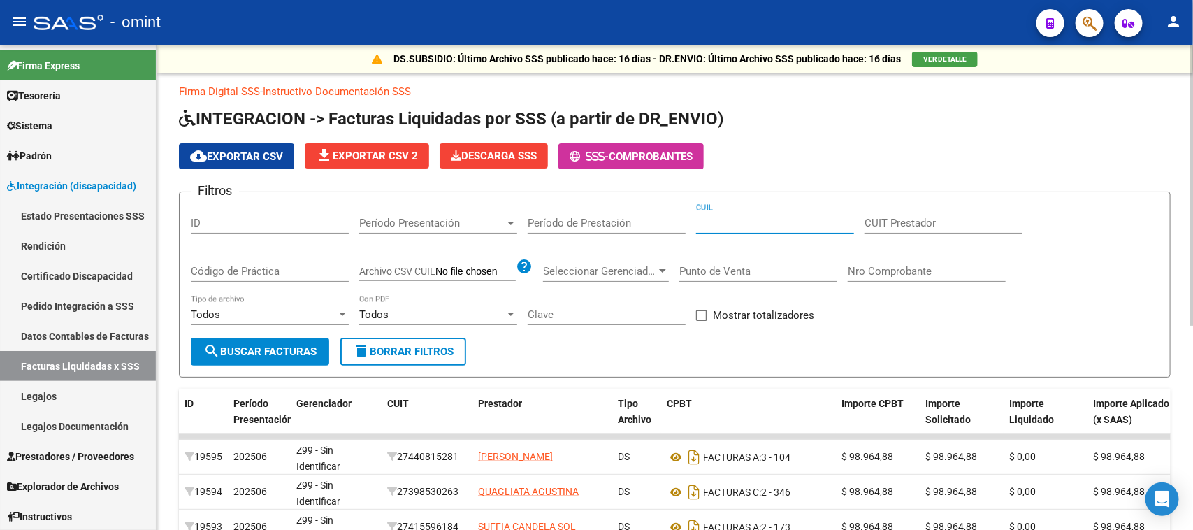
click at [786, 225] on input "CUIL" at bounding box center [775, 223] width 158 height 13
paste input "20-56793792-6"
click at [711, 225] on input "20-56793792-6" at bounding box center [775, 223] width 158 height 13
type input "20-56793792-6"
click at [263, 369] on form "Filtros ID Período Presentación Período Presentación Período de Prestación 20-5…" at bounding box center [675, 285] width 992 height 186
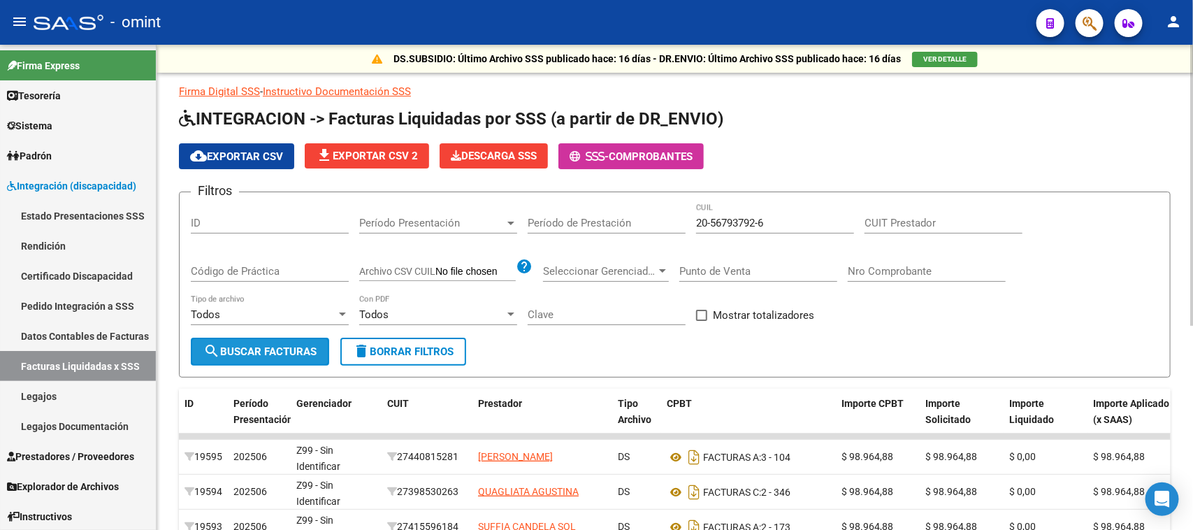
drag, startPoint x: 266, startPoint y: 356, endPoint x: 368, endPoint y: 337, distance: 103.2
click at [267, 356] on button "search Buscar Facturas" at bounding box center [260, 352] width 138 height 28
click at [257, 164] on button "cloud_download Exportar CSV" at bounding box center [236, 156] width 115 height 26
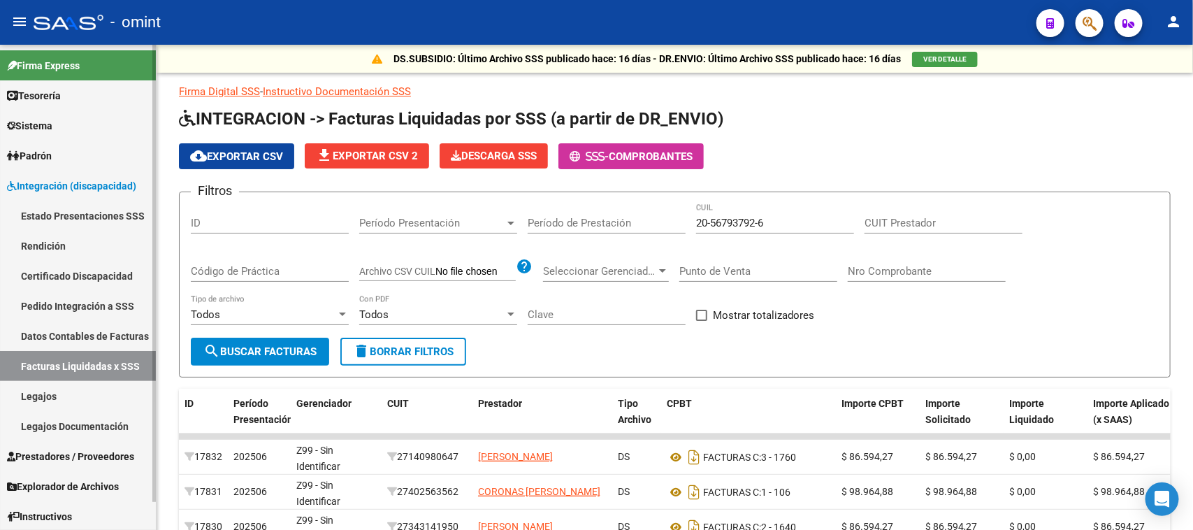
click at [47, 383] on link "Legajos" at bounding box center [78, 396] width 156 height 30
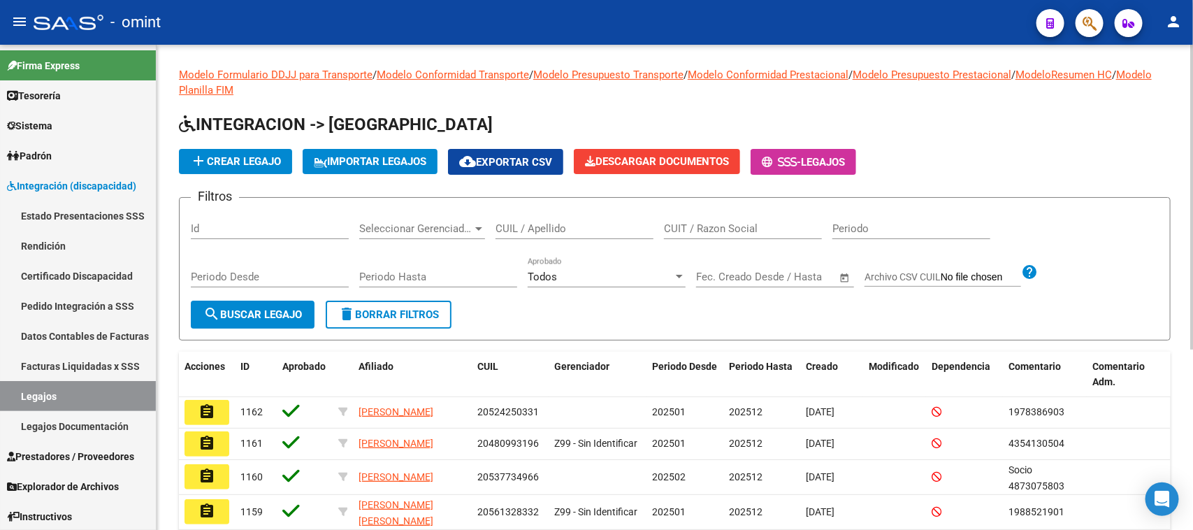
click at [547, 219] on div "CUIL / Apellido" at bounding box center [575, 224] width 158 height 30
type input "U"
type input "DI IO"
click at [252, 303] on button "search Buscar Legajo" at bounding box center [253, 315] width 124 height 28
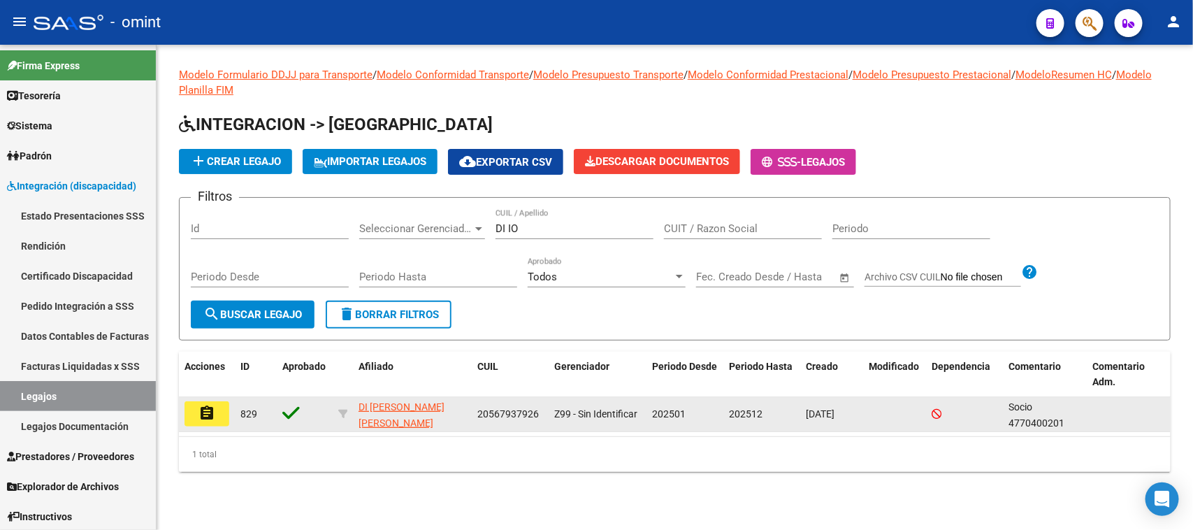
click at [203, 414] on mat-icon "assignment" at bounding box center [206, 413] width 17 height 17
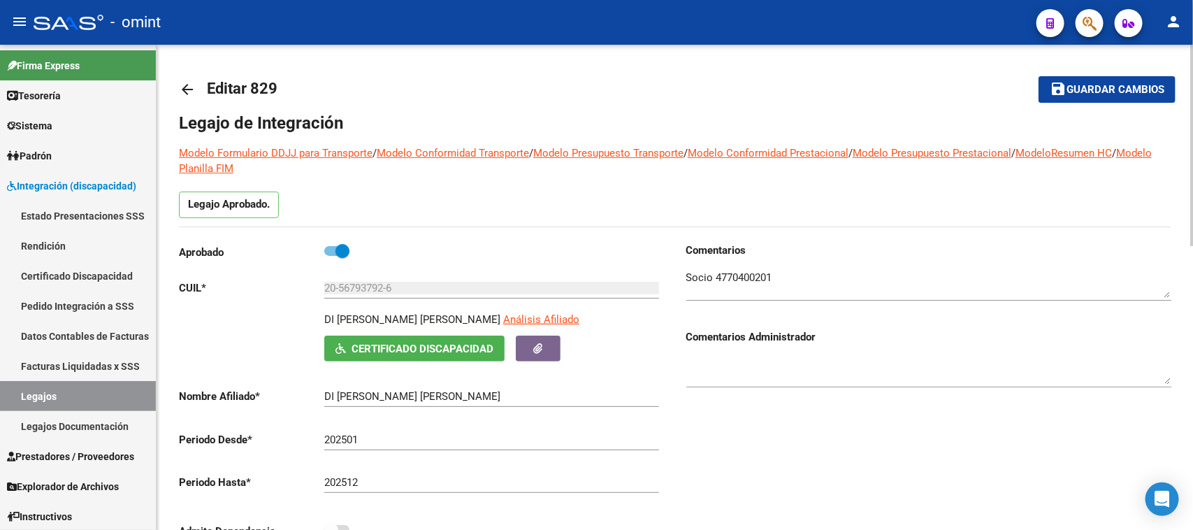
drag, startPoint x: 327, startPoint y: 319, endPoint x: 444, endPoint y: 322, distance: 116.8
click at [444, 322] on p "DI [PERSON_NAME] [PERSON_NAME]" at bounding box center [412, 319] width 176 height 15
copy p "DI [PERSON_NAME] [PERSON_NAME]"
drag, startPoint x: 399, startPoint y: 285, endPoint x: 280, endPoint y: 282, distance: 119.6
click at [281, 275] on div "Aprobado CUIL * 20-56793792-6 Ingresar CUIL DI [PERSON_NAME] [PERSON_NAME] Anál…" at bounding box center [421, 395] width 485 height 305
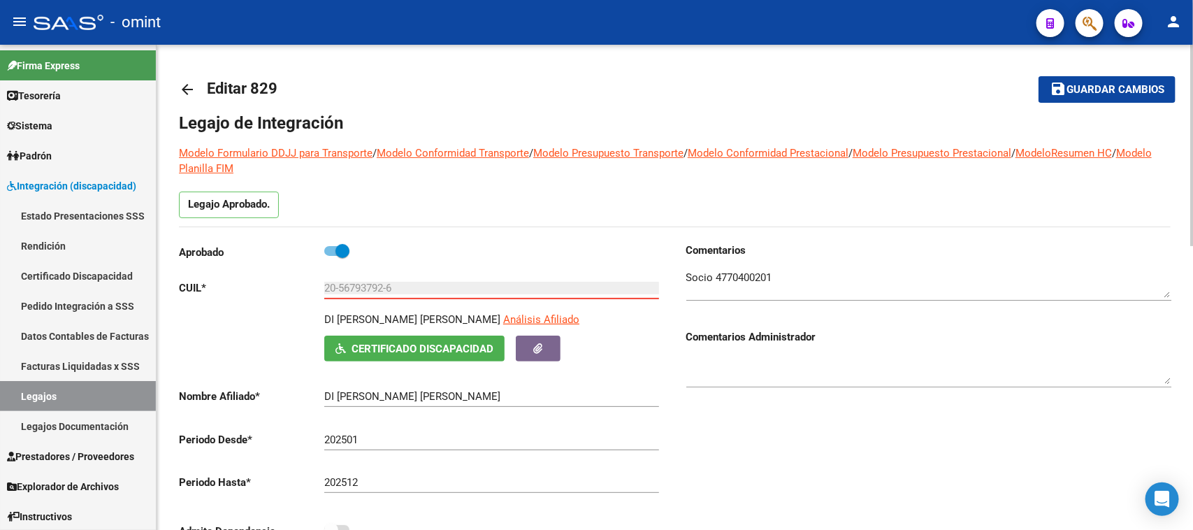
click at [731, 275] on textarea at bounding box center [928, 284] width 485 height 28
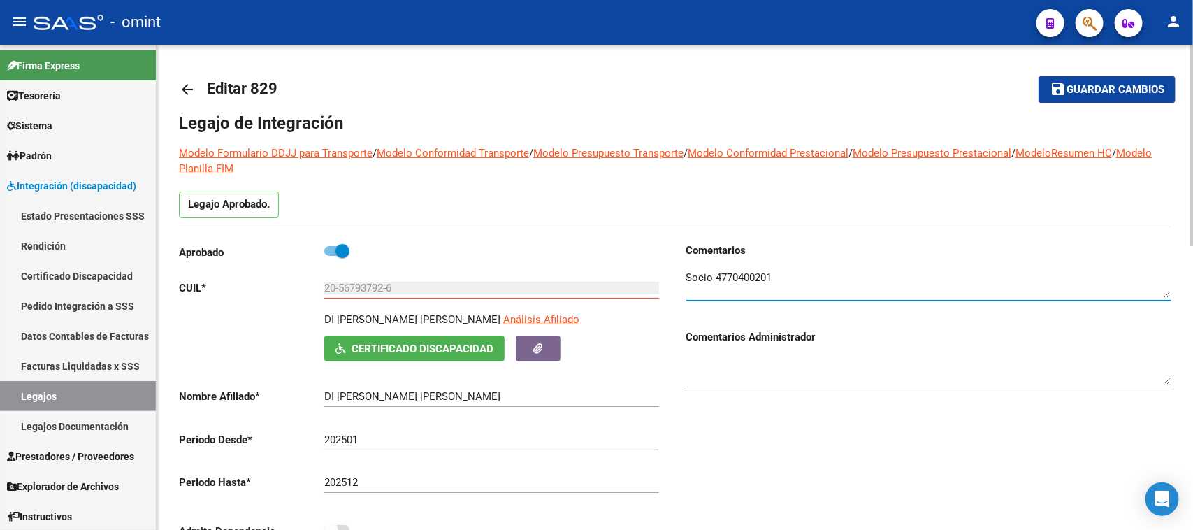
click at [731, 275] on textarea at bounding box center [928, 284] width 485 height 28
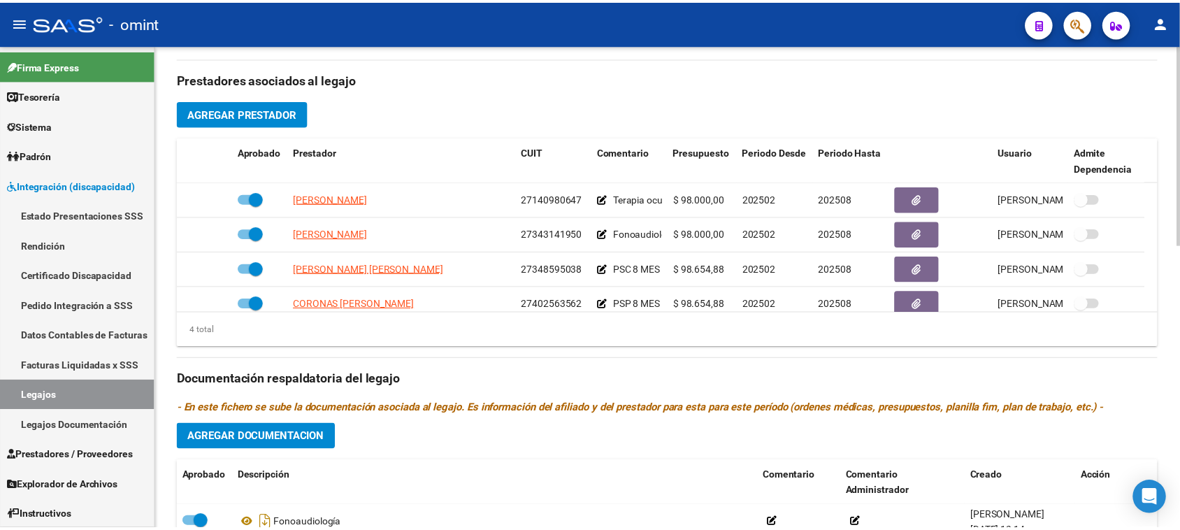
scroll to position [524, 0]
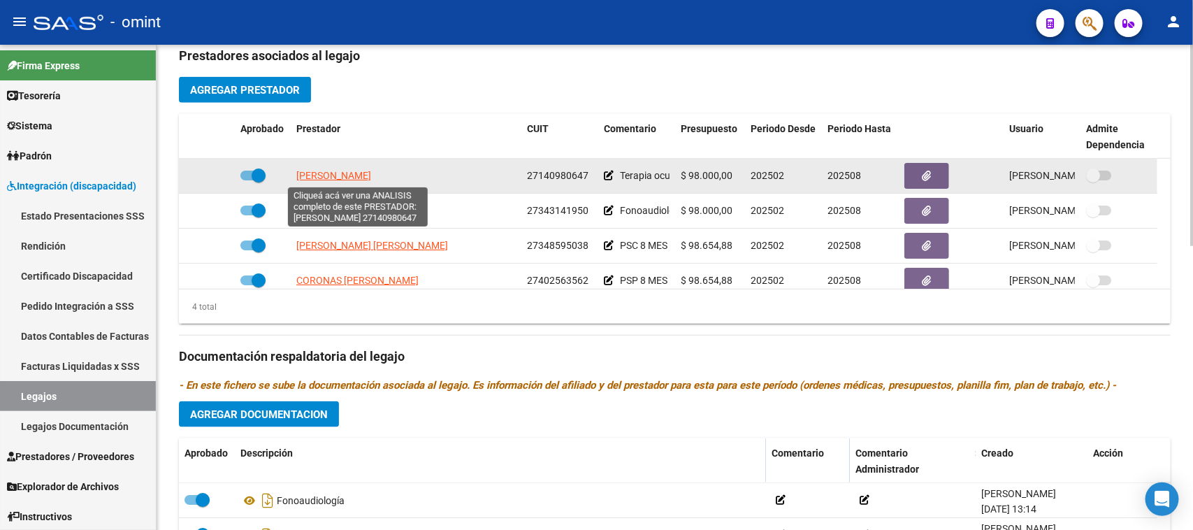
click at [371, 176] on span "[PERSON_NAME]" at bounding box center [333, 175] width 75 height 11
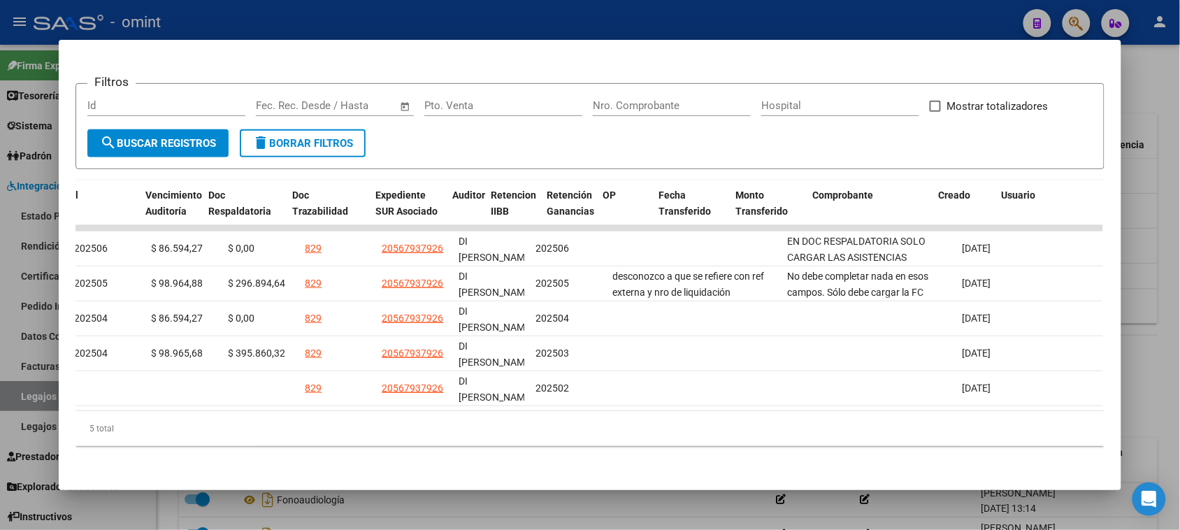
scroll to position [0, 0]
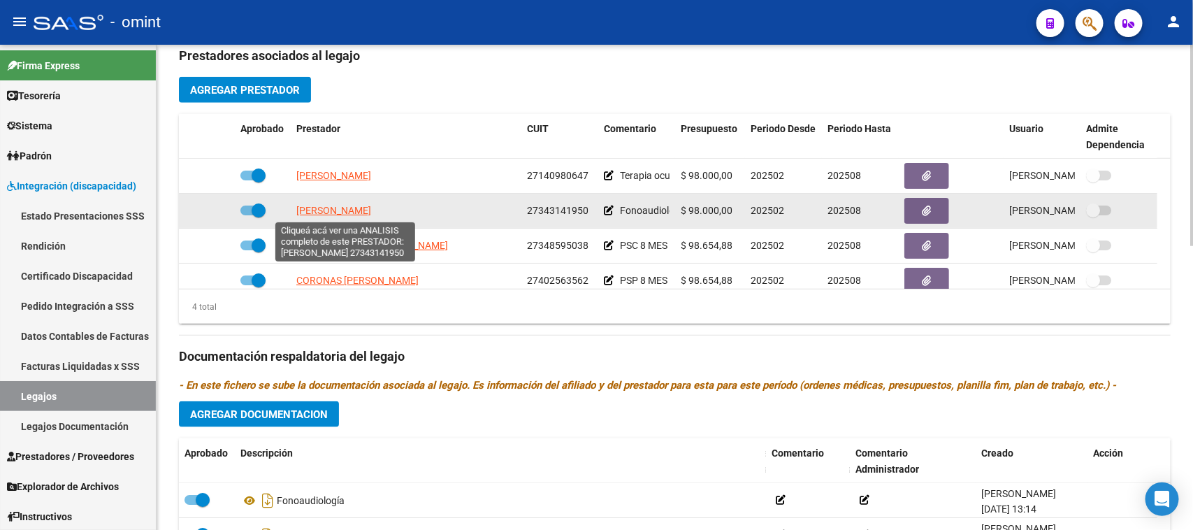
click at [337, 210] on span "[PERSON_NAME]" at bounding box center [333, 210] width 75 height 11
type textarea "27343141950"
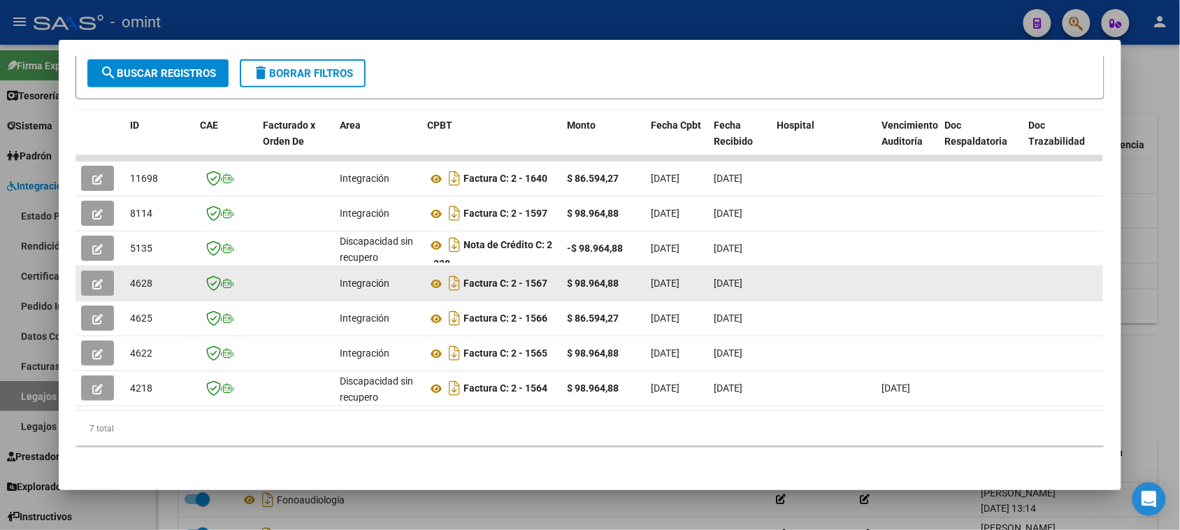
click at [95, 279] on icon "button" at bounding box center [97, 284] width 10 height 10
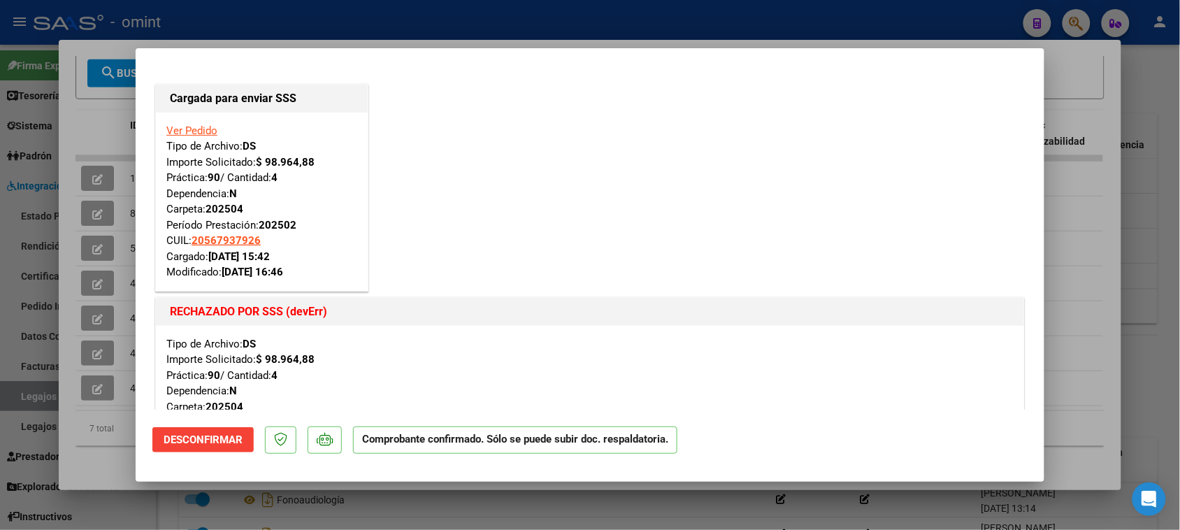
type input "$ 0,00"
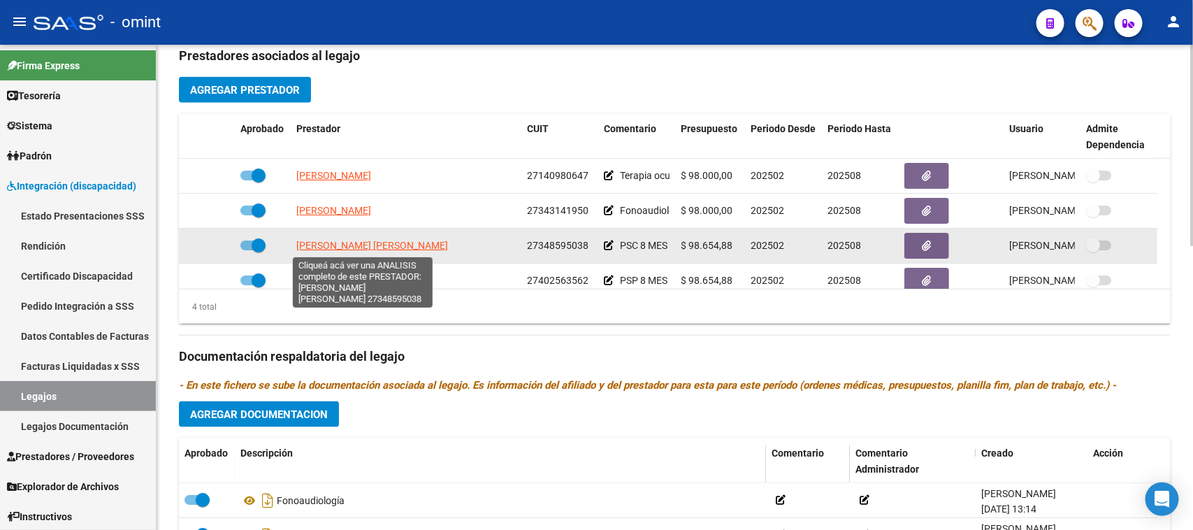
click at [345, 241] on span "[PERSON_NAME] [PERSON_NAME]" at bounding box center [372, 245] width 152 height 11
type textarea "27348595038"
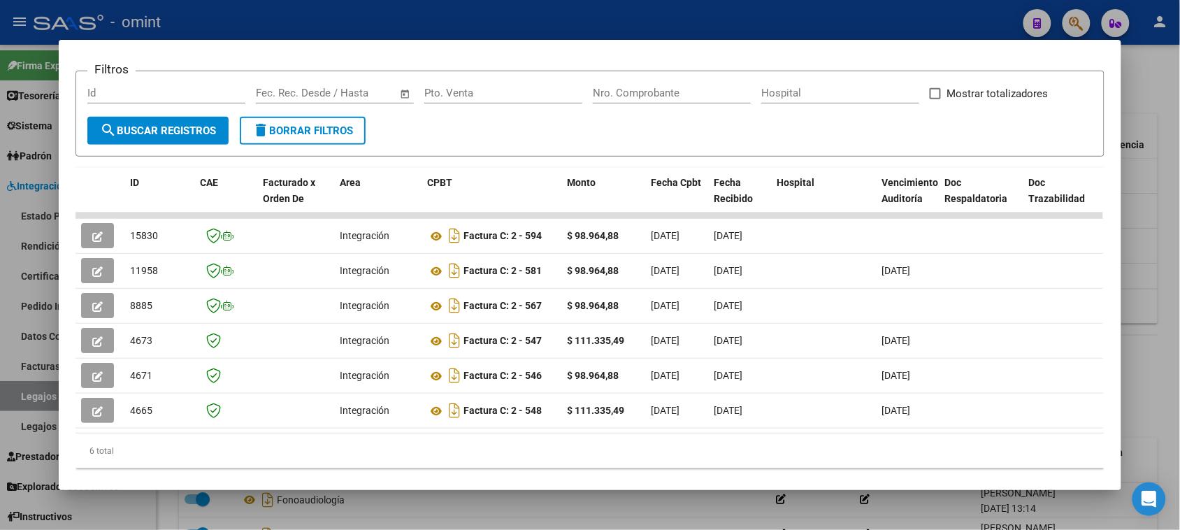
scroll to position [227, 0]
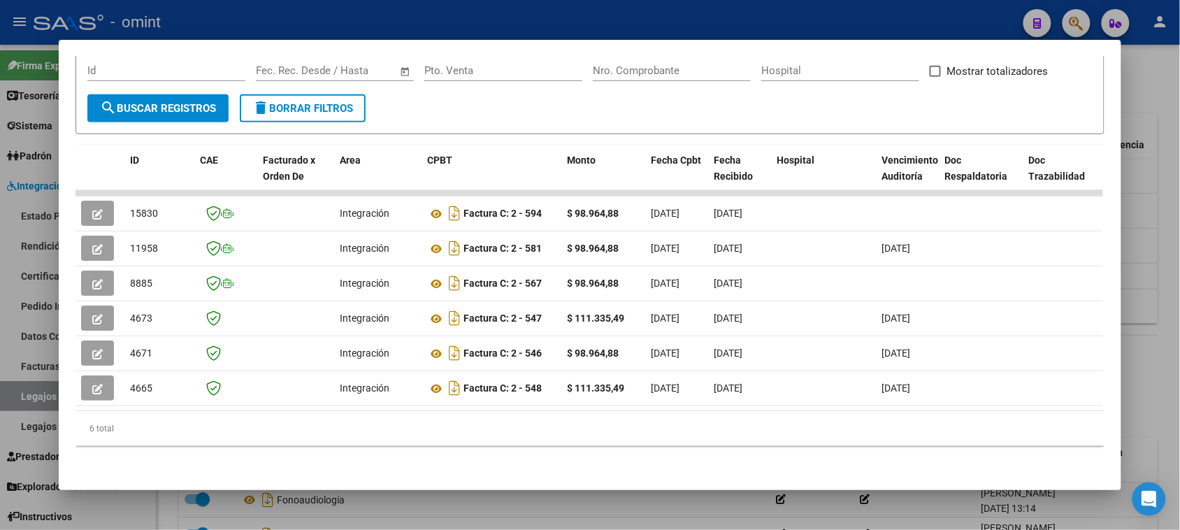
click at [403, 411] on div "6 total" at bounding box center [589, 428] width 1028 height 35
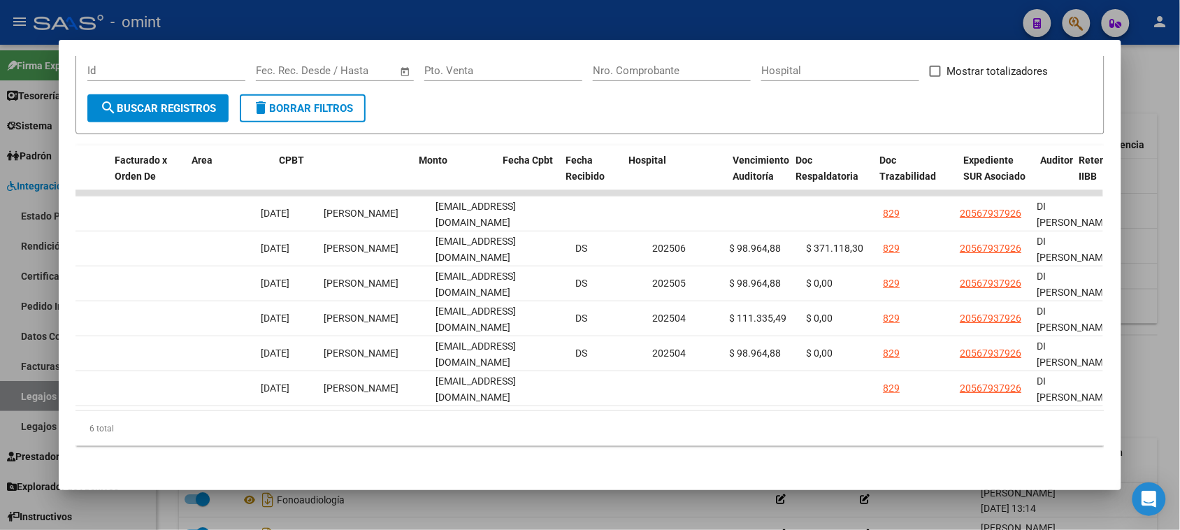
scroll to position [0, 0]
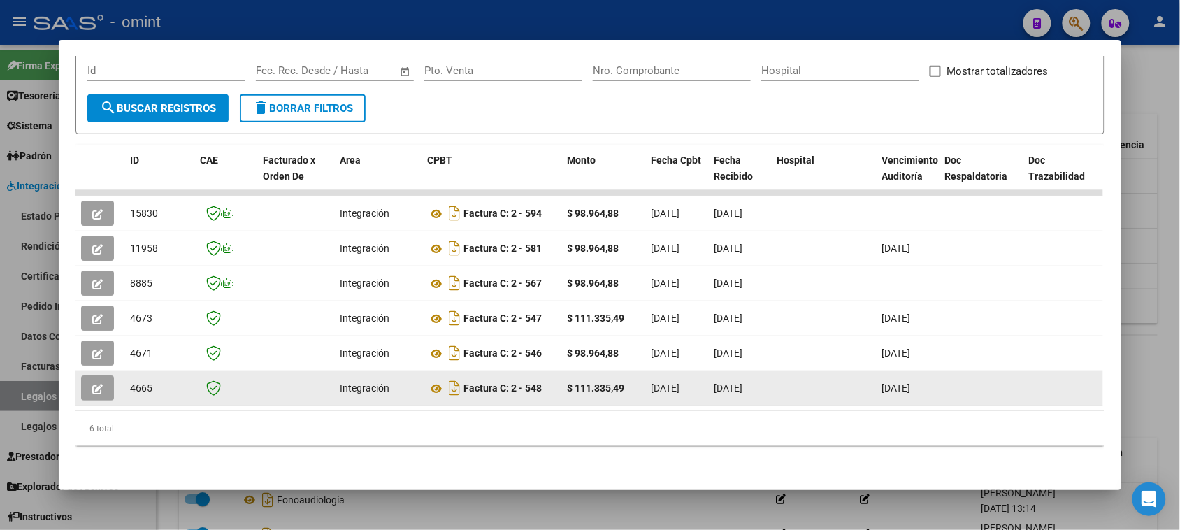
click at [92, 384] on icon "button" at bounding box center [97, 389] width 10 height 10
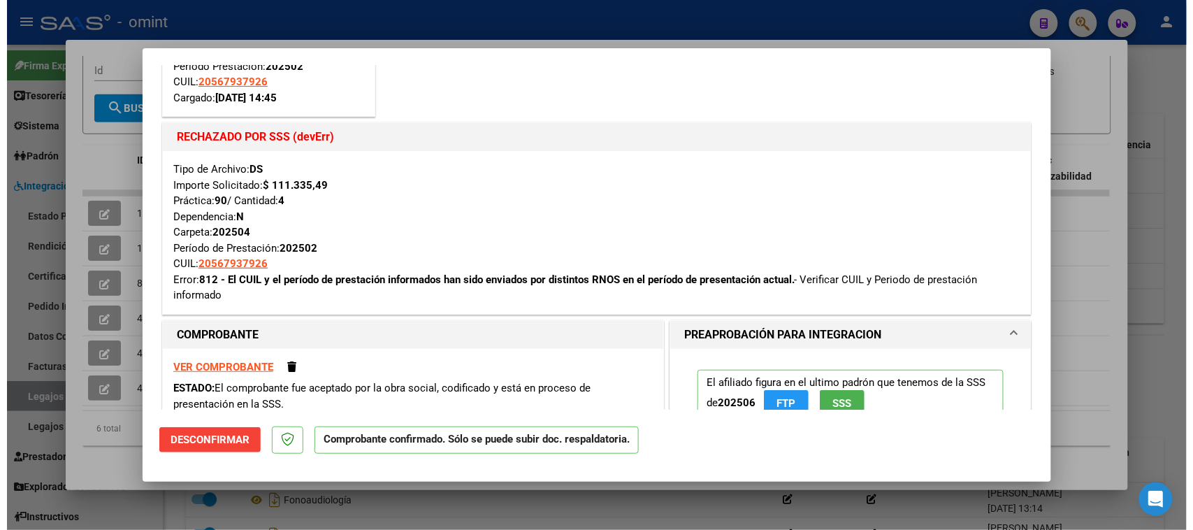
scroll to position [175, 0]
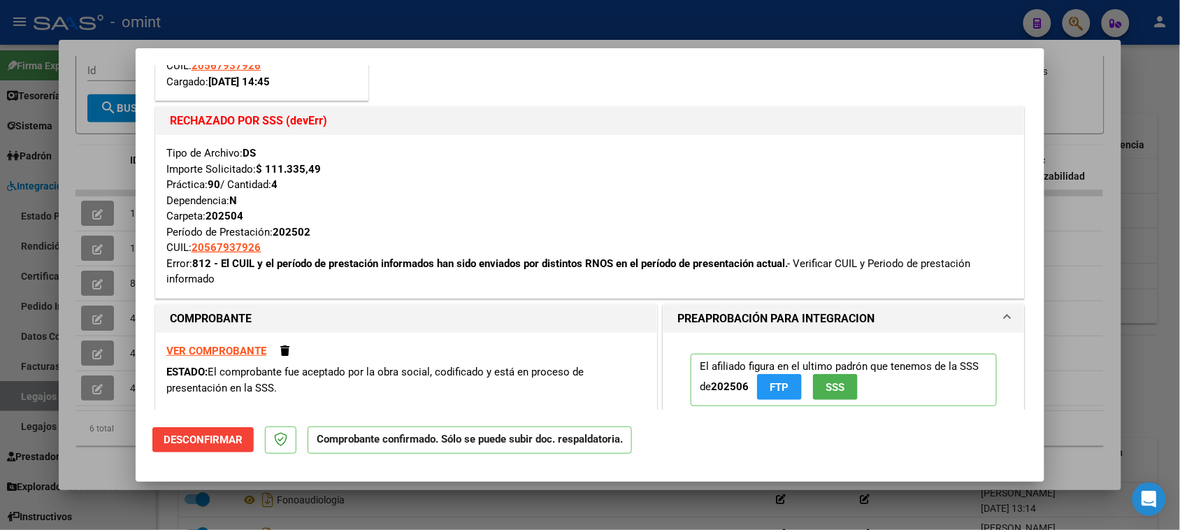
type input "$ 0,00"
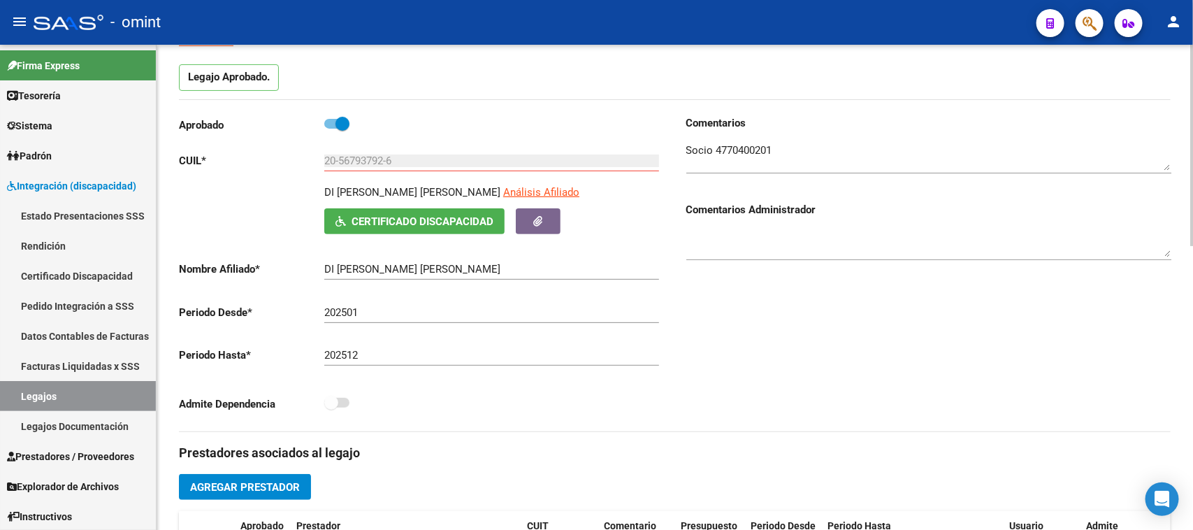
scroll to position [87, 0]
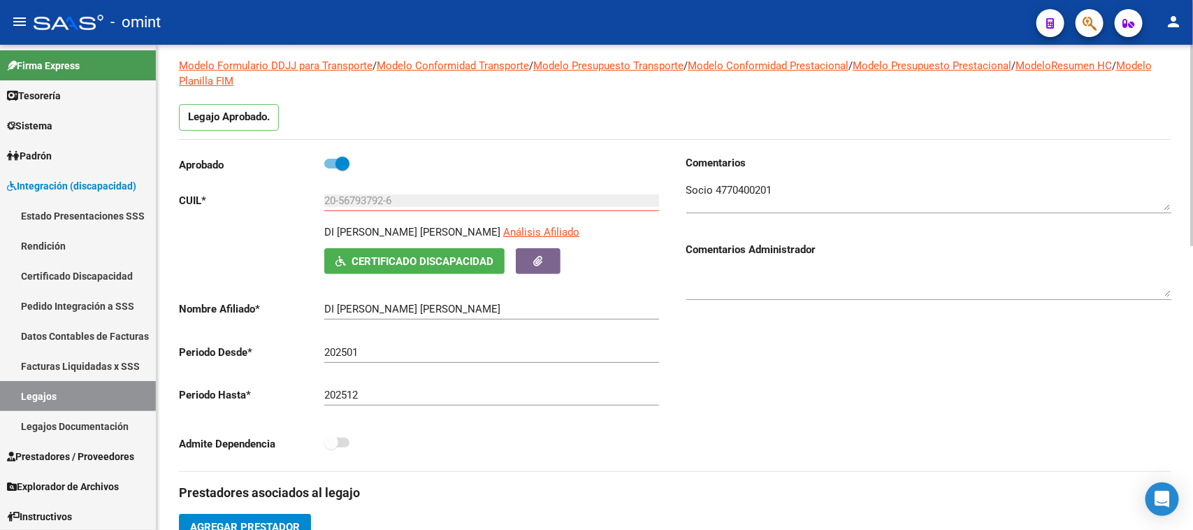
click at [412, 187] on div "20-56793792-6 Ingresar CUIL" at bounding box center [491, 196] width 335 height 30
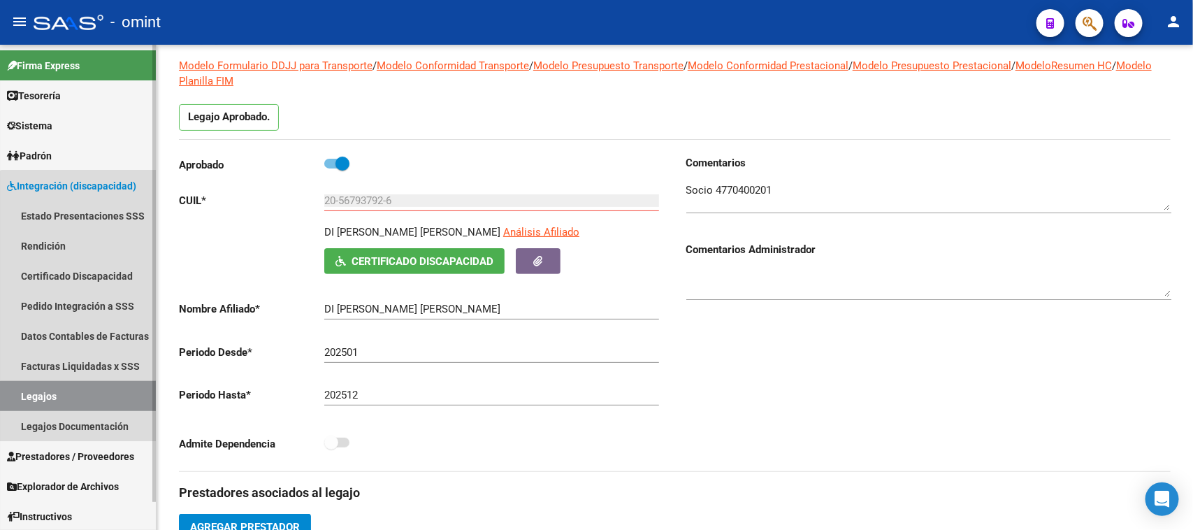
click at [82, 396] on link "Legajos" at bounding box center [78, 396] width 156 height 30
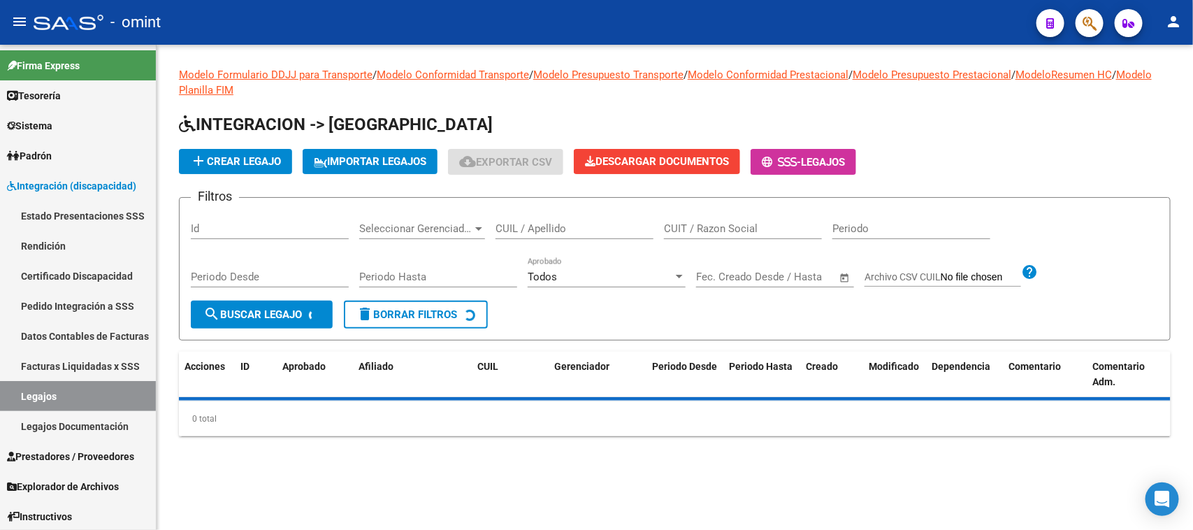
click at [508, 231] on input "CUIL / Apellido" at bounding box center [575, 228] width 158 height 13
paste input "53.411.973"
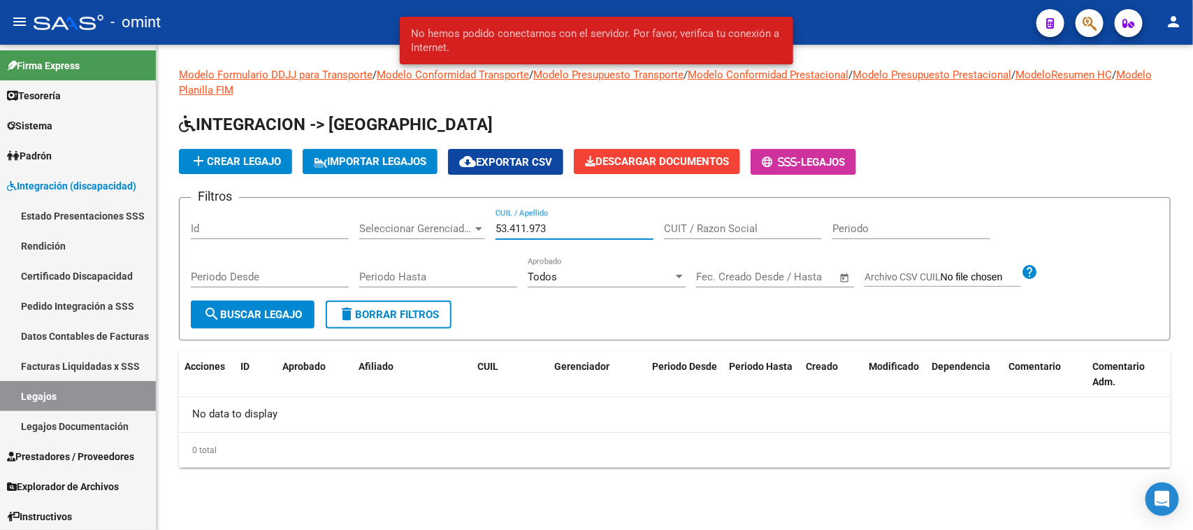
click at [510, 226] on input "53.411.973" at bounding box center [575, 228] width 158 height 13
click at [529, 227] on input "53411.973" at bounding box center [575, 228] width 158 height 13
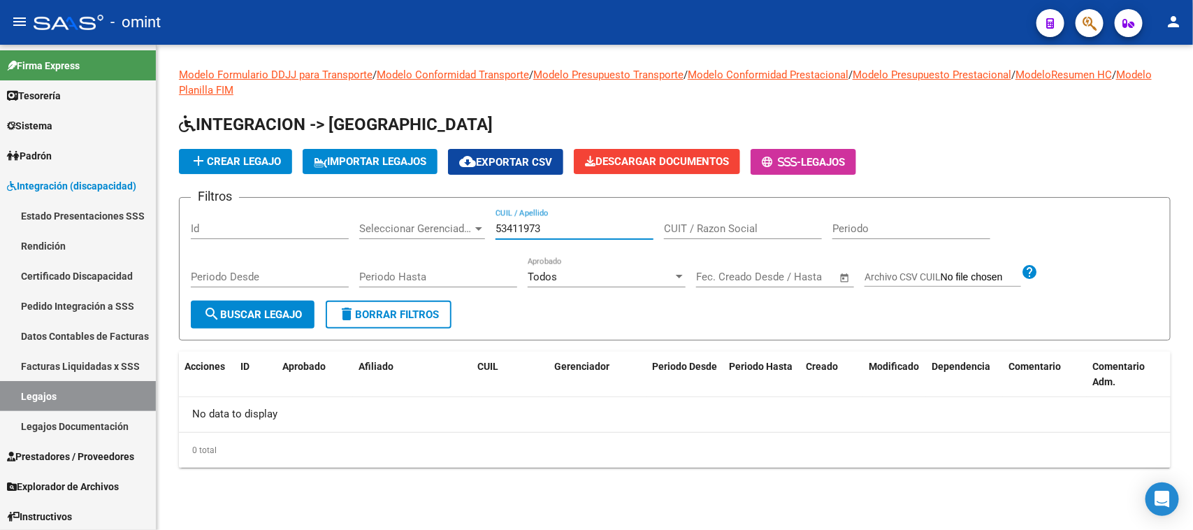
click at [296, 310] on span "search Buscar Legajo" at bounding box center [252, 314] width 99 height 13
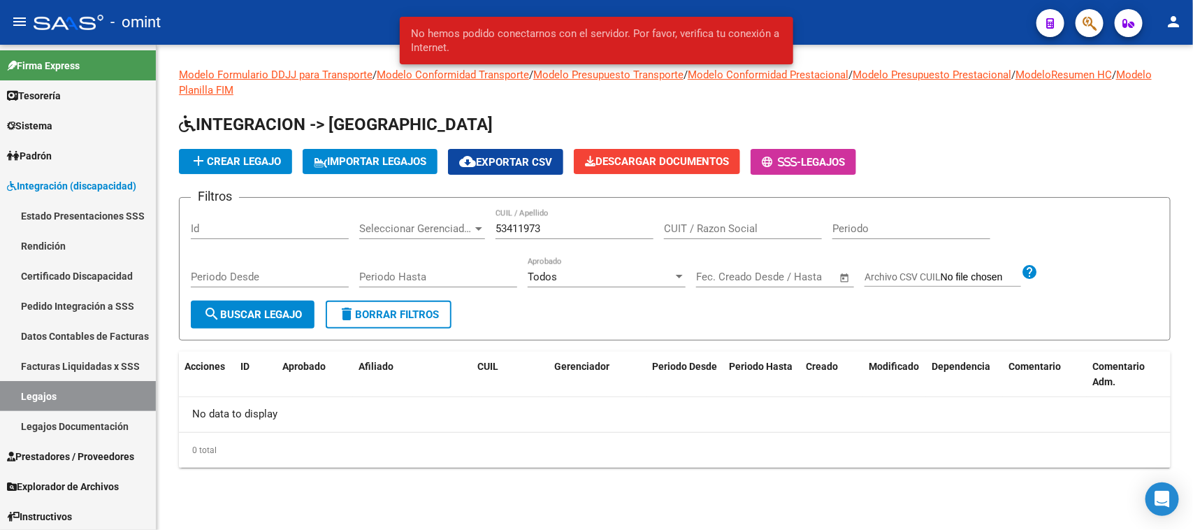
click at [570, 231] on input "53411973" at bounding box center [575, 228] width 158 height 13
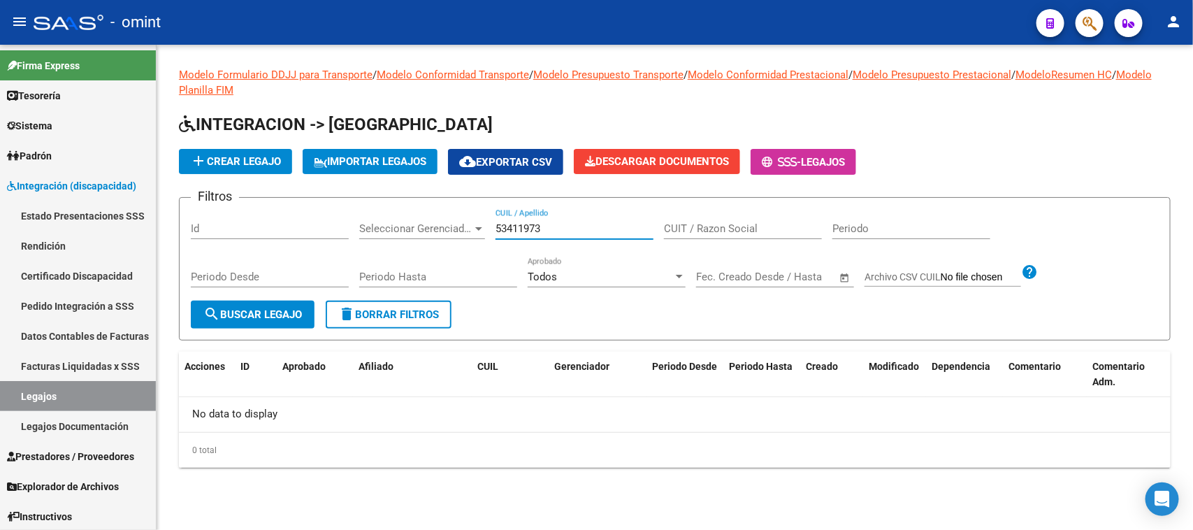
drag, startPoint x: 577, startPoint y: 224, endPoint x: 397, endPoint y: 220, distance: 179.7
click at [397, 220] on div "Filtros Id Seleccionar Gerenciador Seleccionar Gerenciador 53411973 CUIL / Apel…" at bounding box center [675, 255] width 968 height 92
click at [309, 315] on button "search Buscar Legajo" at bounding box center [253, 315] width 124 height 28
drag, startPoint x: 561, startPoint y: 228, endPoint x: 345, endPoint y: 224, distance: 216.7
click at [345, 224] on div "Filtros Id Seleccionar Gerenciador Seleccionar Gerenciador 53411973 CUIL / Apel…" at bounding box center [675, 255] width 968 height 92
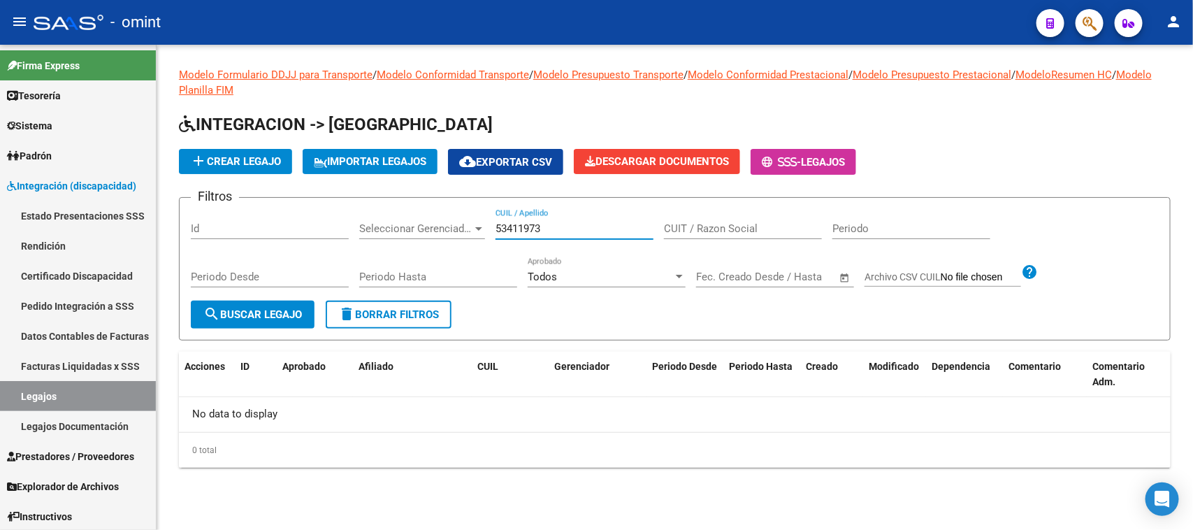
paste input "27-57082331-6"
click at [280, 315] on span "search Buscar Legajo" at bounding box center [252, 314] width 99 height 13
drag, startPoint x: 510, startPoint y: 231, endPoint x: 465, endPoint y: 231, distance: 44.7
click at [465, 231] on div "Filtros Id Seleccionar Gerenciador Seleccionar Gerenciador 27-57082331-6 CUIL /…" at bounding box center [675, 255] width 968 height 92
click at [554, 229] on input "57082331-6" at bounding box center [575, 228] width 158 height 13
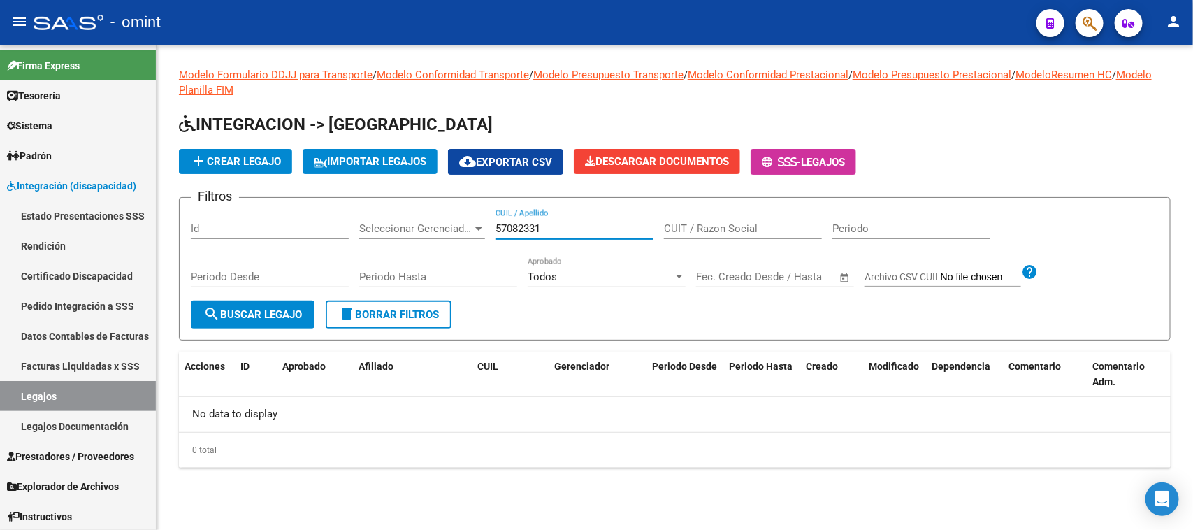
type input "57082331"
click at [250, 317] on span "search Buscar Legajo" at bounding box center [252, 314] width 99 height 13
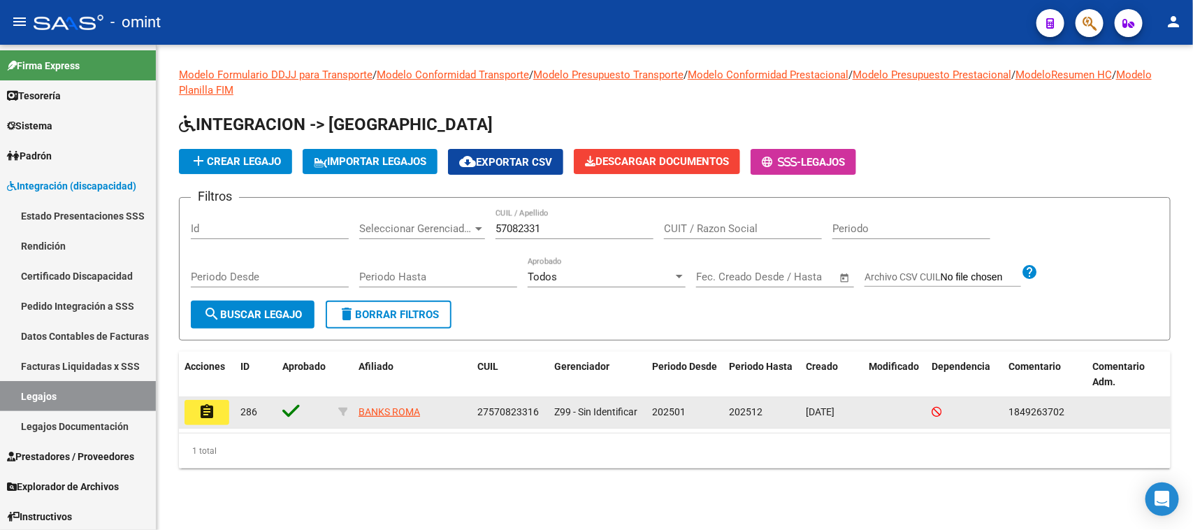
click at [204, 421] on button "assignment" at bounding box center [207, 412] width 45 height 25
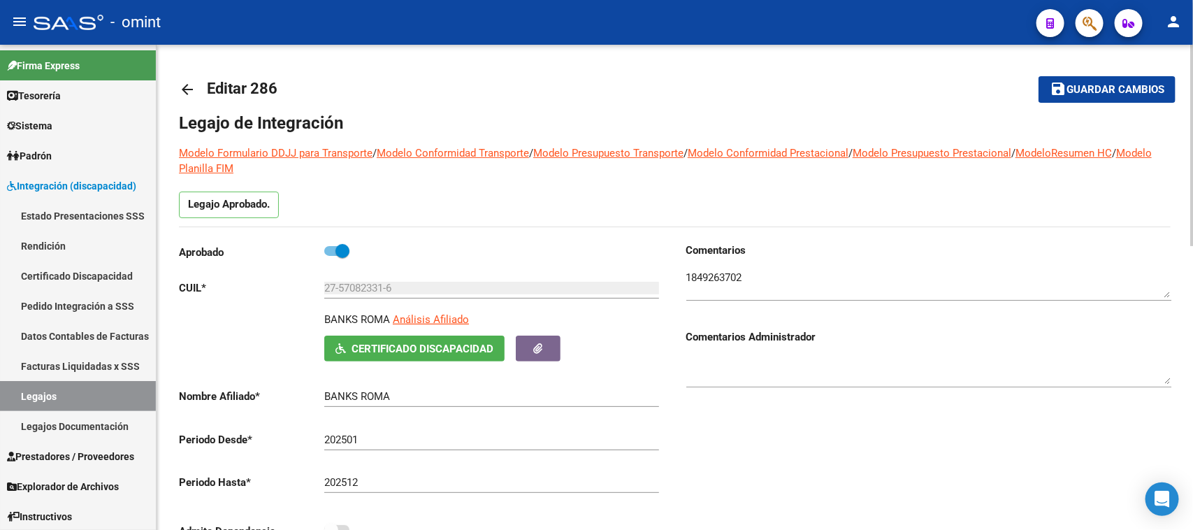
click at [867, 426] on div "Comentarios Comentarios Administrador" at bounding box center [923, 401] width 496 height 316
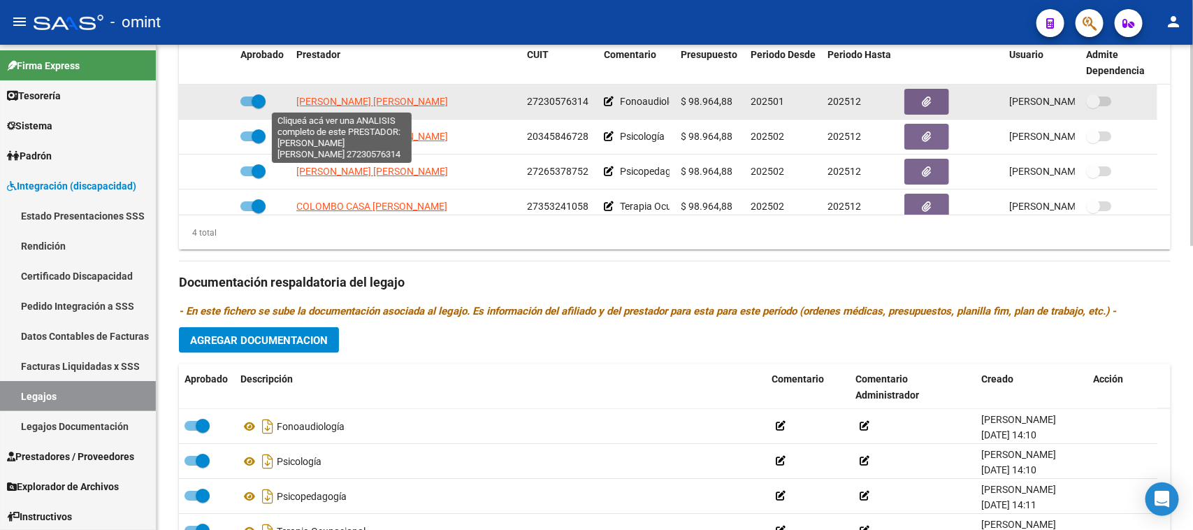
click at [317, 96] on span "[PERSON_NAME] [PERSON_NAME]" at bounding box center [372, 101] width 152 height 11
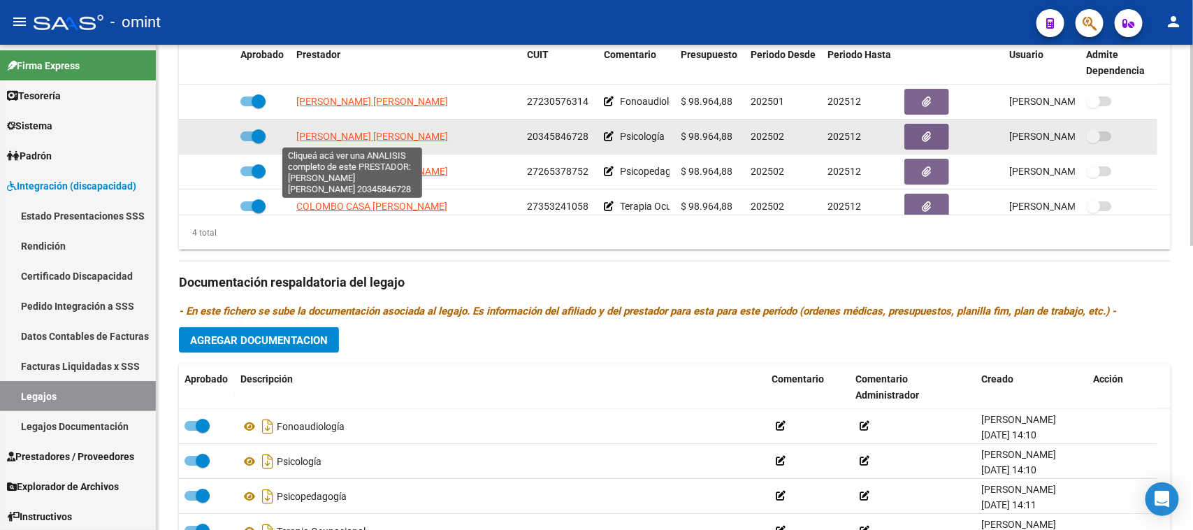
click at [365, 141] on span "[PERSON_NAME] [PERSON_NAME]" at bounding box center [372, 136] width 152 height 11
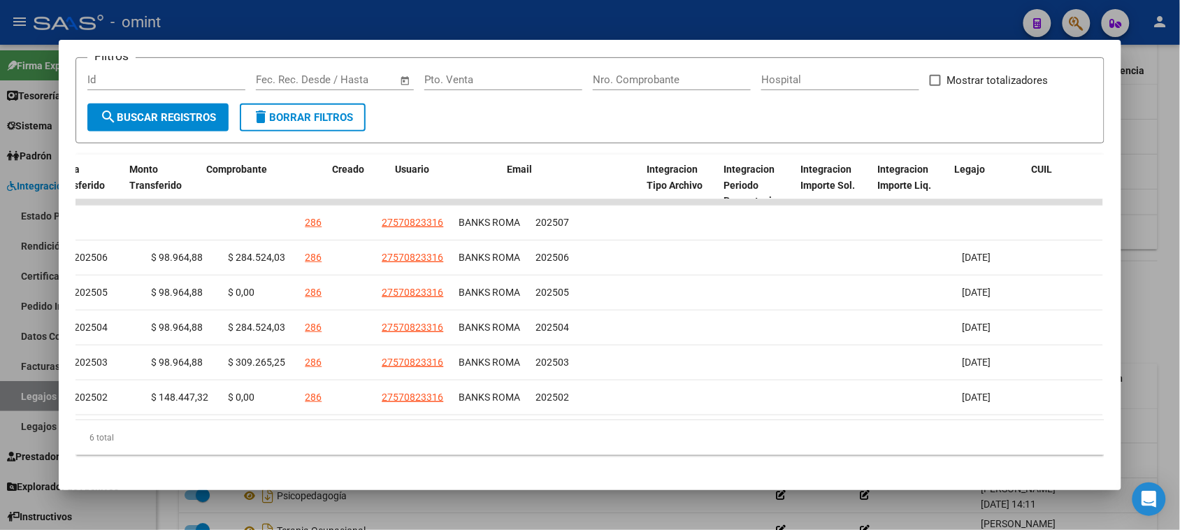
scroll to position [0, 2]
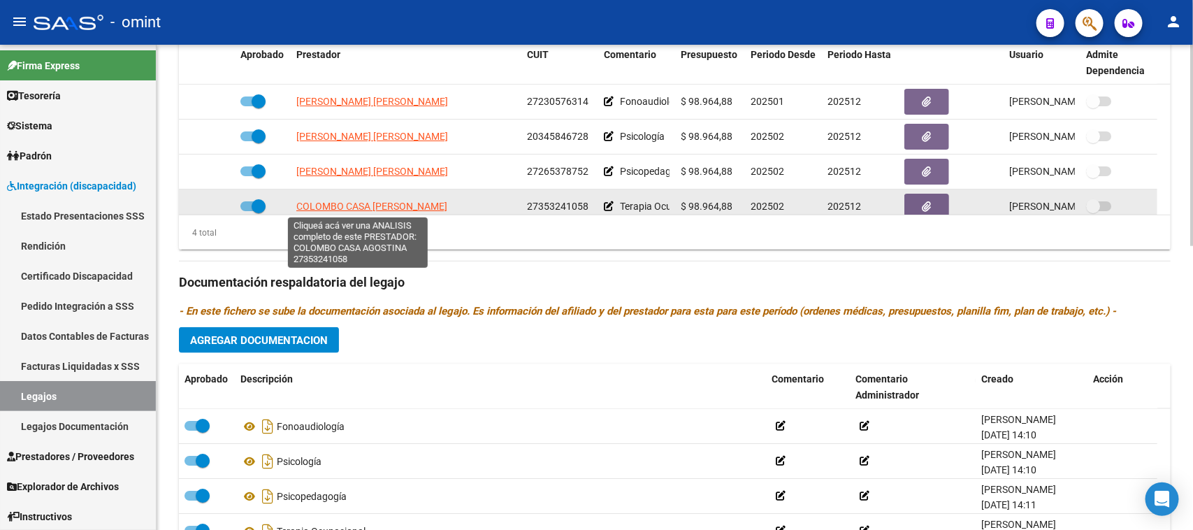
click at [414, 210] on span "COLOMBO CASA [PERSON_NAME]" at bounding box center [371, 206] width 151 height 11
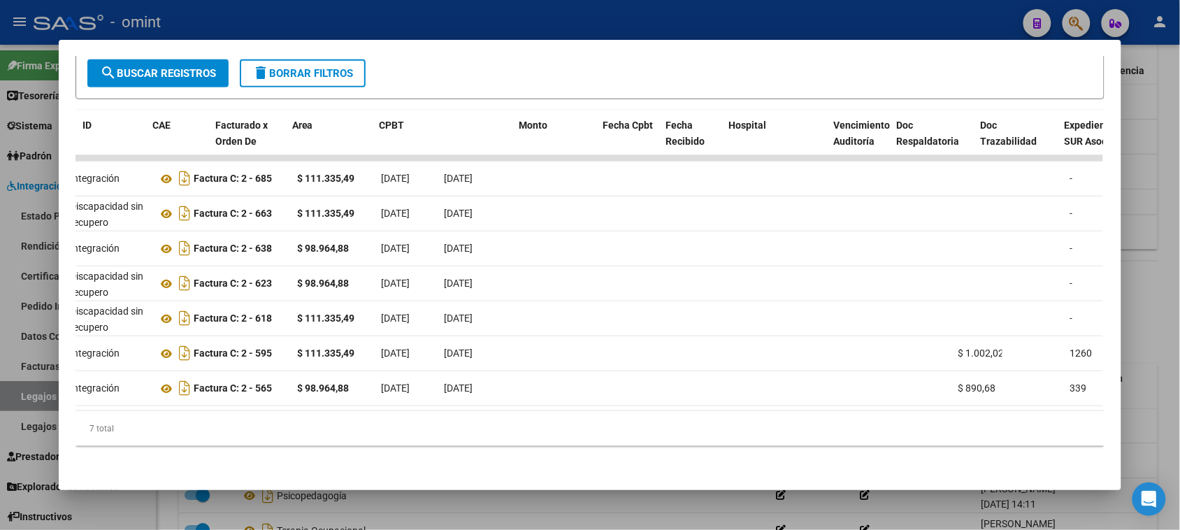
scroll to position [0, 0]
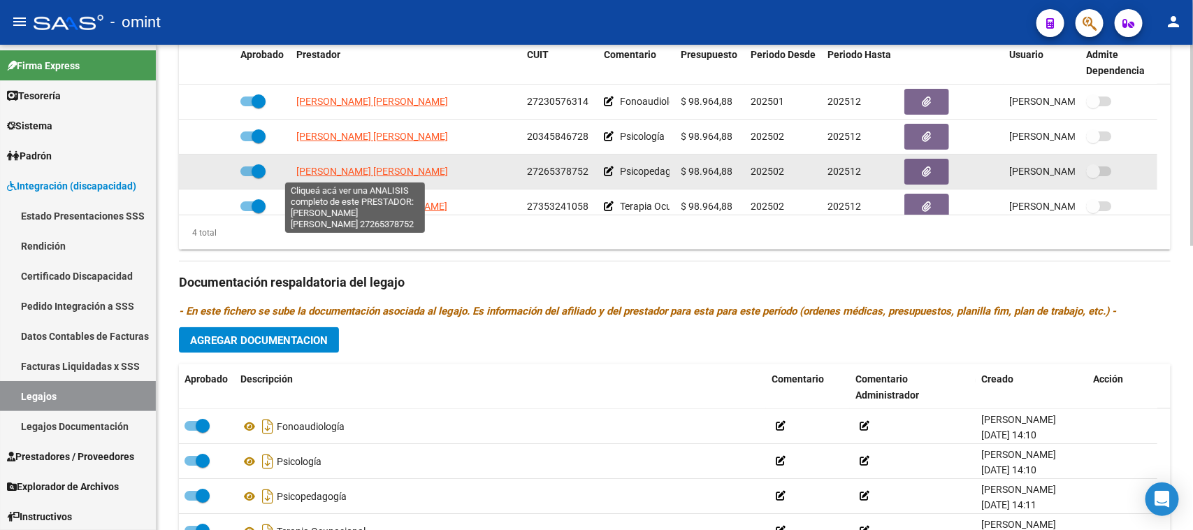
click at [397, 172] on span "[PERSON_NAME] [PERSON_NAME]" at bounding box center [372, 171] width 152 height 11
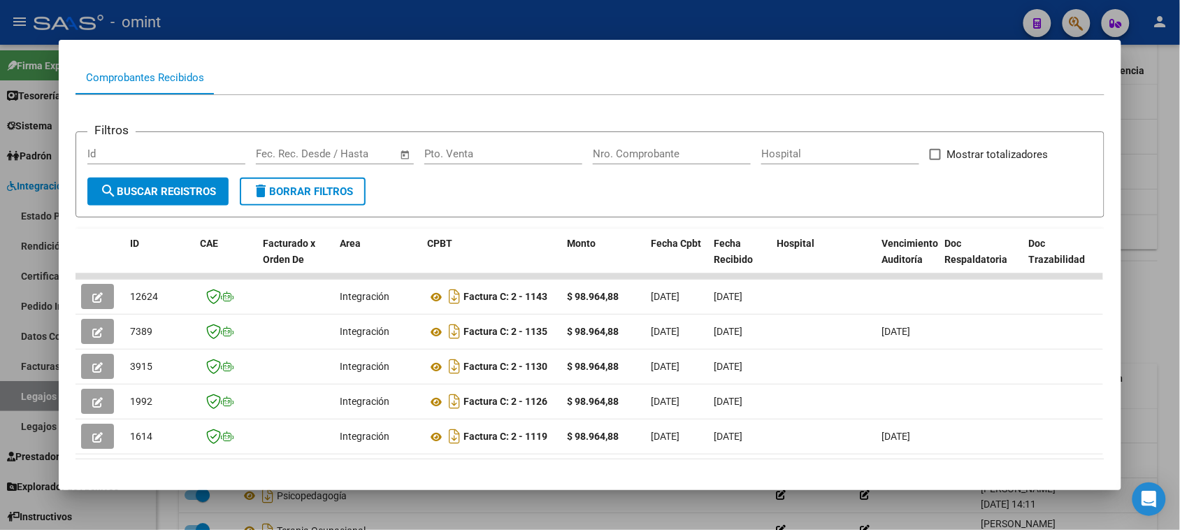
scroll to position [175, 0]
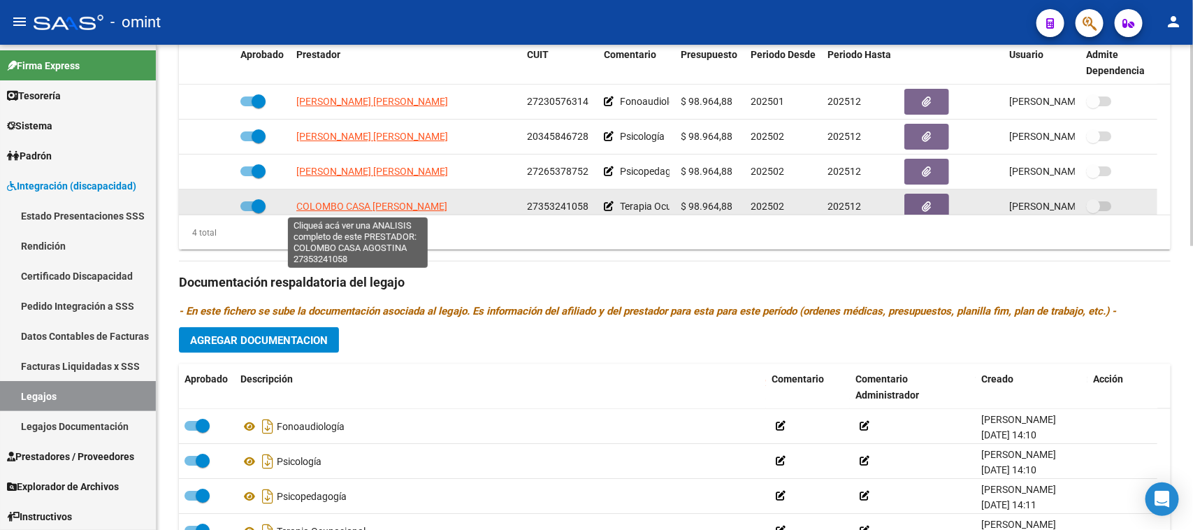
click at [378, 204] on span "COLOMBO CASA [PERSON_NAME]" at bounding box center [371, 206] width 151 height 11
type textarea "27353241058"
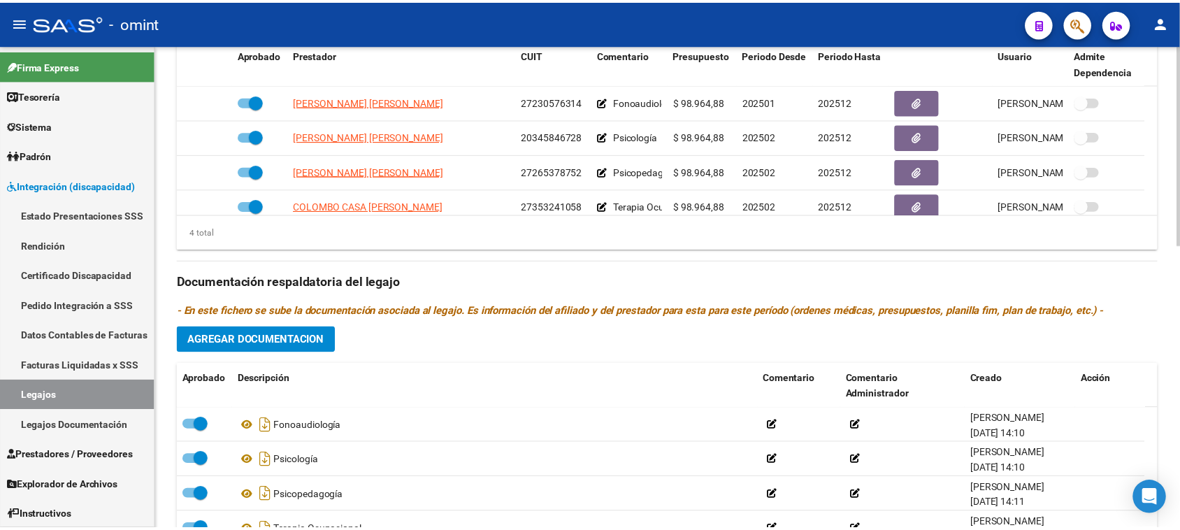
scroll to position [15, 0]
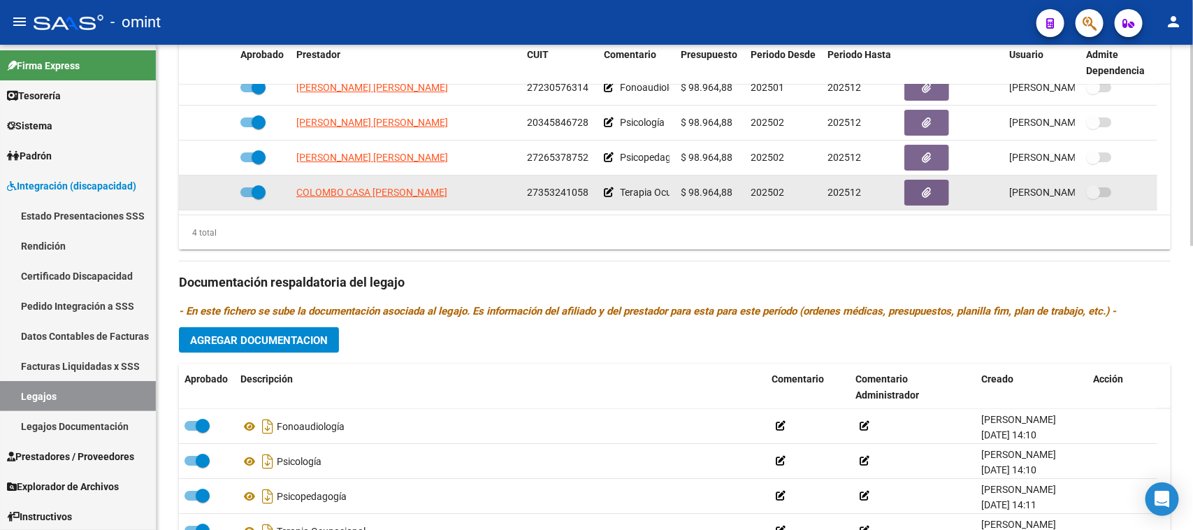
click at [367, 185] on app-link-go-to "COLOMBO CASA [PERSON_NAME]" at bounding box center [371, 193] width 151 height 16
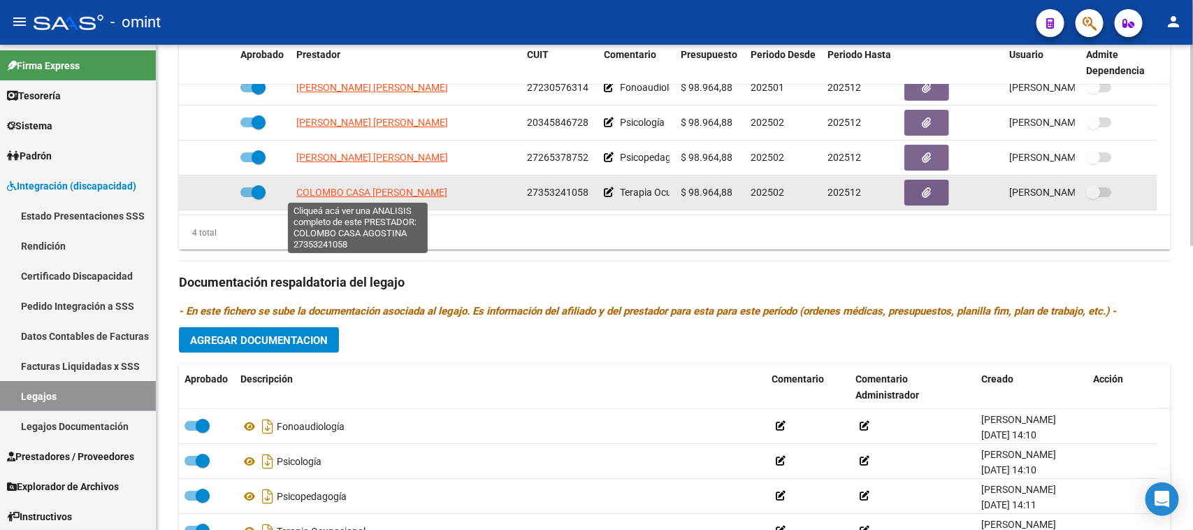
click at [367, 191] on span "COLOMBO CASA [PERSON_NAME]" at bounding box center [371, 192] width 151 height 11
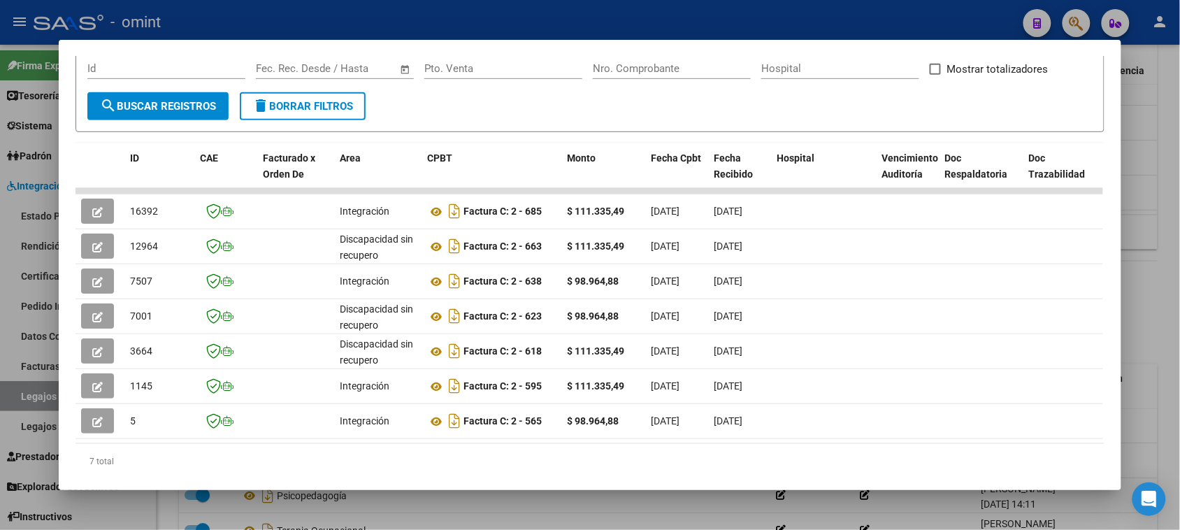
scroll to position [259, 0]
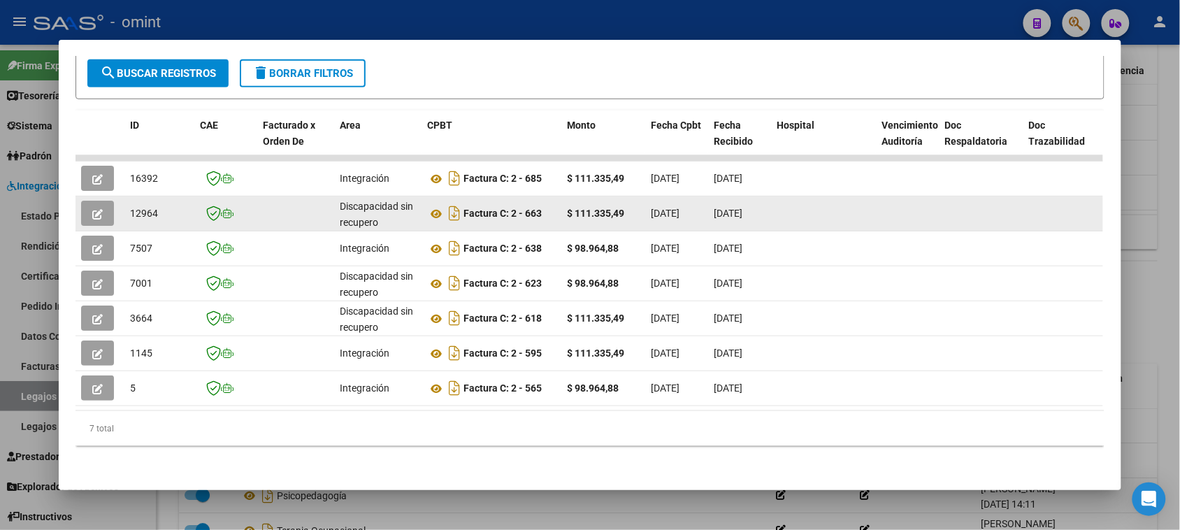
click at [81, 203] on button "button" at bounding box center [97, 213] width 33 height 25
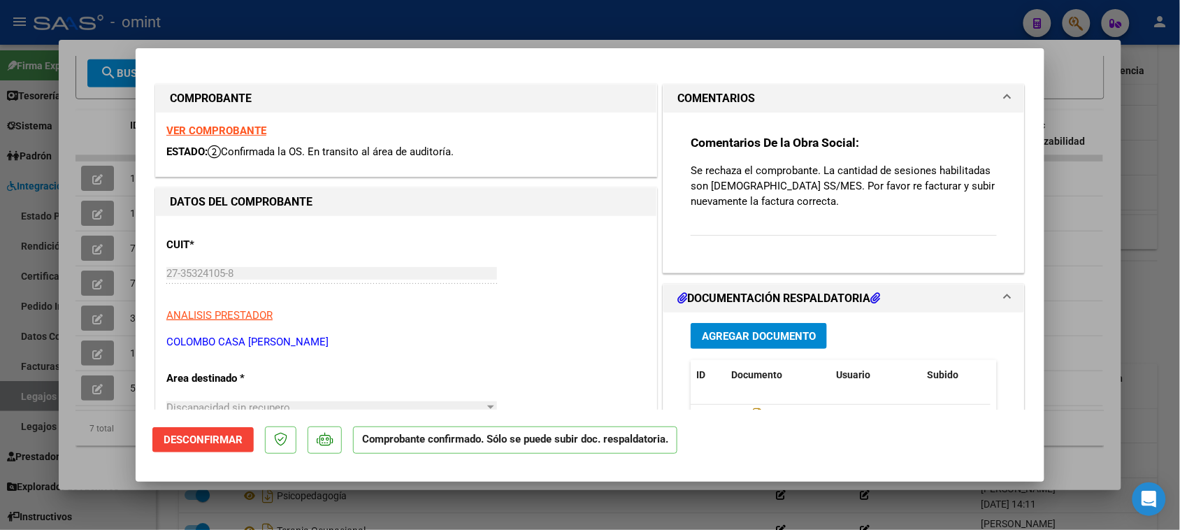
click at [245, 124] on strong "VER COMPROBANTE" at bounding box center [216, 130] width 100 height 13
type input "$ 0,00"
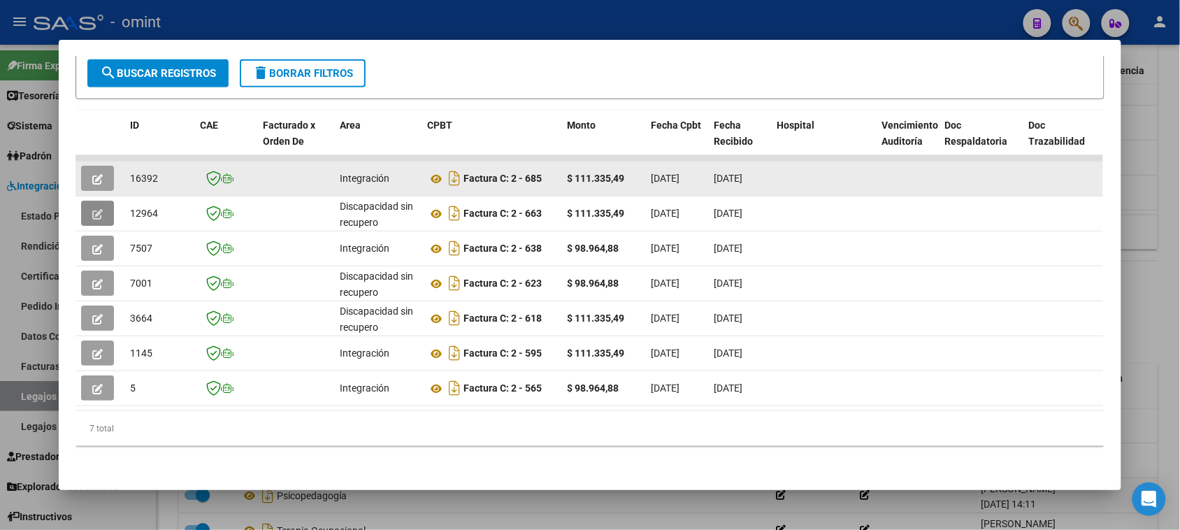
click at [92, 174] on icon "button" at bounding box center [97, 179] width 10 height 10
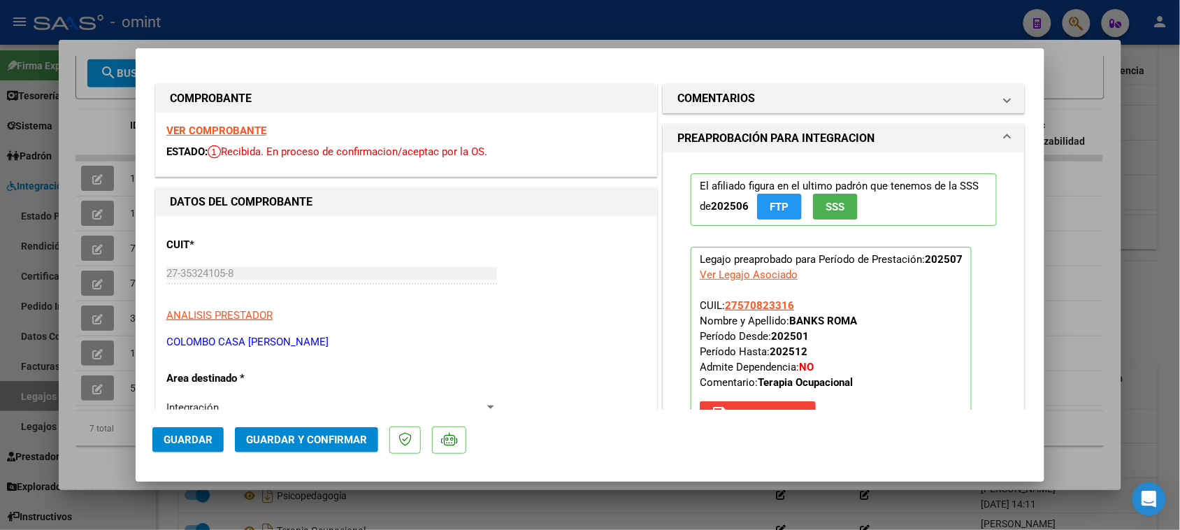
type input "$ 0,00"
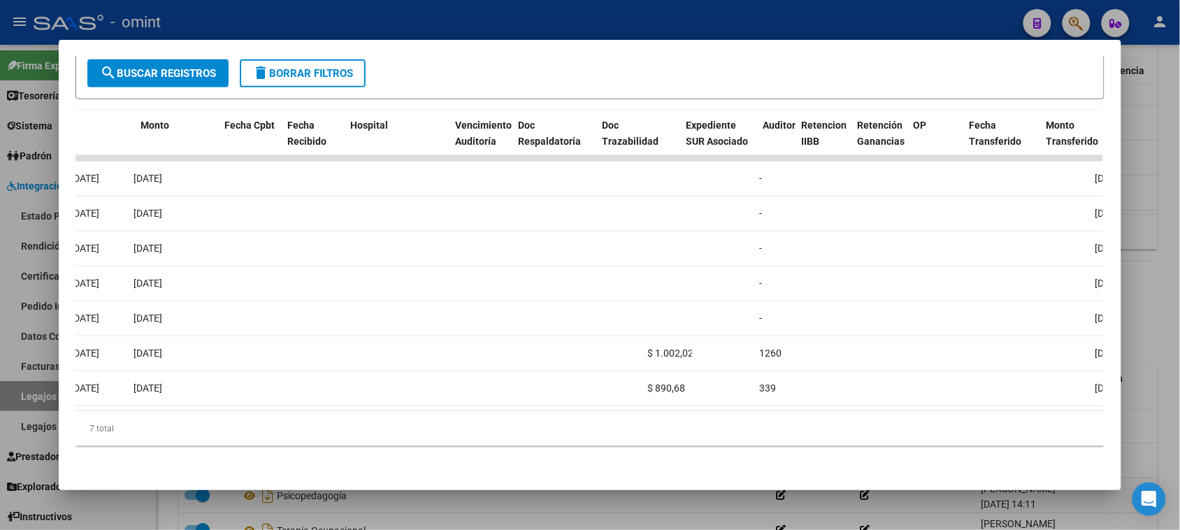
scroll to position [0, 0]
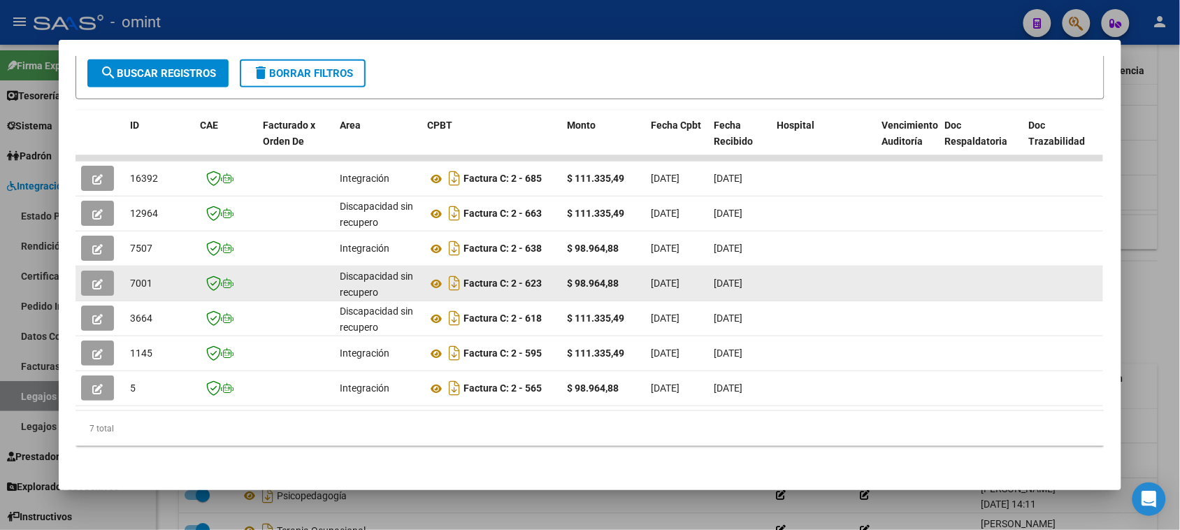
click at [103, 278] on button "button" at bounding box center [97, 282] width 33 height 25
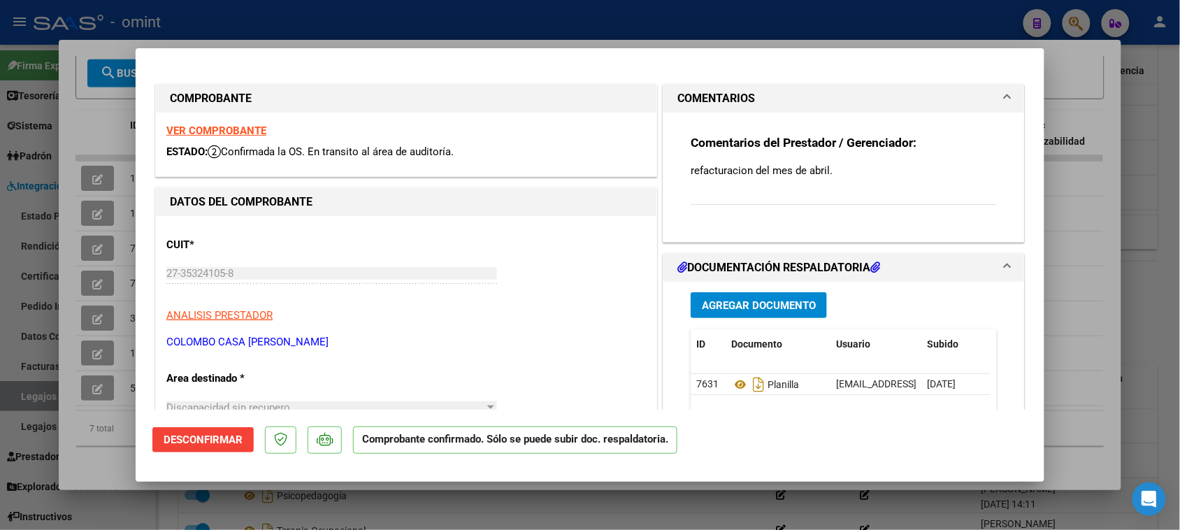
click at [245, 129] on strong "VER COMPROBANTE" at bounding box center [216, 130] width 100 height 13
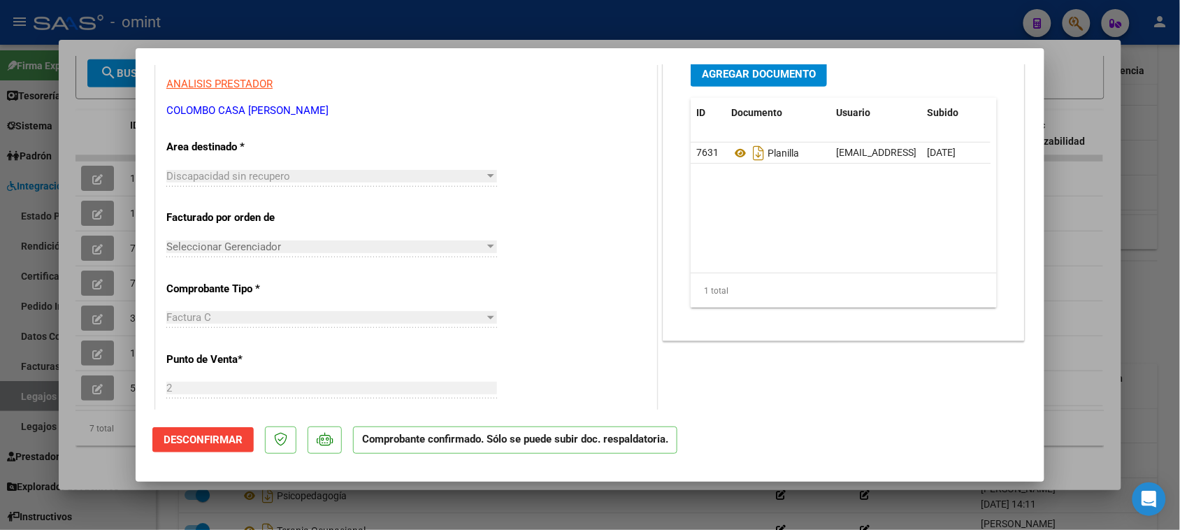
scroll to position [262, 0]
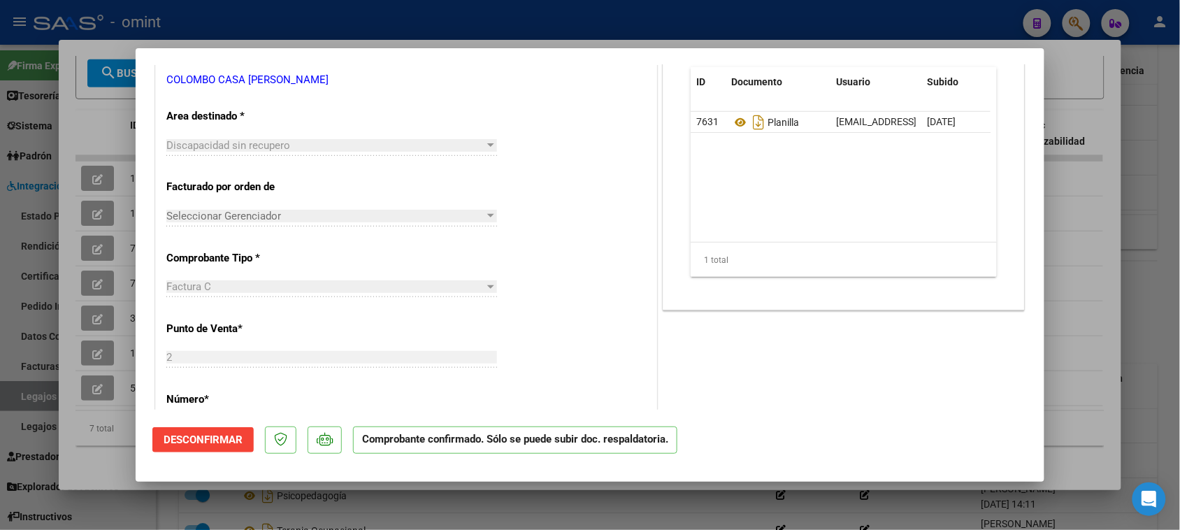
type input "$ 0,00"
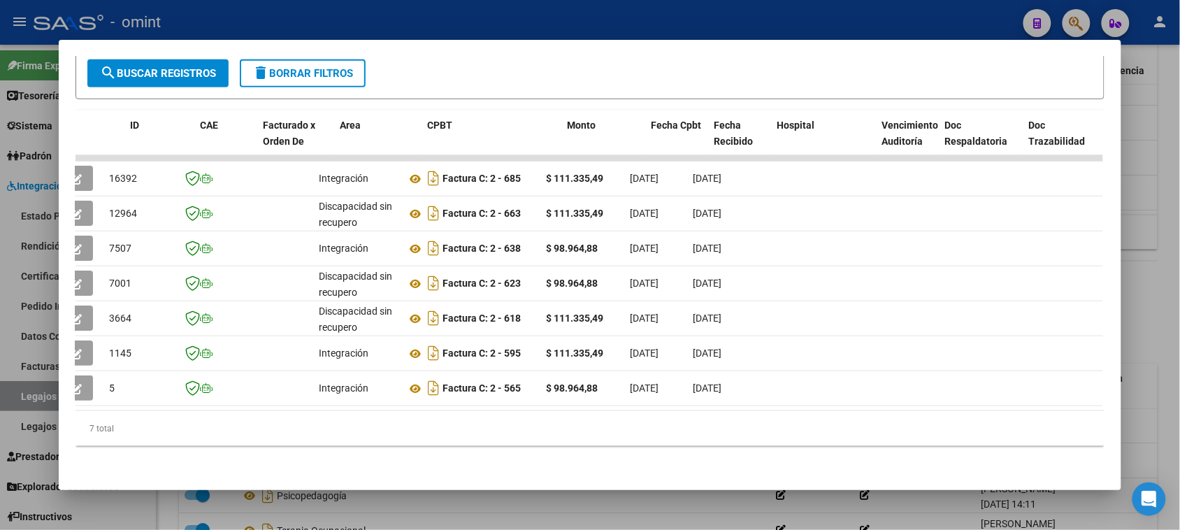
scroll to position [0, 0]
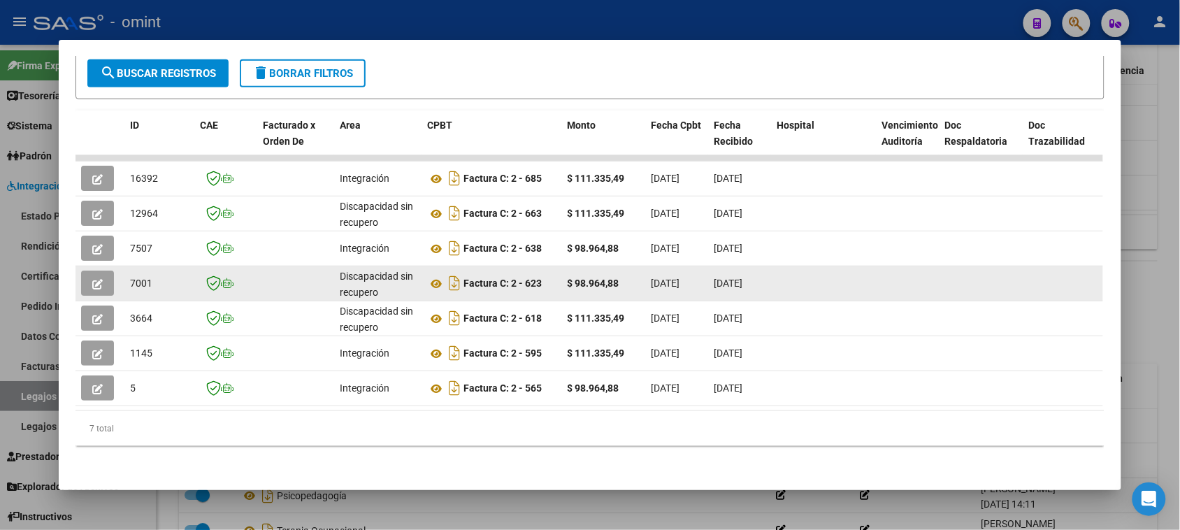
click at [113, 276] on div at bounding box center [100, 282] width 38 height 25
click at [92, 279] on icon "button" at bounding box center [97, 284] width 10 height 10
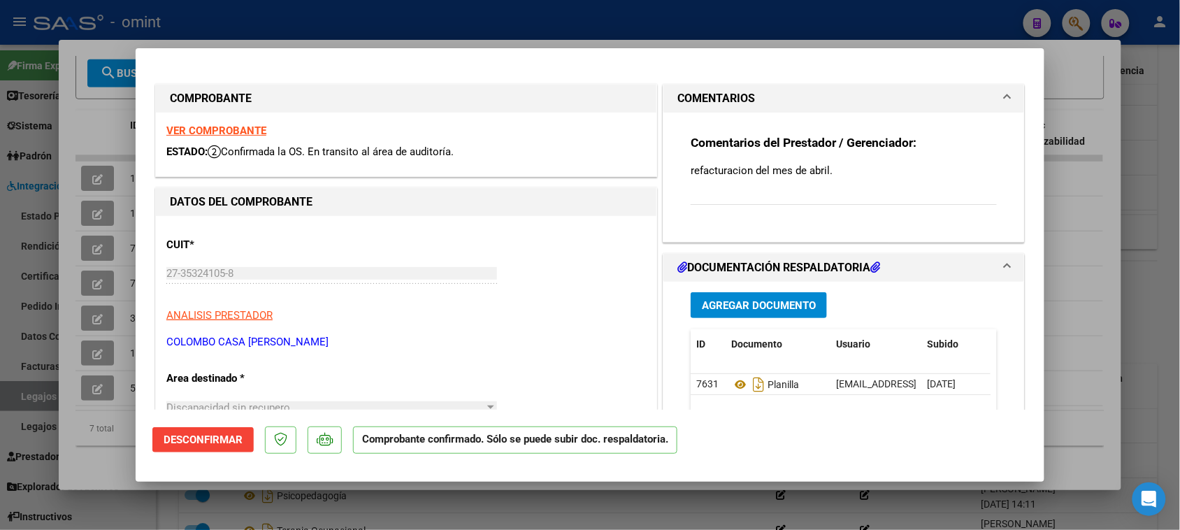
click at [227, 137] on div "VER COMPROBANTE ESTADO: Confirmada la OS. En transito al área de auditoría." at bounding box center [406, 145] width 500 height 64
click at [240, 130] on strong "VER COMPROBANTE" at bounding box center [216, 130] width 100 height 13
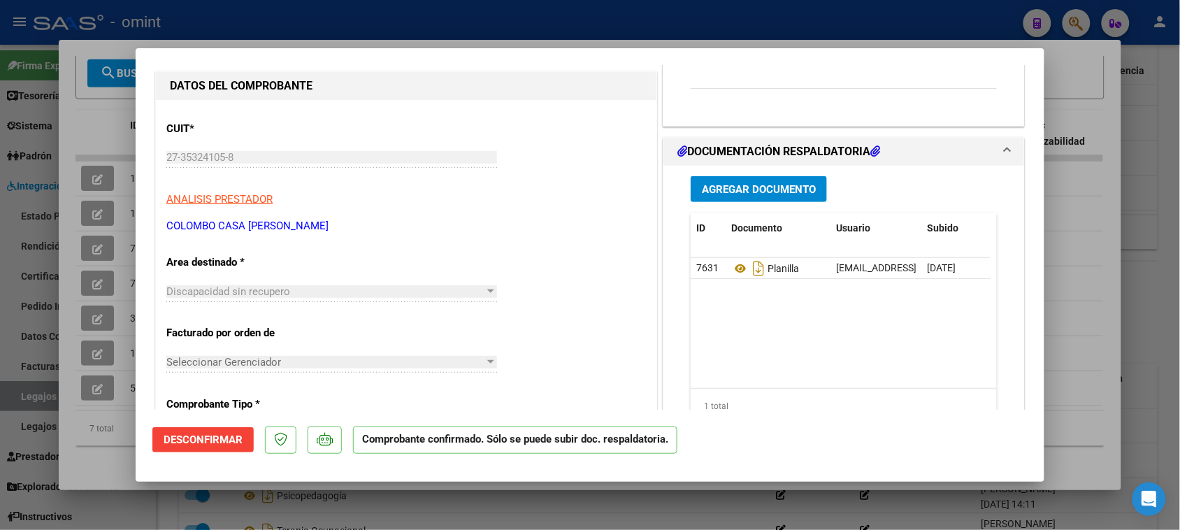
scroll to position [175, 0]
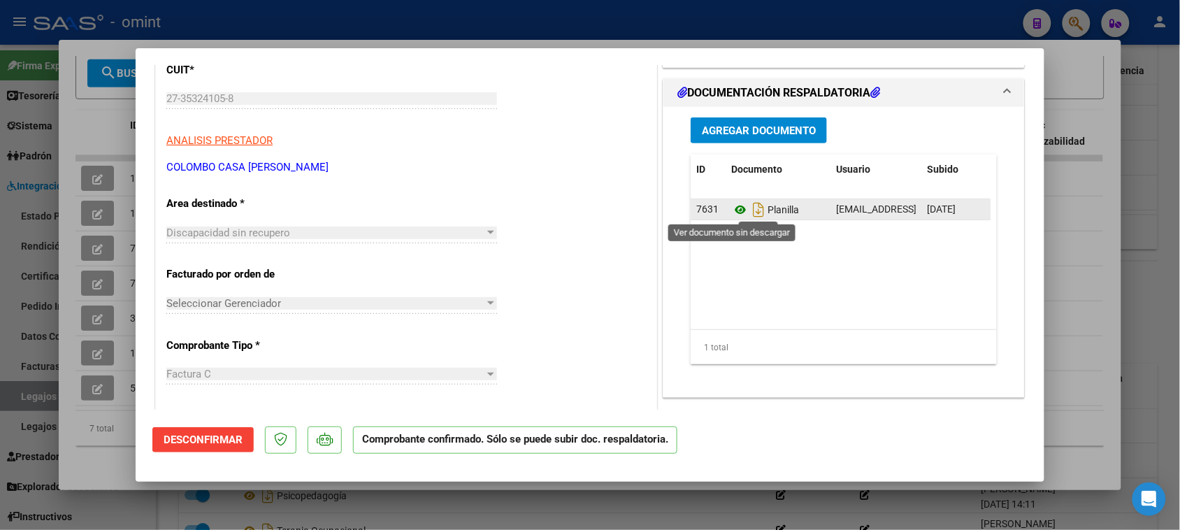
click at [731, 210] on icon at bounding box center [740, 209] width 18 height 17
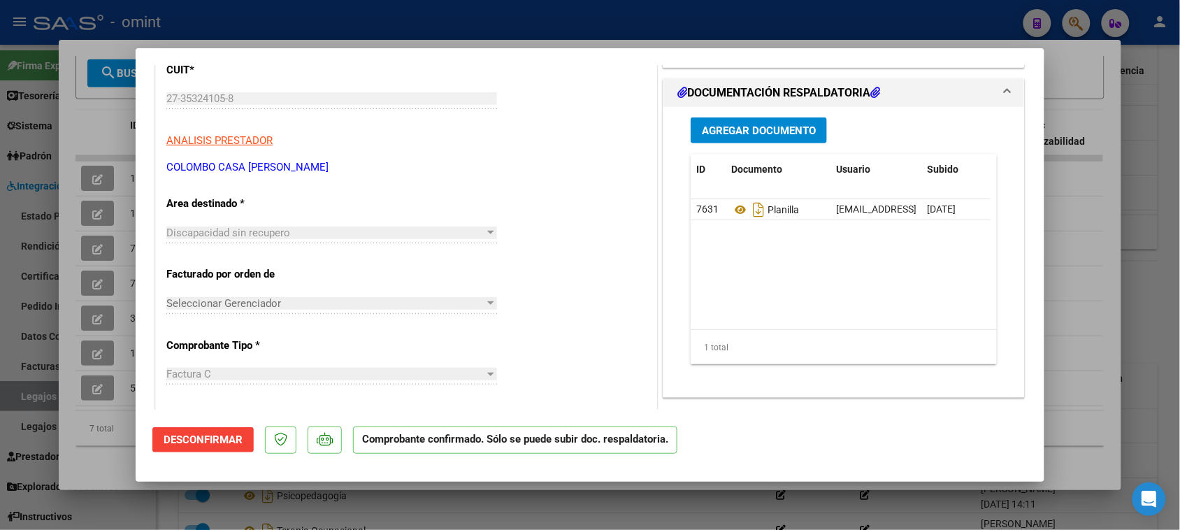
type input "$ 0,00"
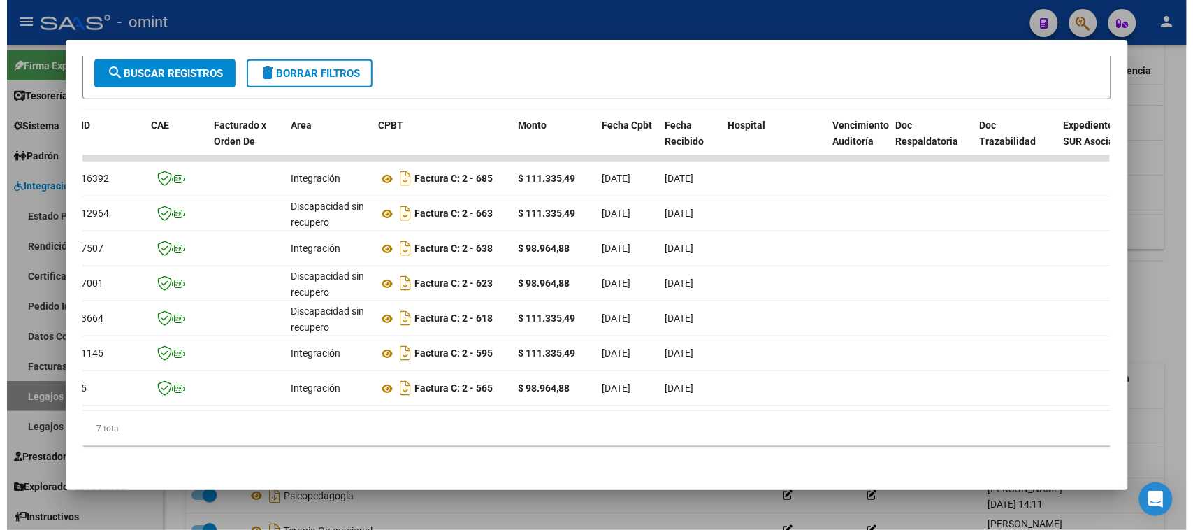
scroll to position [0, 0]
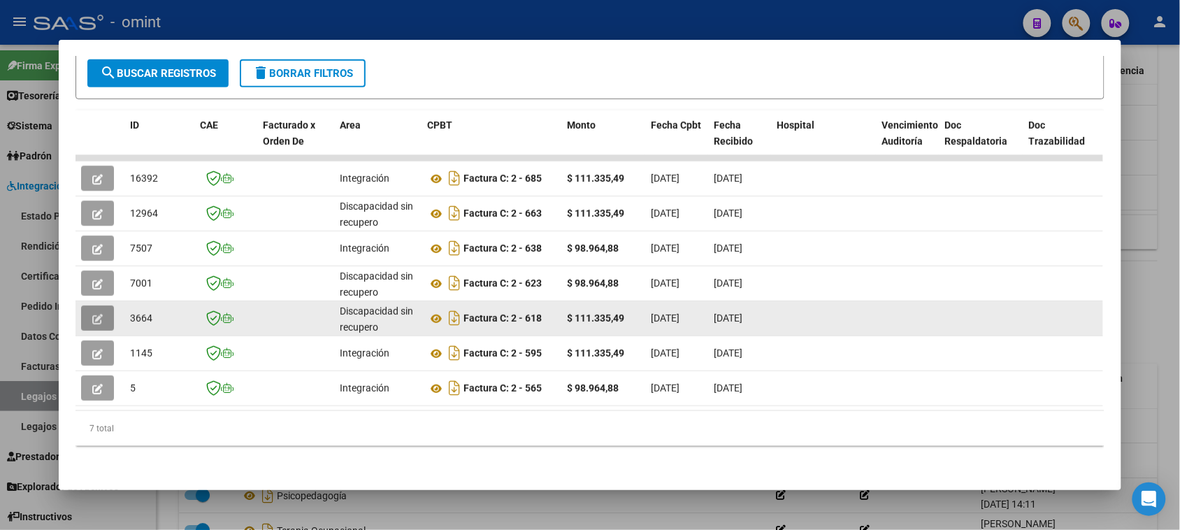
click at [103, 305] on button "button" at bounding box center [97, 317] width 33 height 25
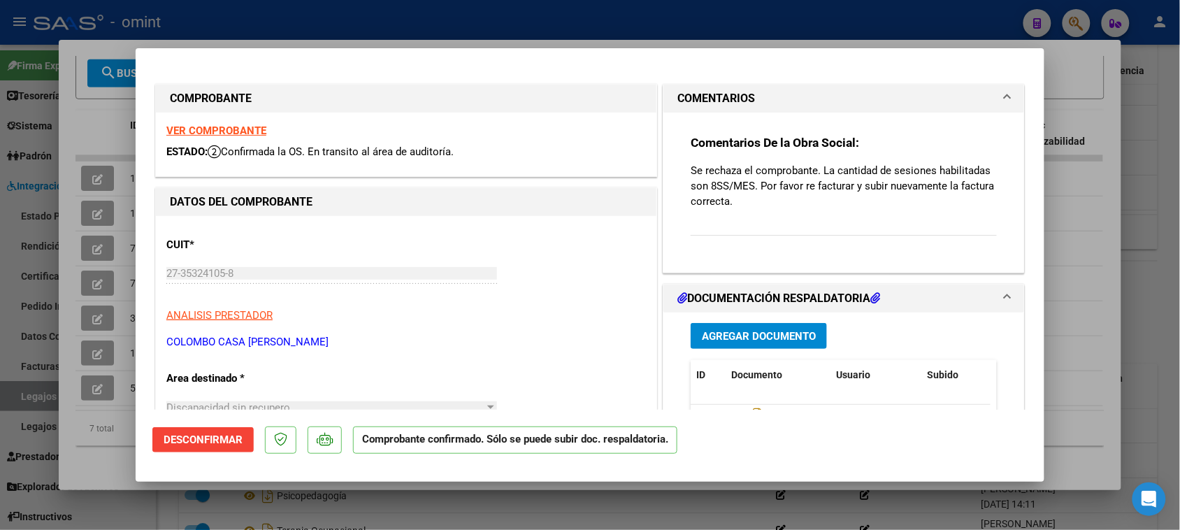
type input "$ 0,00"
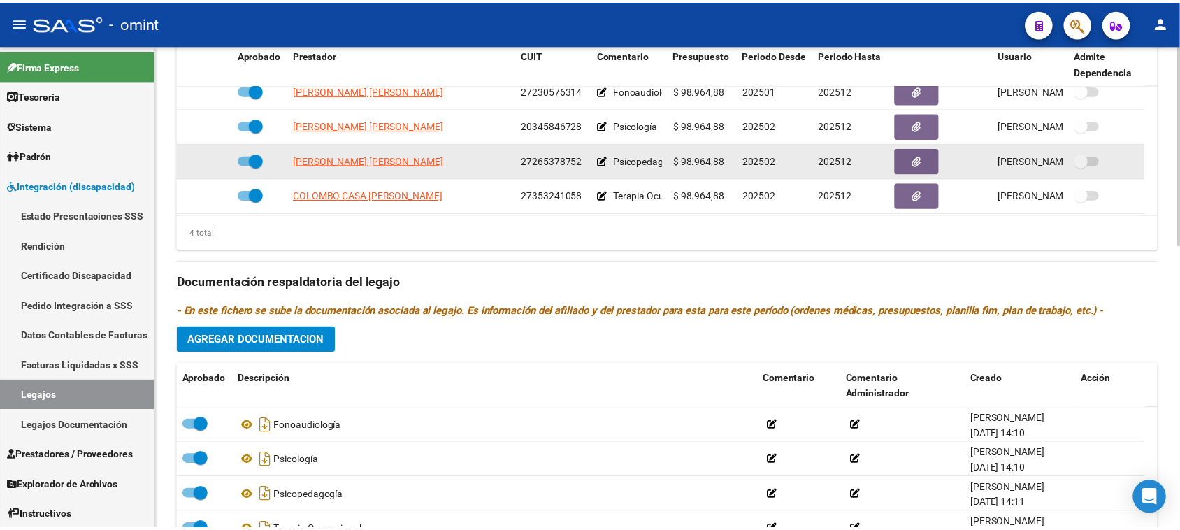
scroll to position [15, 0]
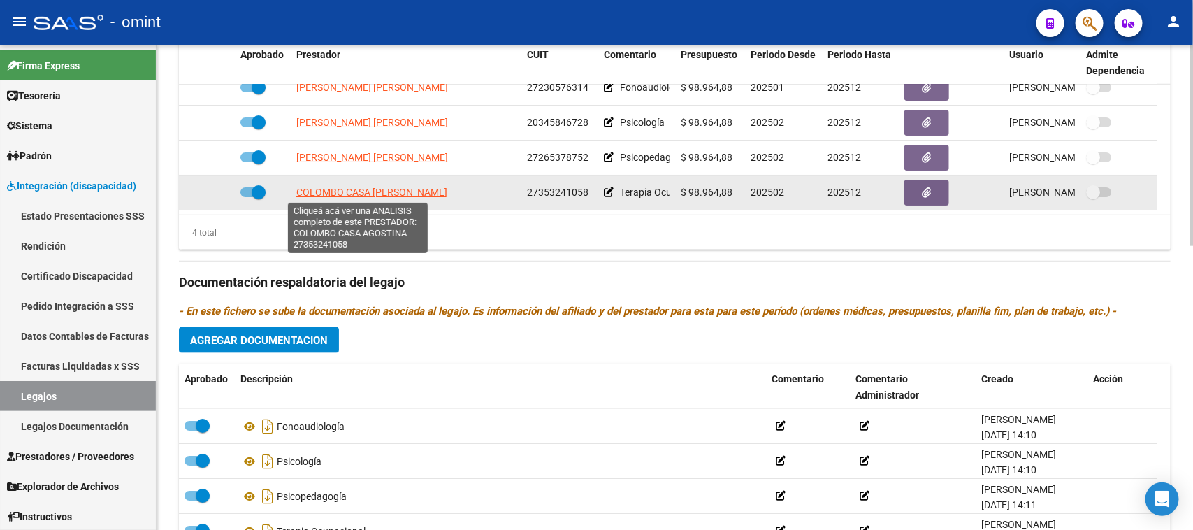
click at [360, 192] on span "COLOMBO CASA [PERSON_NAME]" at bounding box center [371, 192] width 151 height 11
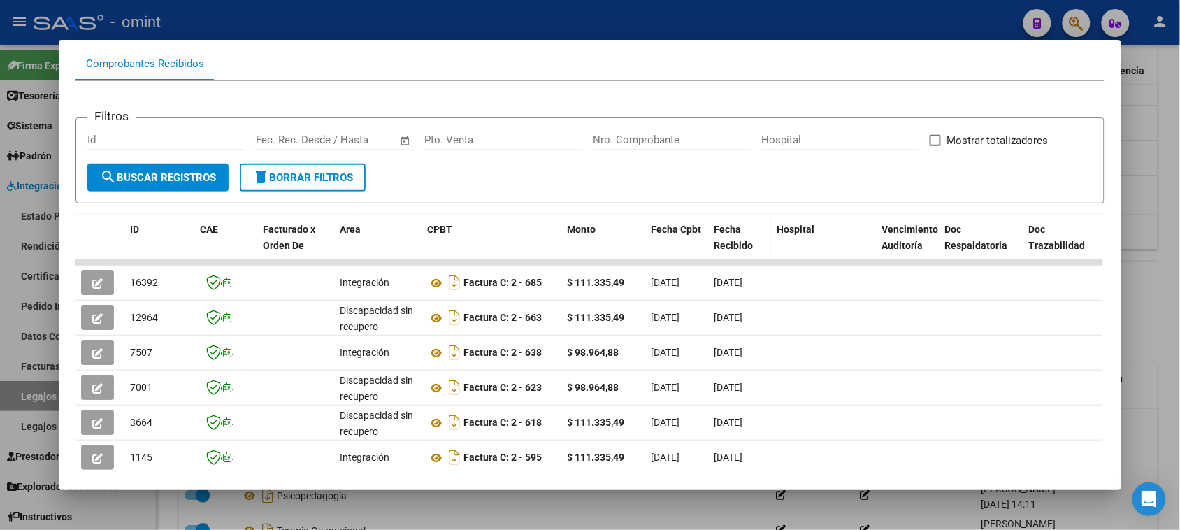
scroll to position [175, 0]
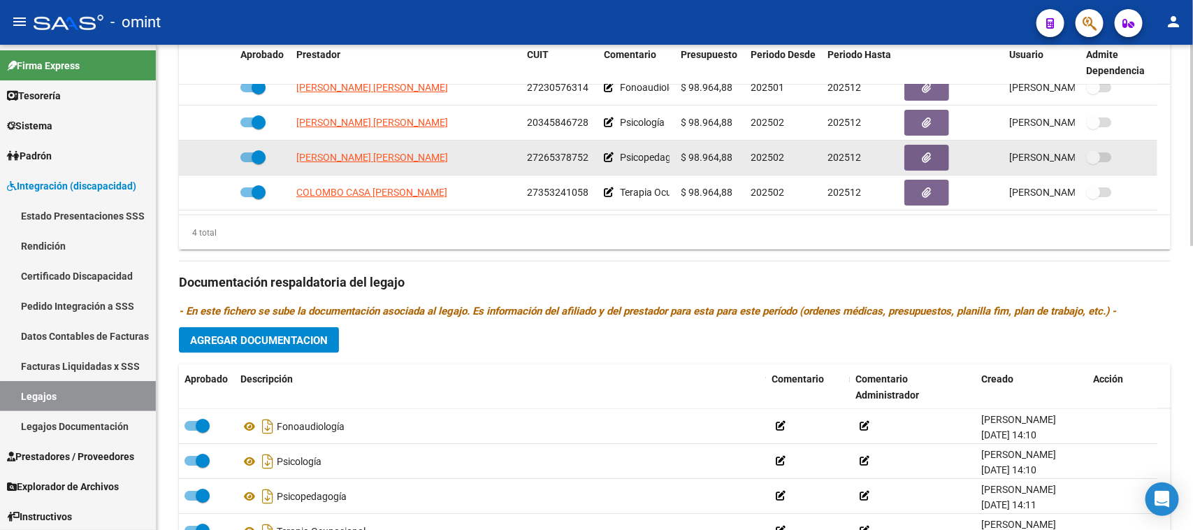
click at [390, 162] on app-link-go-to "[PERSON_NAME] [PERSON_NAME]" at bounding box center [372, 158] width 152 height 16
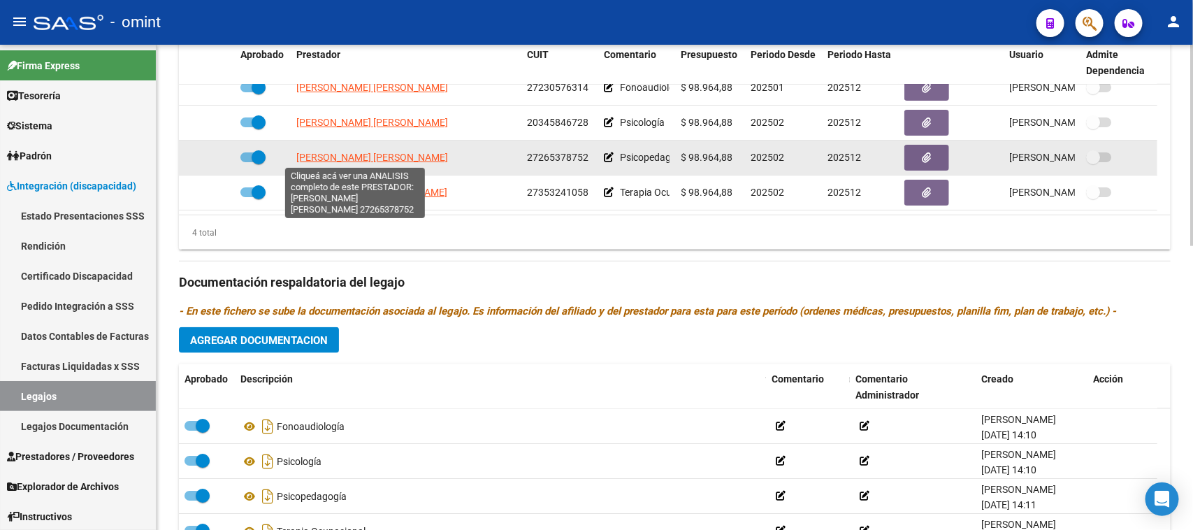
click at [370, 157] on span "[PERSON_NAME] [PERSON_NAME]" at bounding box center [372, 157] width 152 height 11
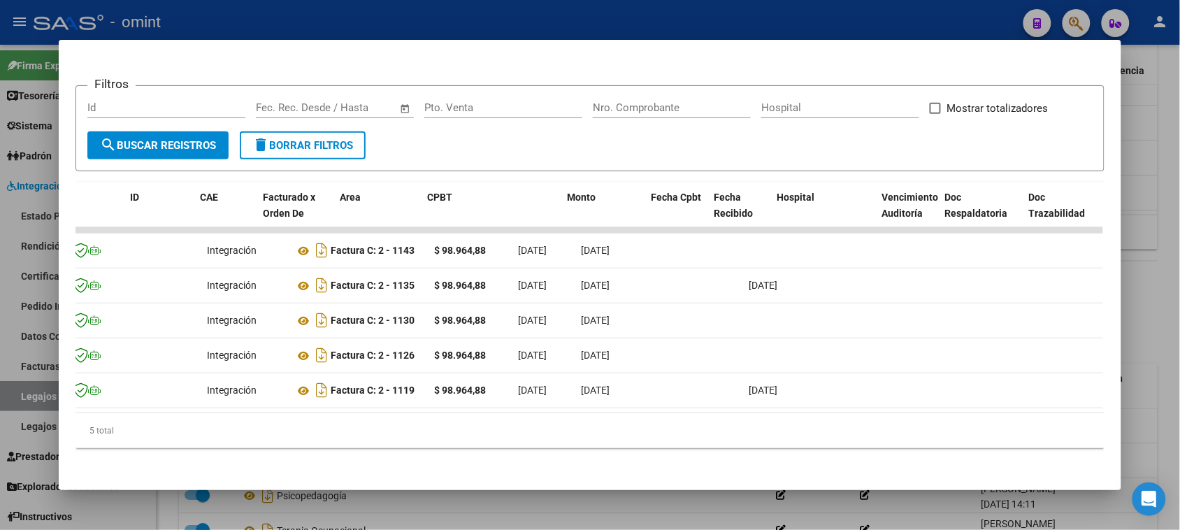
scroll to position [0, 0]
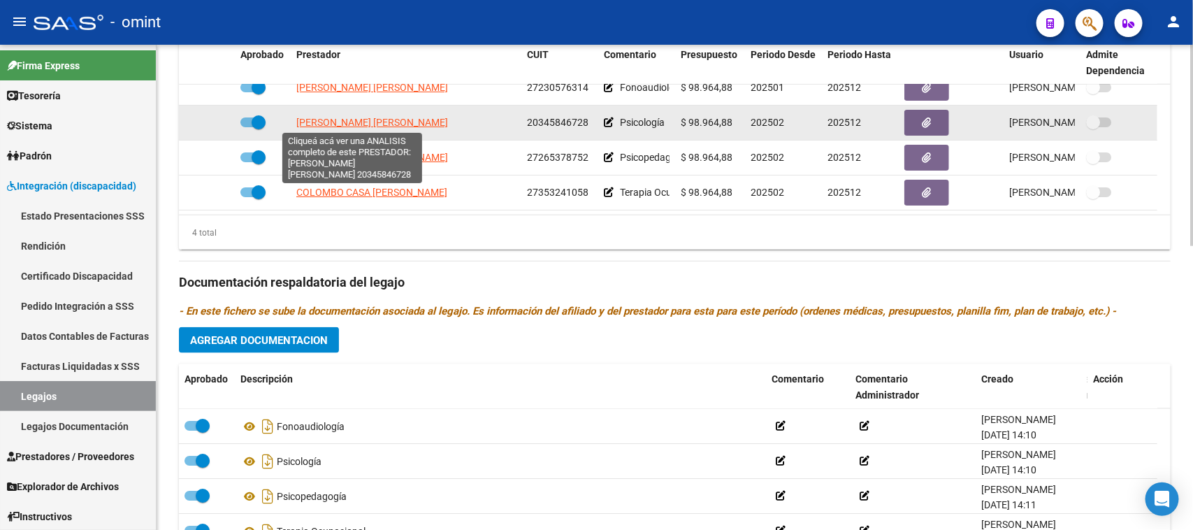
click at [368, 124] on span "[PERSON_NAME] [PERSON_NAME]" at bounding box center [372, 122] width 152 height 11
type textarea "20345846728"
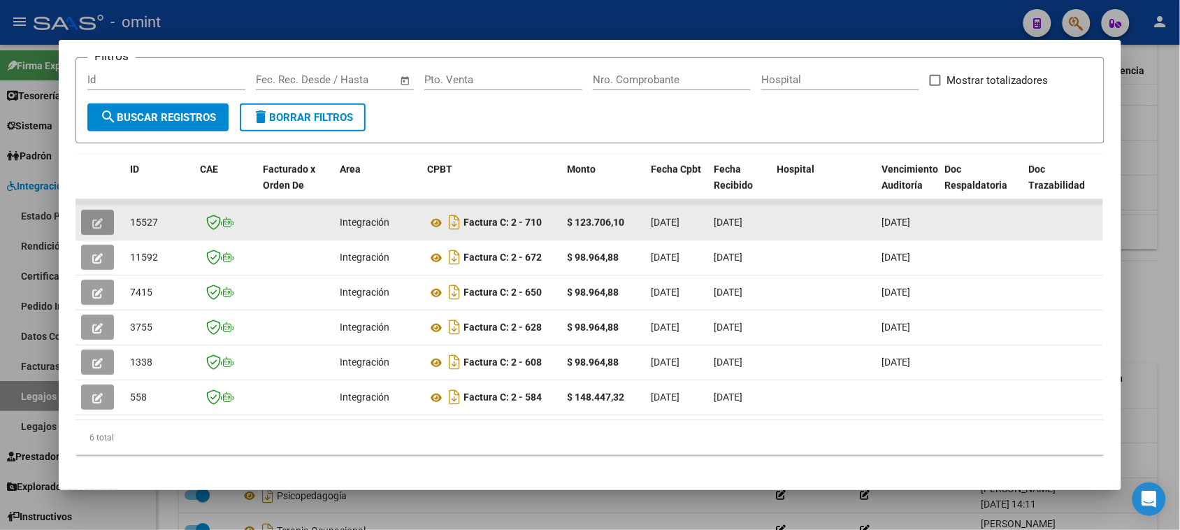
click at [92, 224] on icon "button" at bounding box center [97, 223] width 10 height 10
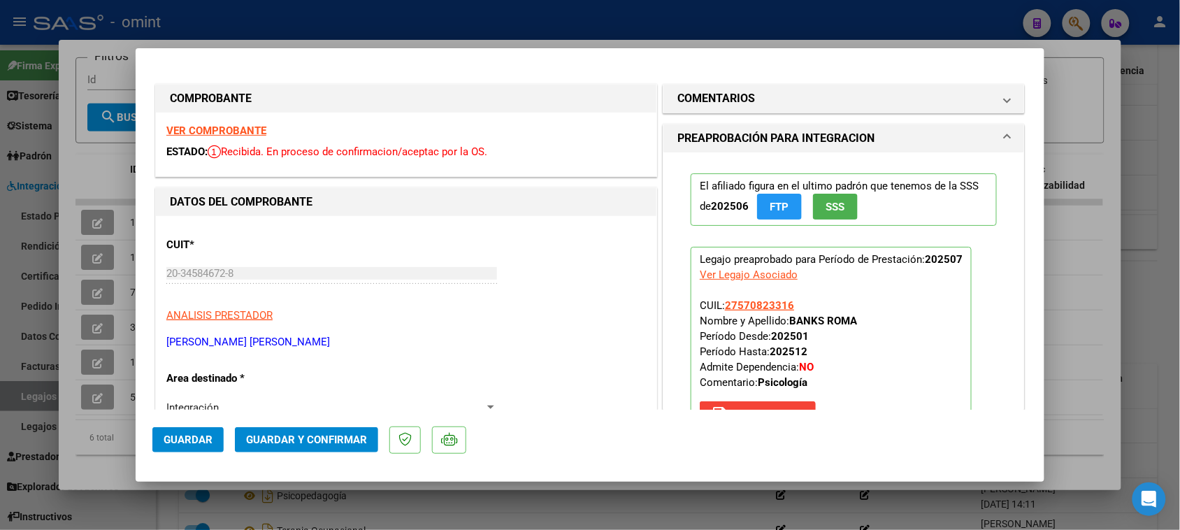
click at [247, 131] on strong "VER COMPROBANTE" at bounding box center [216, 130] width 100 height 13
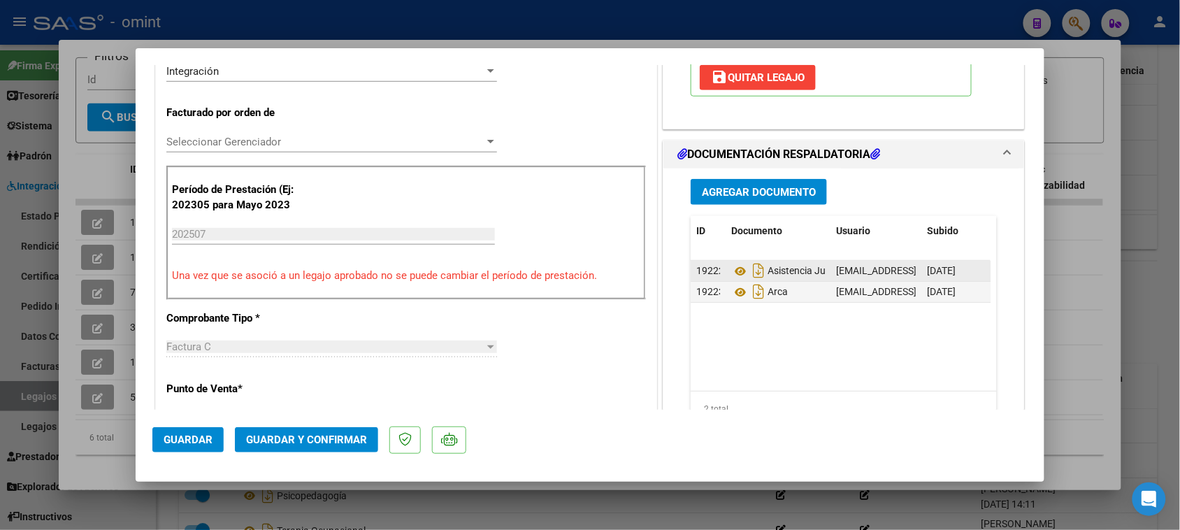
scroll to position [349, 0]
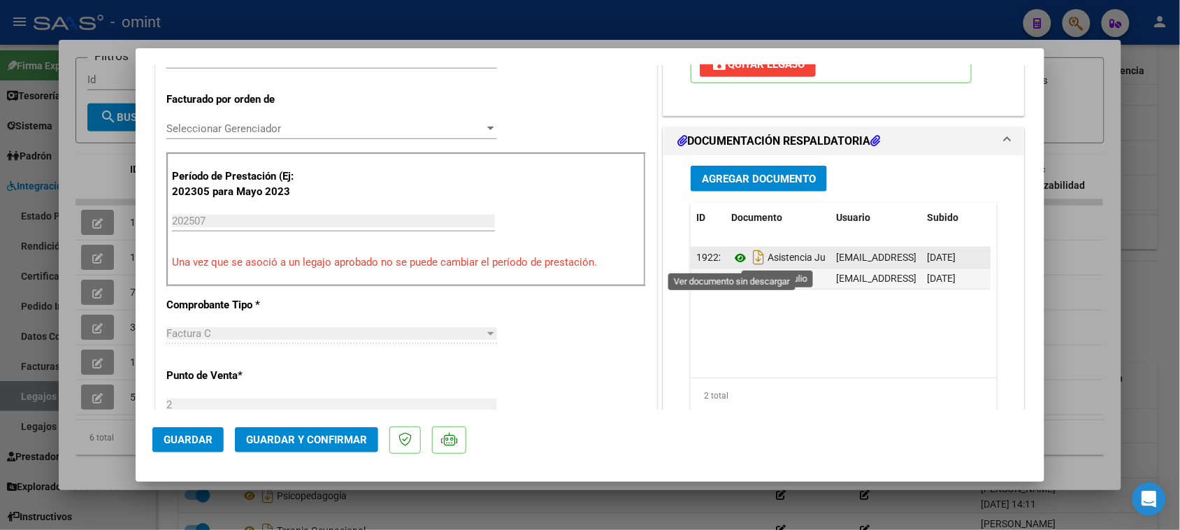
click at [731, 255] on icon at bounding box center [740, 258] width 18 height 17
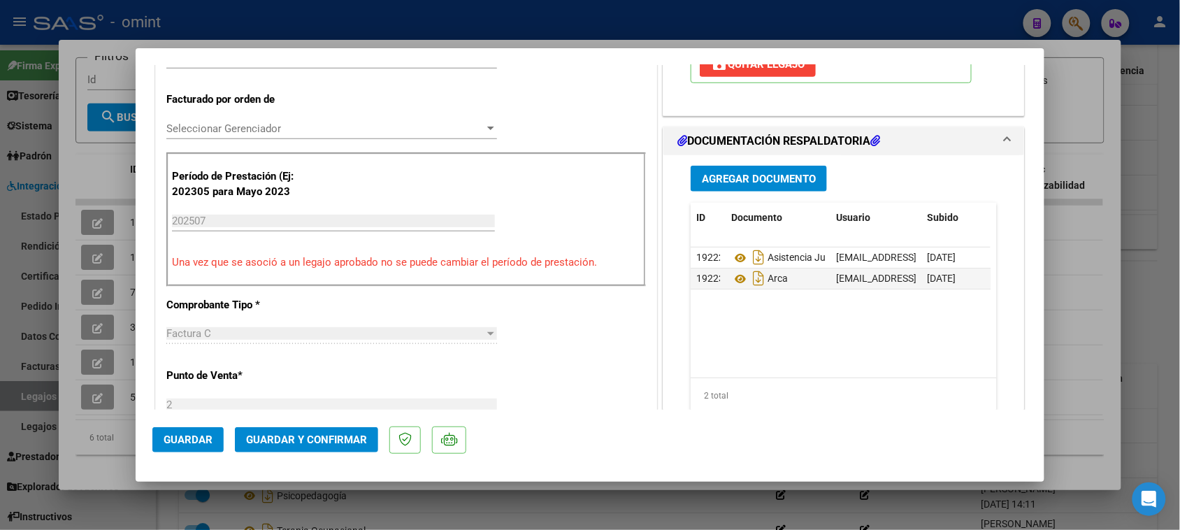
type input "$ 0,00"
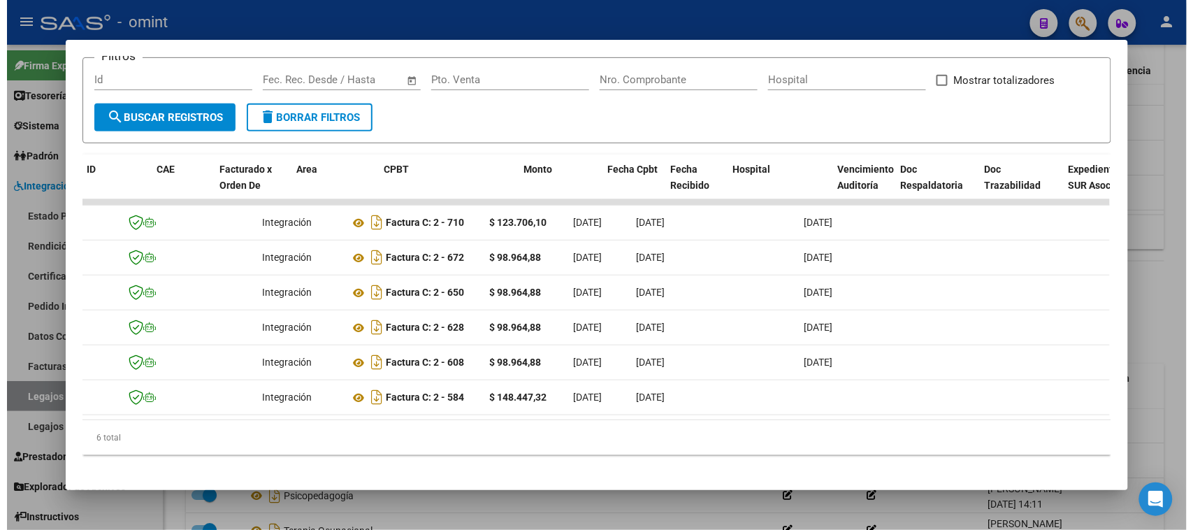
scroll to position [0, 50]
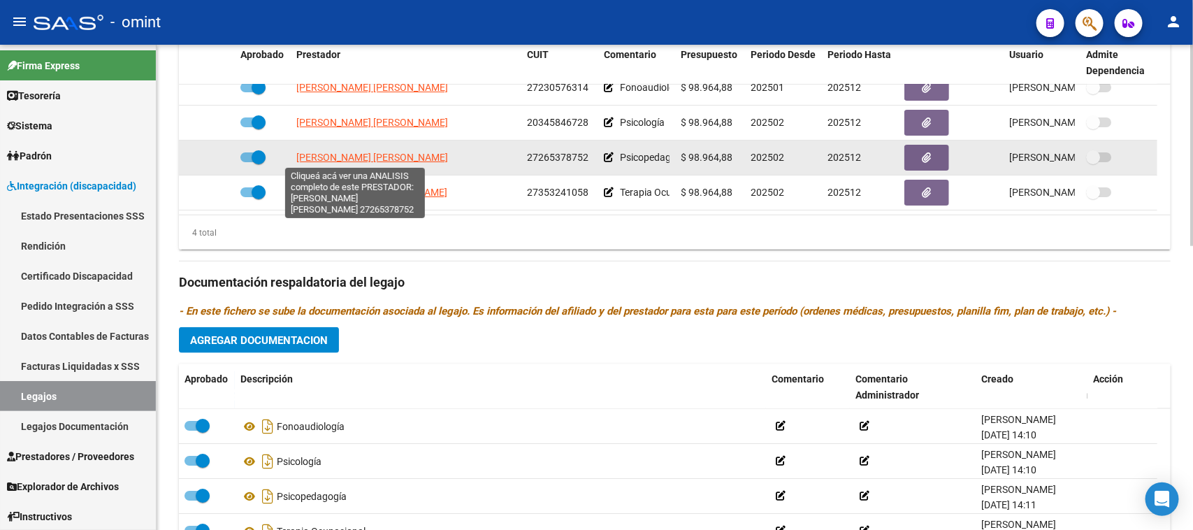
click at [360, 152] on span "[PERSON_NAME] [PERSON_NAME]" at bounding box center [372, 157] width 152 height 11
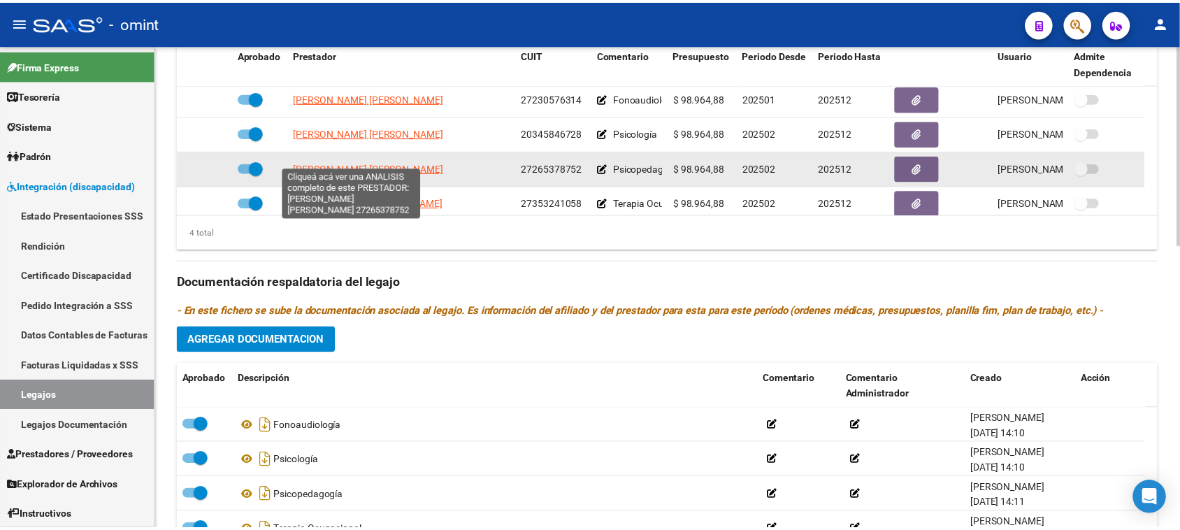
scroll to position [0, 0]
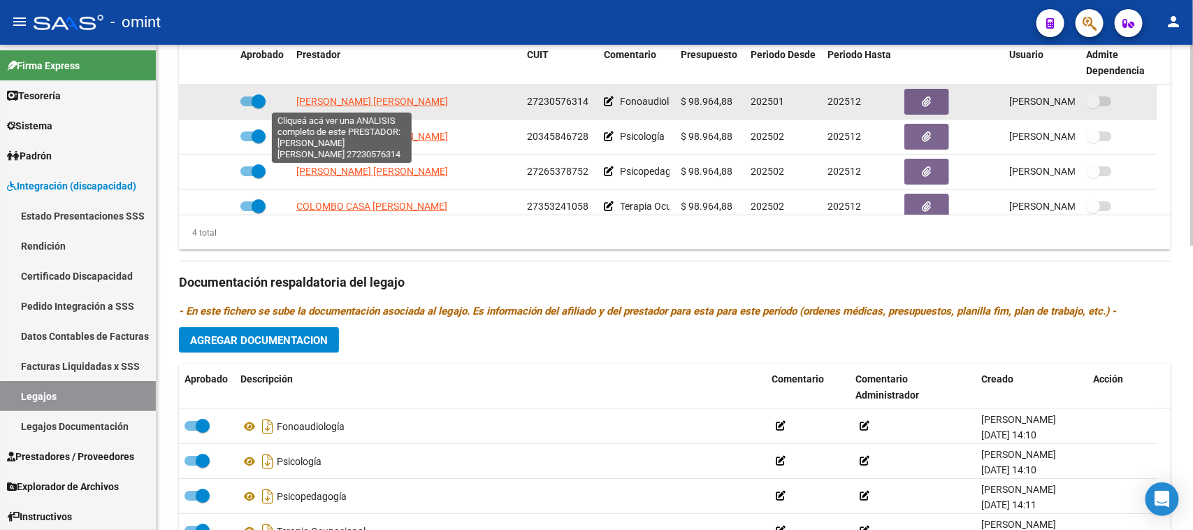
click at [361, 101] on span "[PERSON_NAME] [PERSON_NAME]" at bounding box center [372, 101] width 152 height 11
type textarea "27230576314"
